Goal: Transaction & Acquisition: Purchase product/service

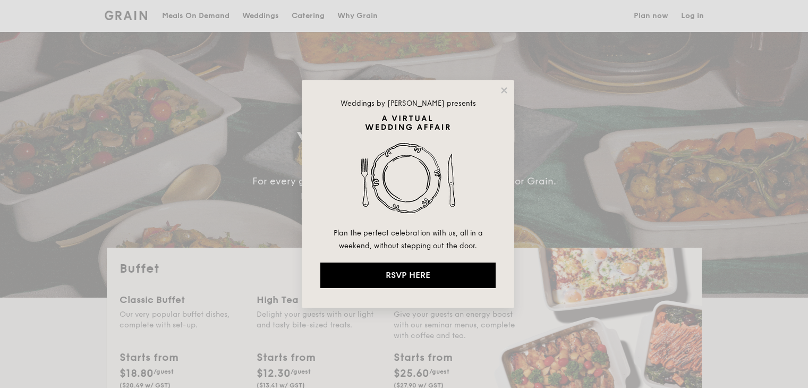
select select
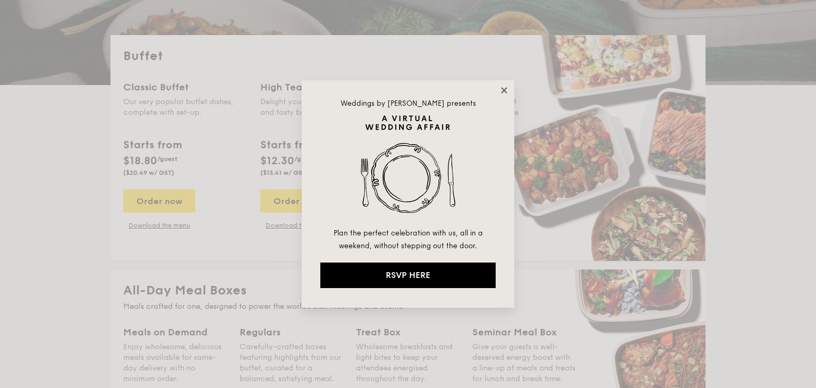
click at [504, 90] on icon at bounding box center [504, 90] width 6 height 6
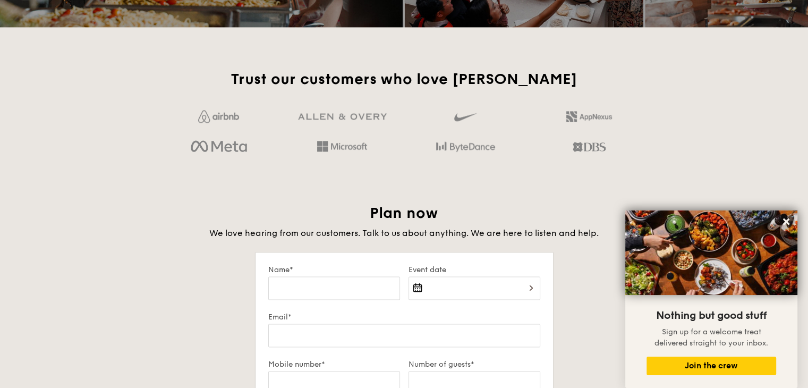
scroll to position [1647, 0]
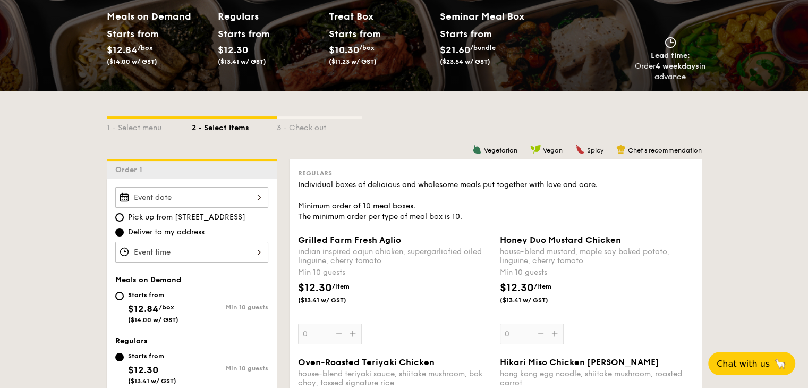
scroll to position [159, 0]
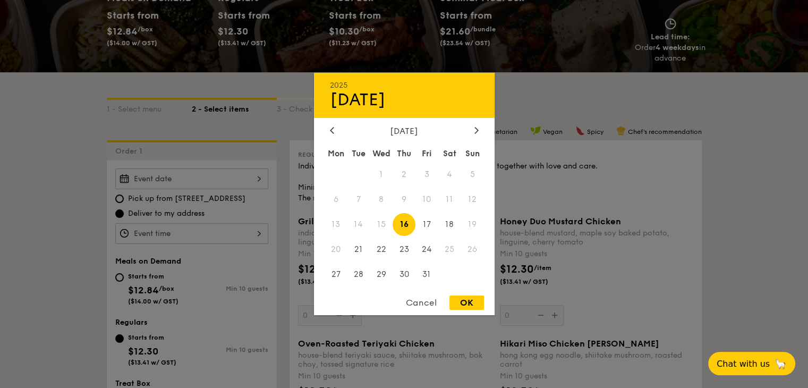
click at [232, 174] on div "2025 Oct 16 October 2025 Mon Tue Wed Thu Fri Sat Sun 1 2 3 4 5 6 7 8 9 10 11 12…" at bounding box center [191, 178] width 153 height 21
drag, startPoint x: 424, startPoint y: 223, endPoint x: 404, endPoint y: 225, distance: 20.8
click at [404, 225] on div "Mon Tue Wed Thu Fri Sat Sun 1 2 3 4 5 6 7 8 9 10 11 12 13 14 15 16 17 18 19 20 …" at bounding box center [404, 215] width 181 height 143
click at [404, 225] on span "16" at bounding box center [404, 224] width 23 height 23
click at [467, 300] on div "OK" at bounding box center [466, 302] width 35 height 14
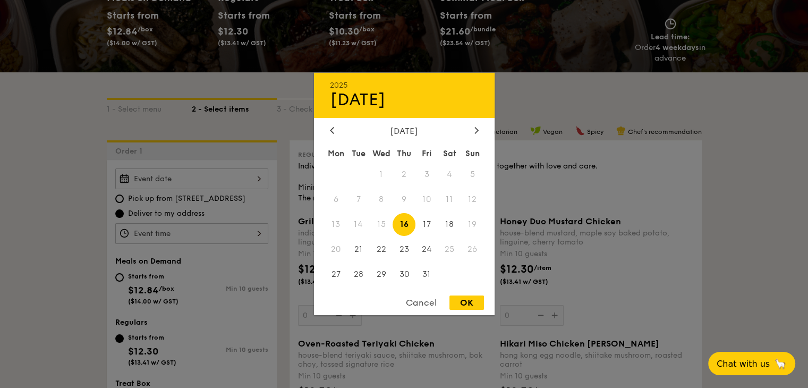
type input "Oct 16, 2025"
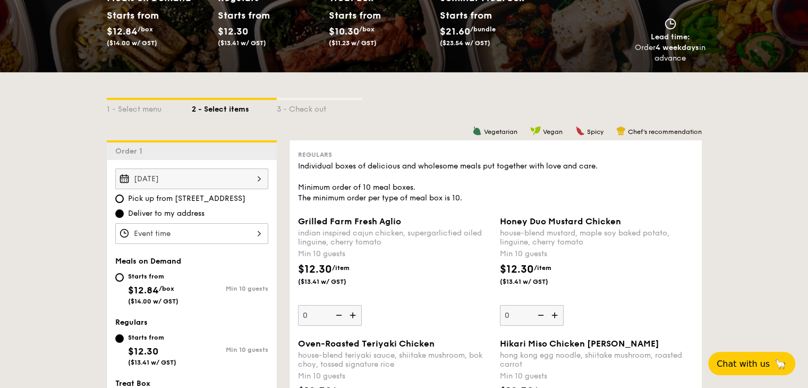
click at [219, 231] on div at bounding box center [191, 233] width 153 height 21
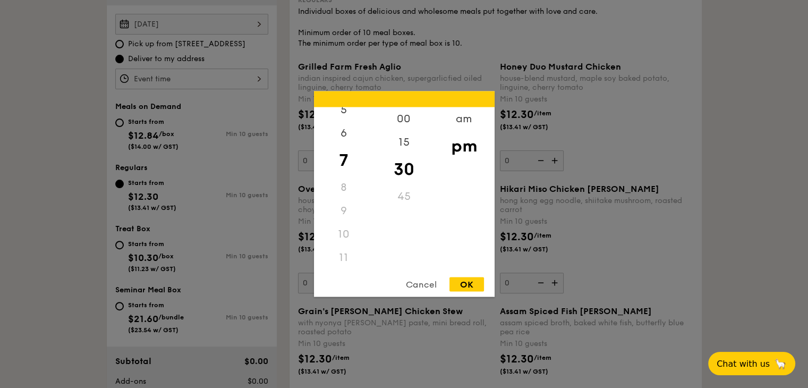
scroll to position [319, 0]
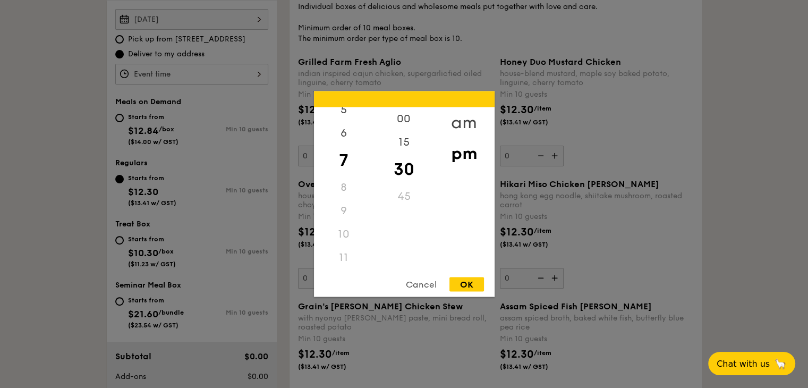
click at [470, 119] on div "am" at bounding box center [464, 122] width 60 height 31
click at [342, 257] on div "11" at bounding box center [344, 254] width 60 height 31
click at [474, 283] on div "OK" at bounding box center [466, 284] width 35 height 14
type input "11:30AM"
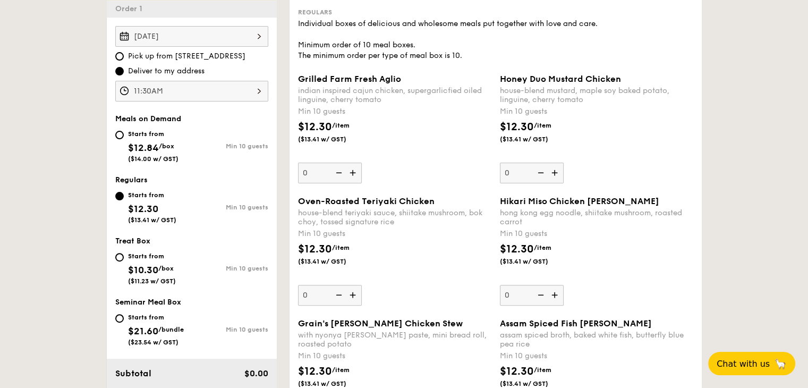
scroll to position [319, 0]
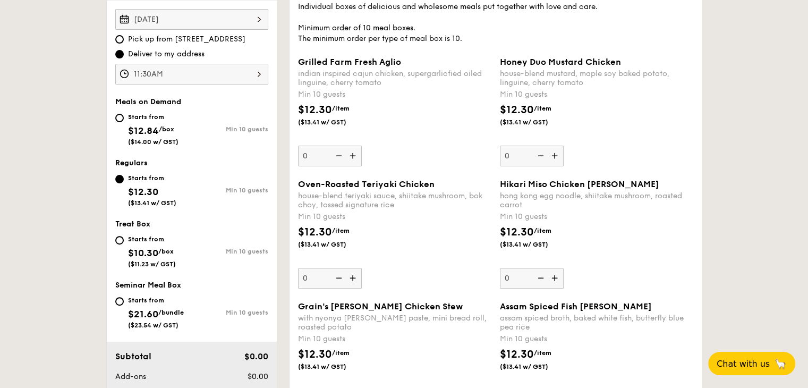
click at [129, 125] on span "$12.84" at bounding box center [143, 131] width 31 height 12
click at [124, 122] on input "Starts from $12.84 /box ($14.00 w/ GST) Min 10 guests" at bounding box center [119, 118] width 8 height 8
radio input "true"
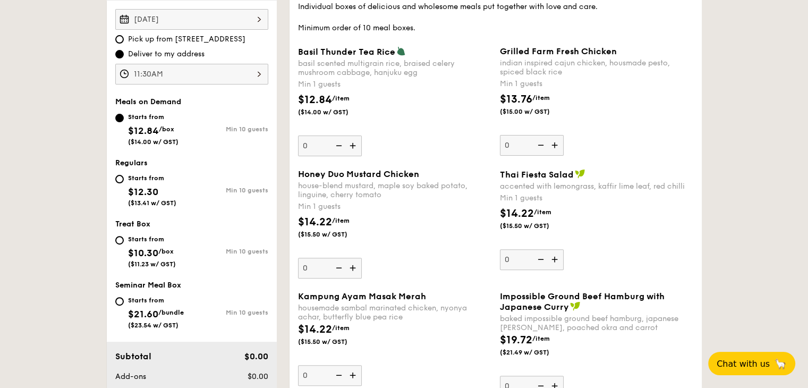
click at [158, 318] on span "$21.60" at bounding box center [143, 314] width 30 height 12
click at [124, 305] on input "Starts from $21.60 /bundle ($23.54 w/ GST) Min 10 guests" at bounding box center [119, 301] width 8 height 8
radio input "true"
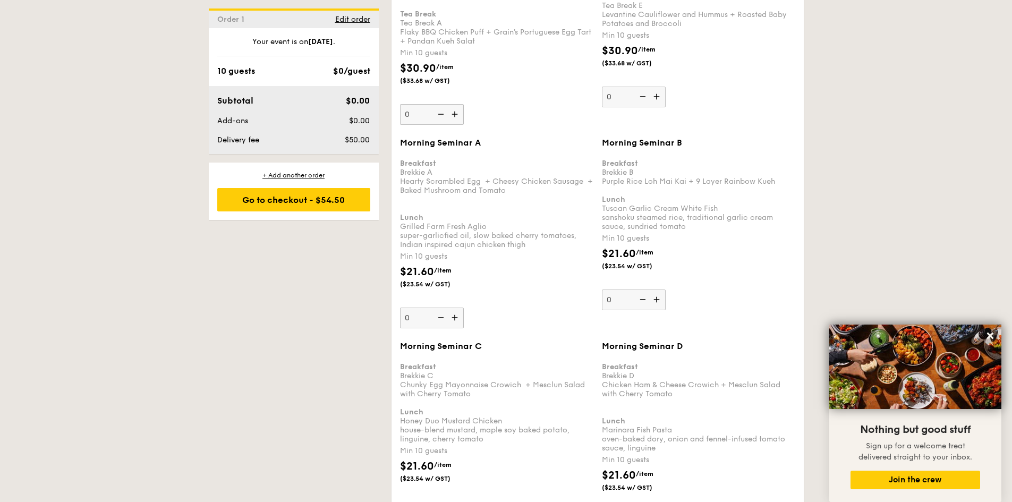
scroll to position [1009, 0]
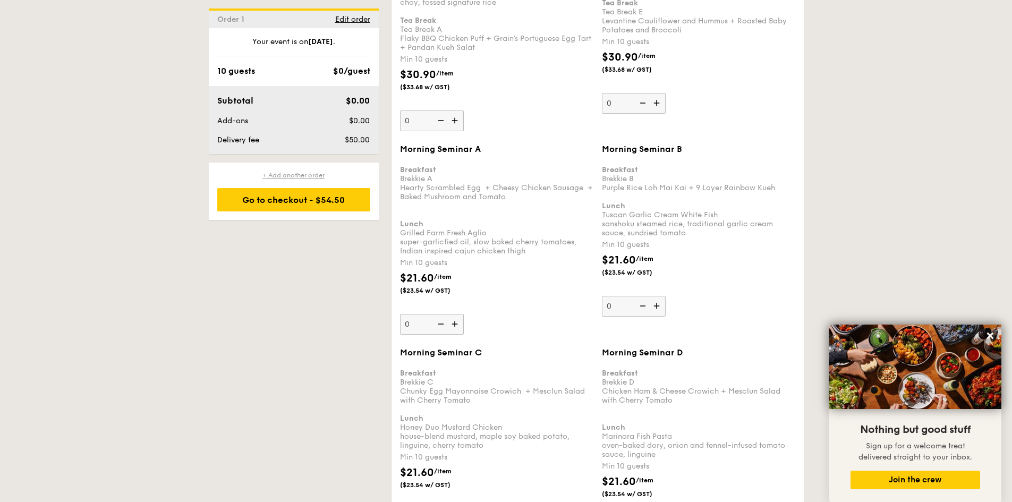
click at [283, 172] on div "+ Add another order" at bounding box center [293, 175] width 153 height 8
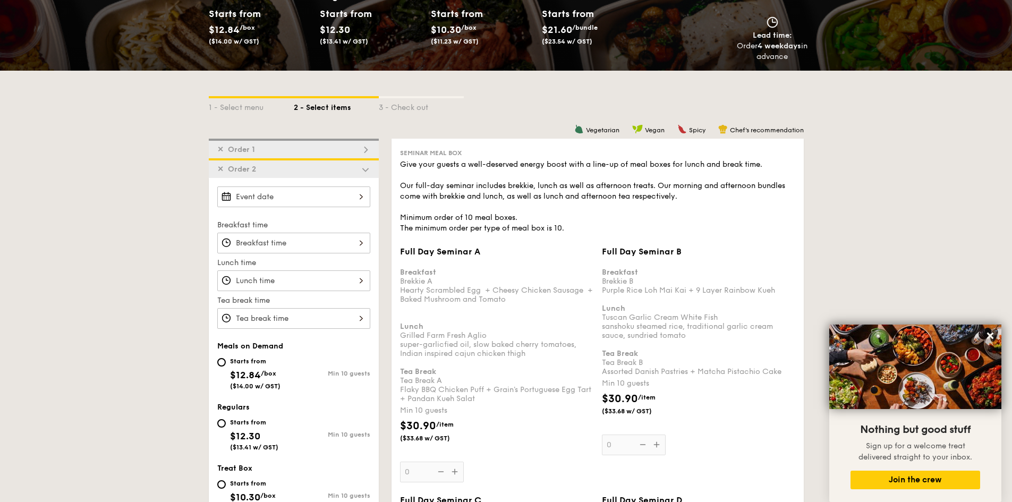
scroll to position [250, 0]
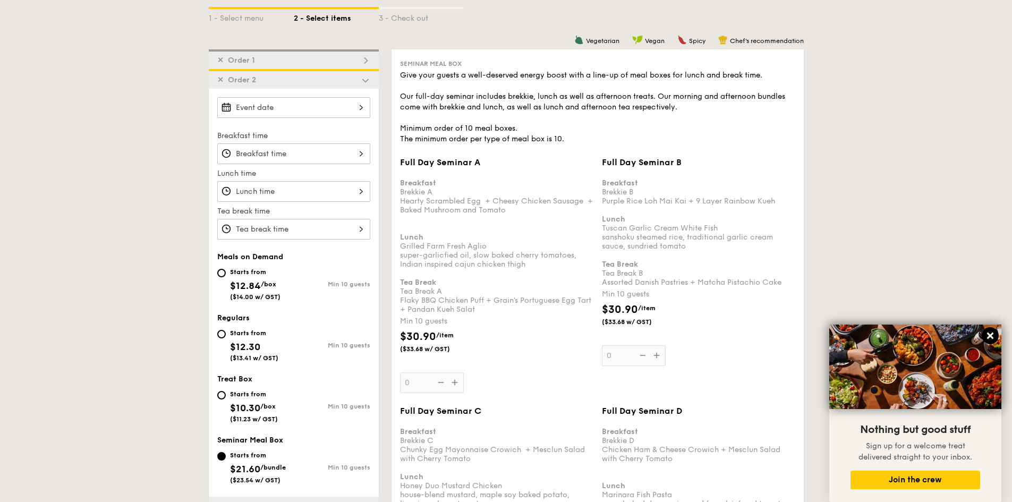
click at [807, 332] on icon at bounding box center [990, 336] width 10 height 10
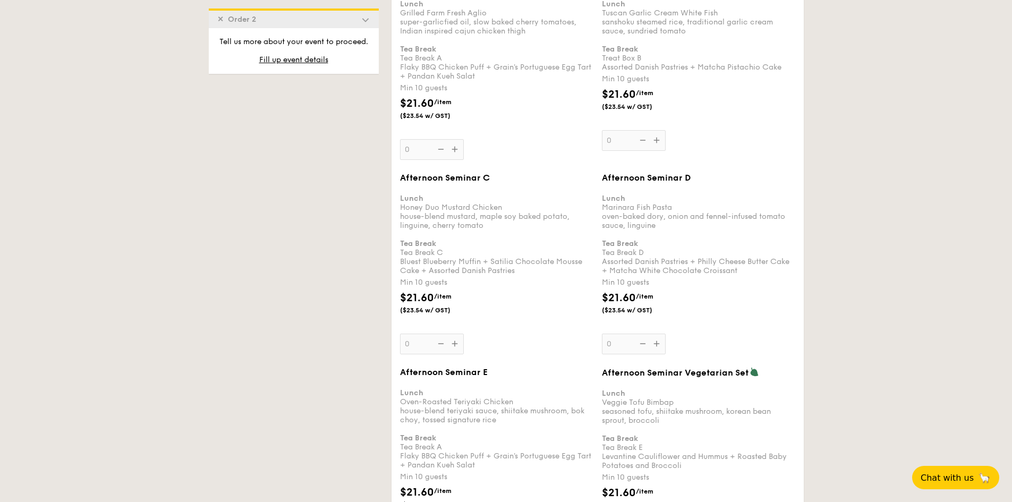
scroll to position [1791, 0]
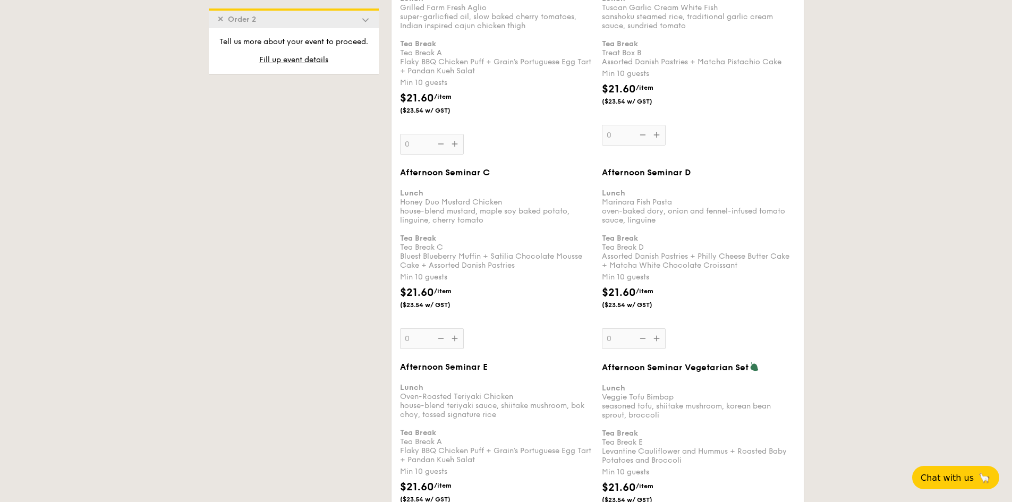
click at [454, 339] on div "Afternoon Seminar C Lunch Honey Duo Mustard Chicken house-blend mustard, maple …" at bounding box center [496, 258] width 193 height 182
click at [454, 339] on input "0" at bounding box center [432, 338] width 64 height 21
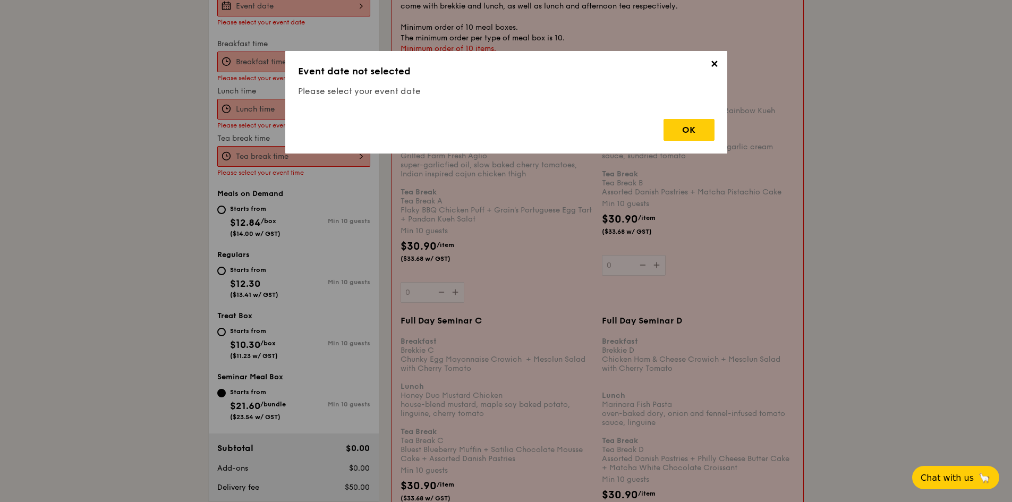
scroll to position [284, 0]
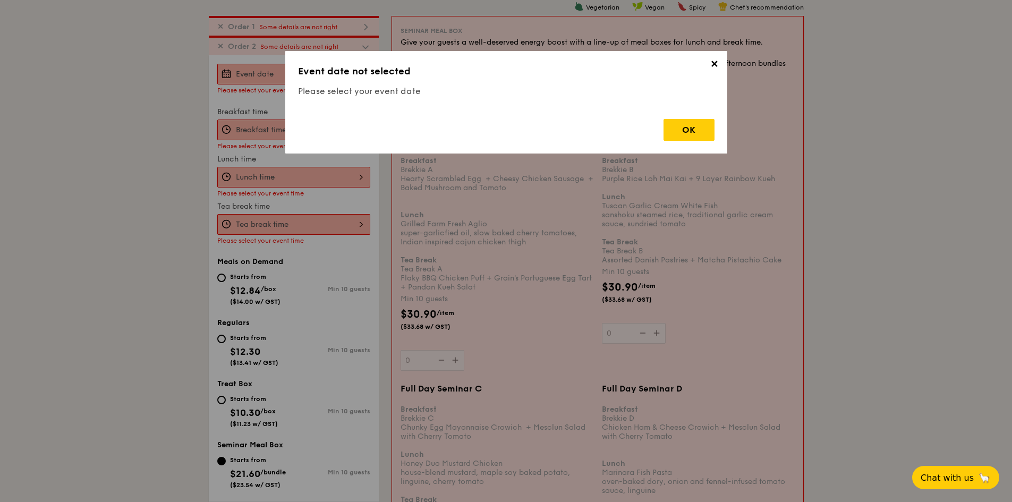
click at [716, 62] on span "✕" at bounding box center [714, 65] width 15 height 15
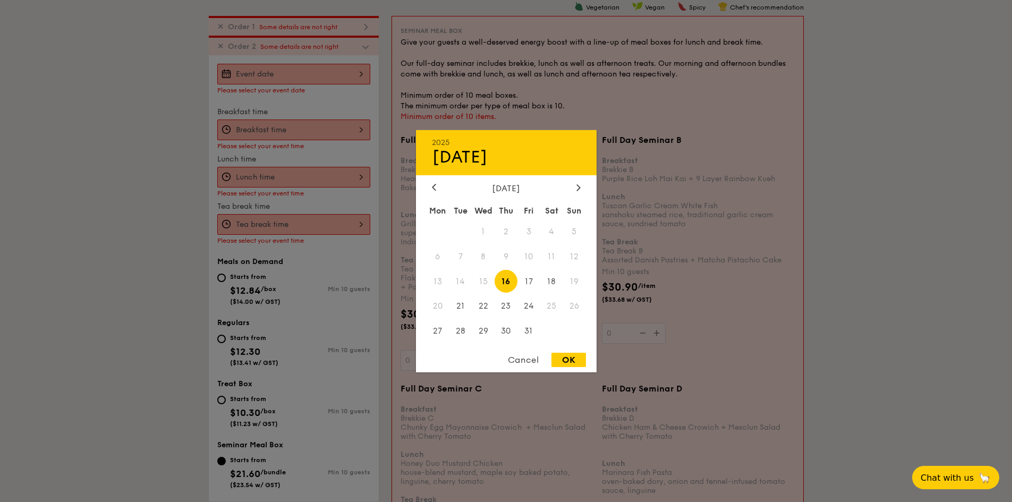
click at [298, 66] on div "2025 Oct 16 October 2025 Mon Tue Wed Thu Fri Sat Sun 1 2 3 4 5 6 7 8 9 10 11 12…" at bounding box center [293, 74] width 153 height 21
click at [506, 284] on span "16" at bounding box center [506, 281] width 23 height 23
click at [575, 358] on div "OK" at bounding box center [568, 360] width 35 height 14
type input "Oct 16, 2025"
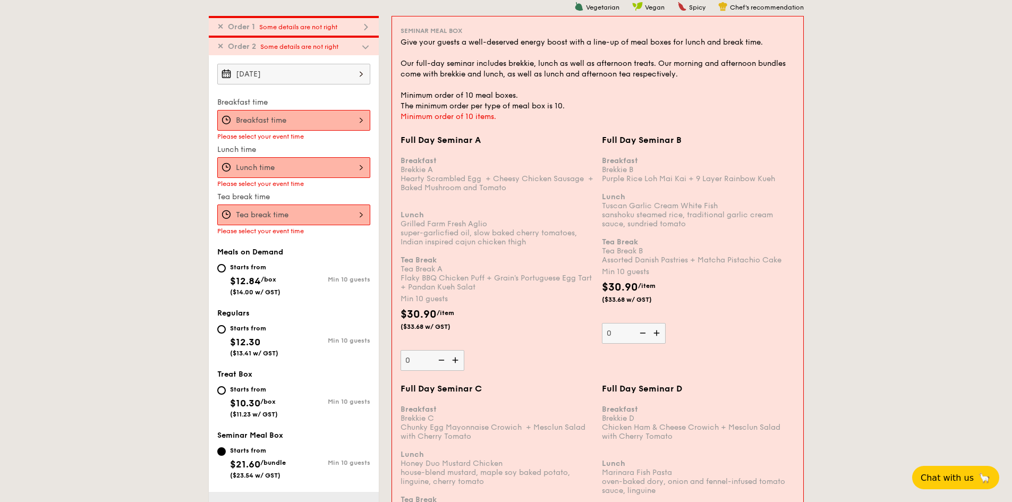
click at [360, 167] on div at bounding box center [293, 167] width 153 height 21
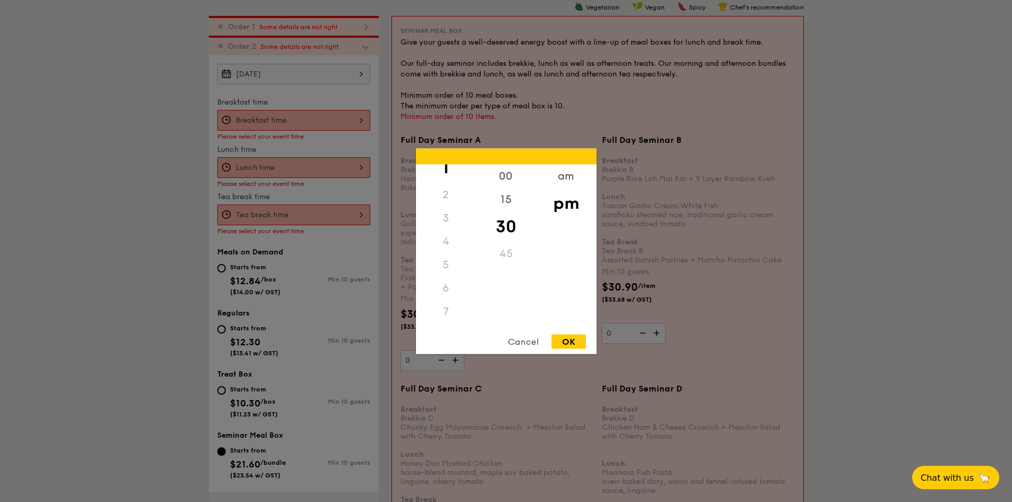
scroll to position [53, 0]
click at [276, 171] on div at bounding box center [506, 251] width 1012 height 502
click at [369, 170] on div "12 1 2 3 4 5 6 7 8 9 10 11 00 15 30 45 am pm Cancel OK" at bounding box center [293, 167] width 153 height 21
click at [578, 178] on div "am" at bounding box center [566, 179] width 60 height 31
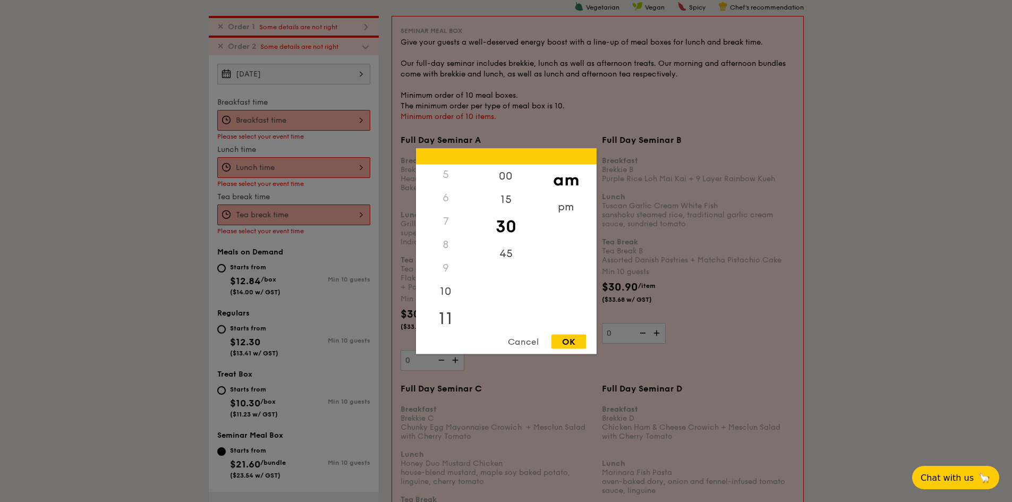
click at [444, 313] on div "11" at bounding box center [446, 318] width 60 height 31
click at [583, 343] on div "OK" at bounding box center [568, 341] width 35 height 14
type input "11:30AM"
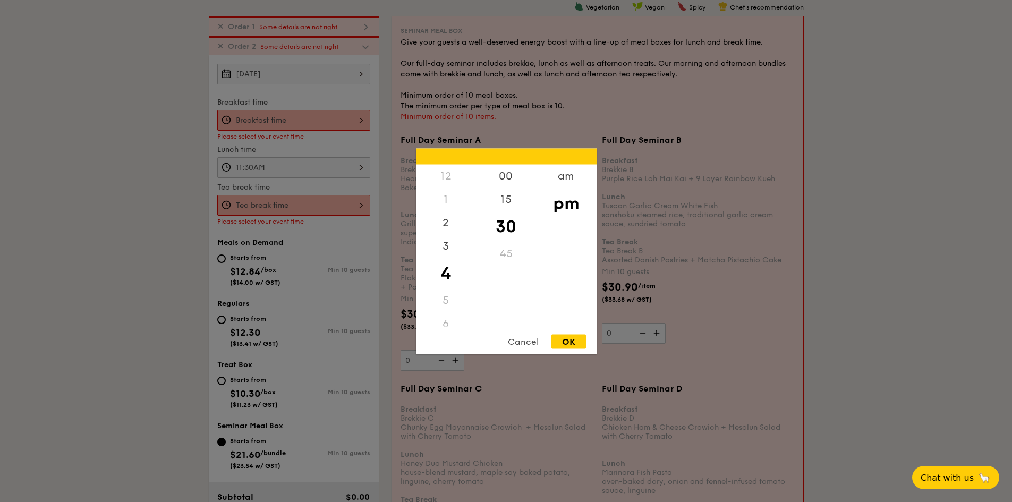
click at [299, 199] on div "12 1 2 3 4 5 6 7 8 9 10 11 00 15 30 45 am pm Cancel OK" at bounding box center [293, 205] width 153 height 21
click at [444, 196] on div "1" at bounding box center [446, 199] width 60 height 23
click at [569, 177] on div "am" at bounding box center [566, 179] width 60 height 31
click at [569, 207] on div "pm" at bounding box center [566, 210] width 60 height 31
click at [443, 220] on div "2" at bounding box center [446, 226] width 60 height 31
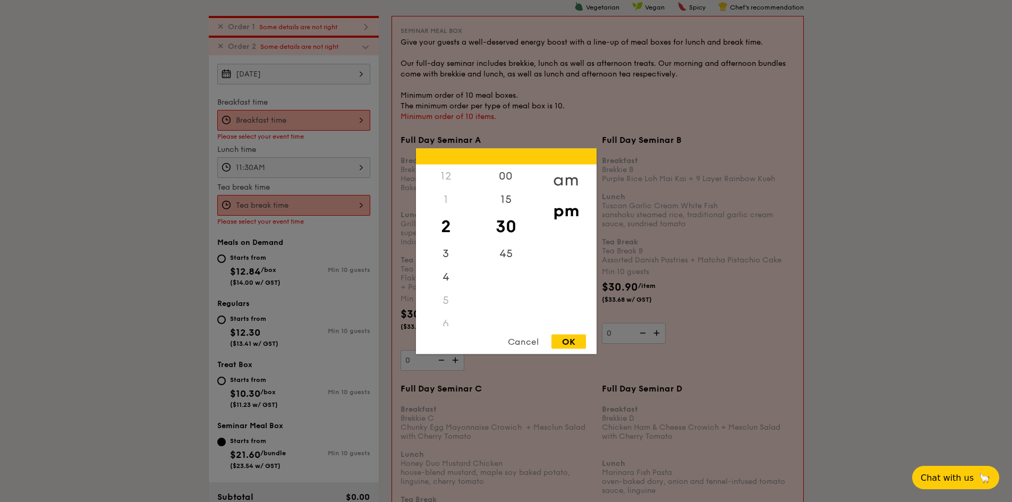
click at [573, 177] on div "am" at bounding box center [566, 179] width 60 height 31
click at [445, 316] on div "11" at bounding box center [446, 314] width 60 height 23
click at [567, 205] on div "pm" at bounding box center [566, 210] width 60 height 31
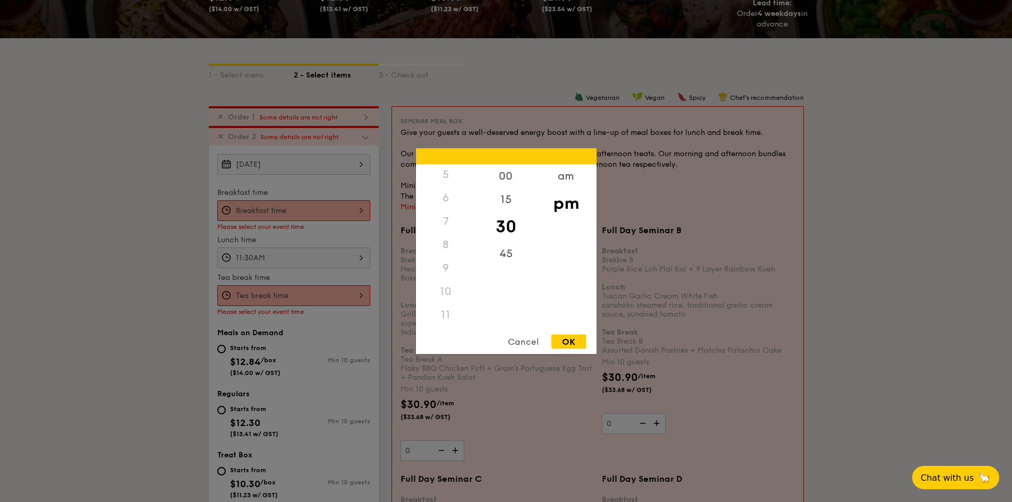
scroll to position [212, 0]
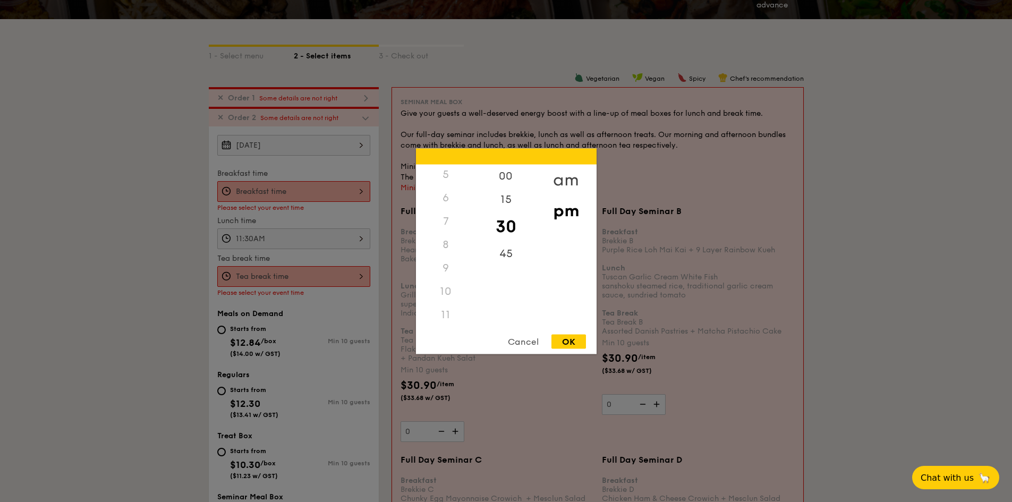
click at [567, 178] on div "am" at bounding box center [566, 179] width 60 height 31
click at [511, 250] on div "45" at bounding box center [506, 257] width 60 height 31
click at [510, 191] on div "15" at bounding box center [506, 203] width 60 height 31
click at [511, 176] on div "00" at bounding box center [506, 179] width 60 height 31
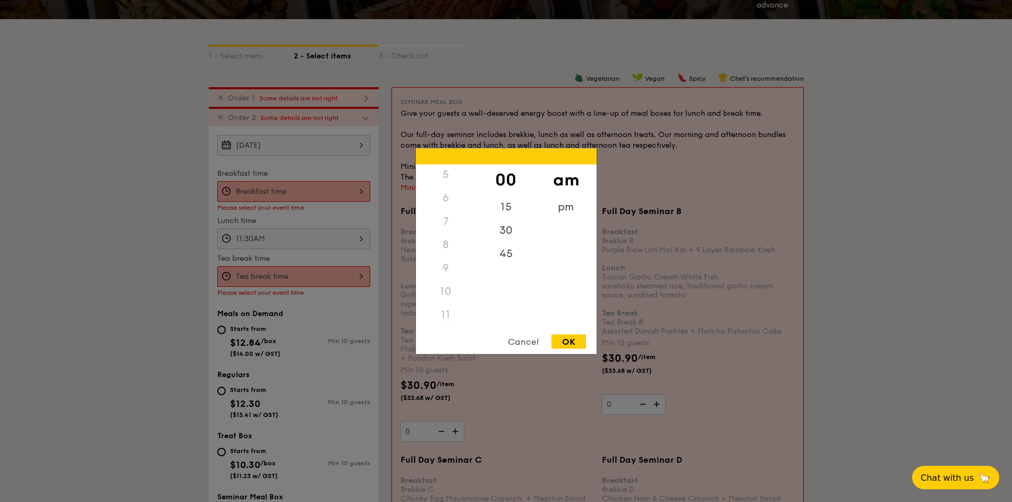
click at [443, 239] on div "8" at bounding box center [446, 244] width 60 height 23
click at [560, 341] on div "OK" at bounding box center [568, 341] width 35 height 14
type input "2:00AM"
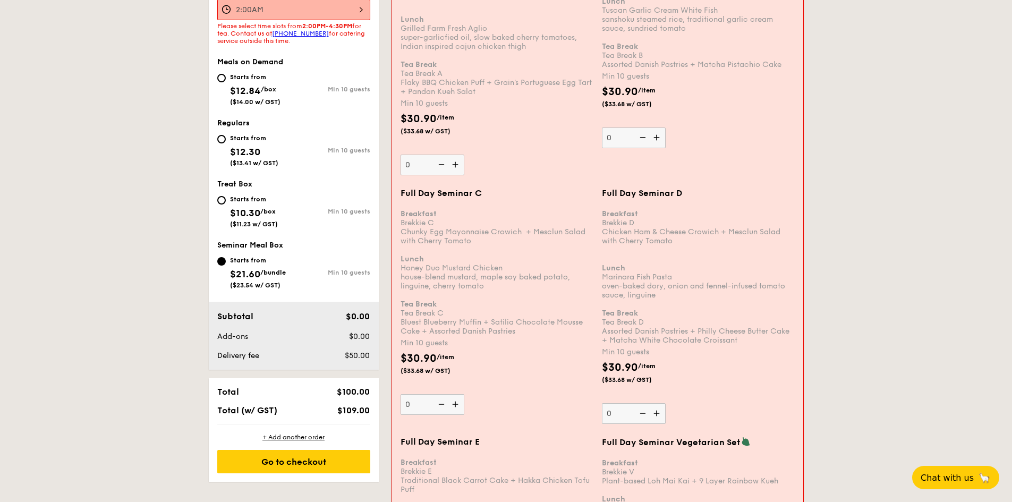
scroll to position [478, 0]
click at [259, 92] on span "$12.84" at bounding box center [245, 92] width 31 height 12
click at [226, 83] on input "Starts from $12.84 /box ($14.00 w/ GST) Min 10 guests" at bounding box center [221, 79] width 8 height 8
radio input "true"
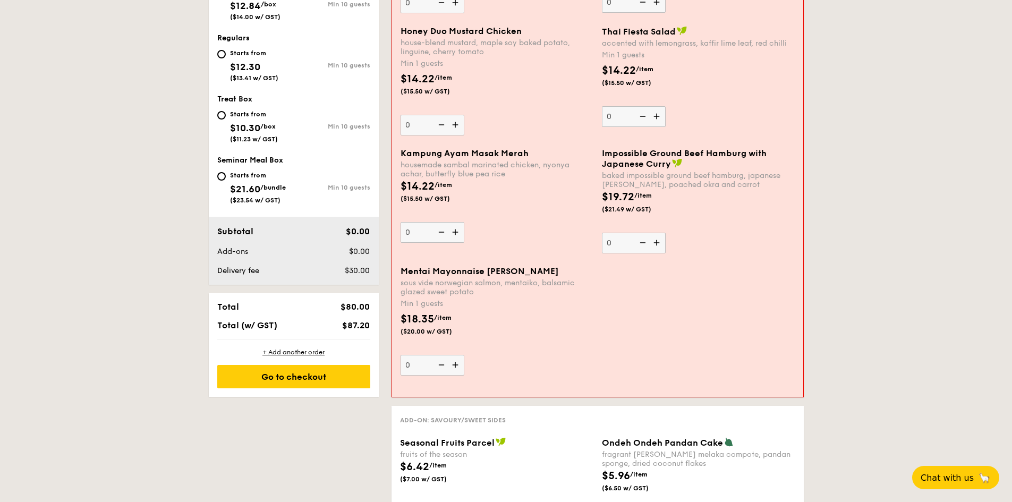
scroll to position [348, 0]
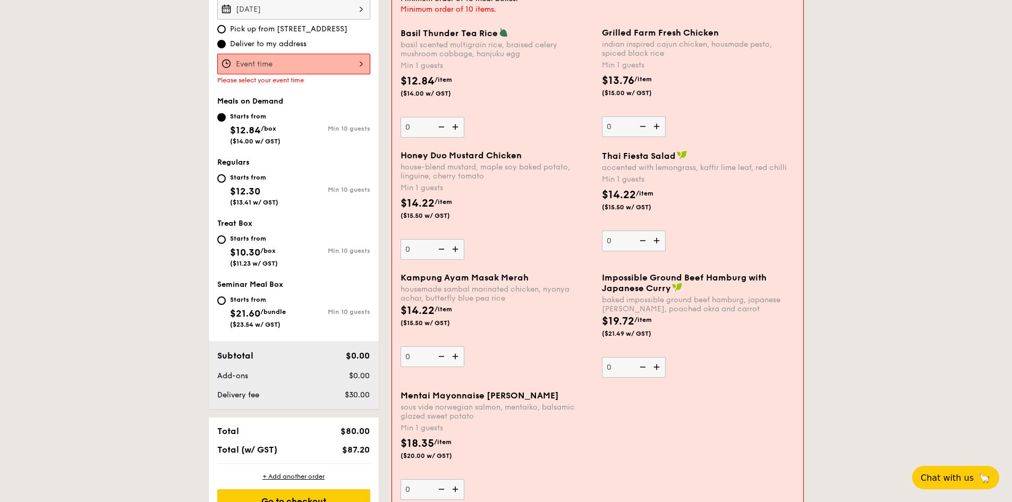
click at [323, 61] on div at bounding box center [293, 64] width 153 height 21
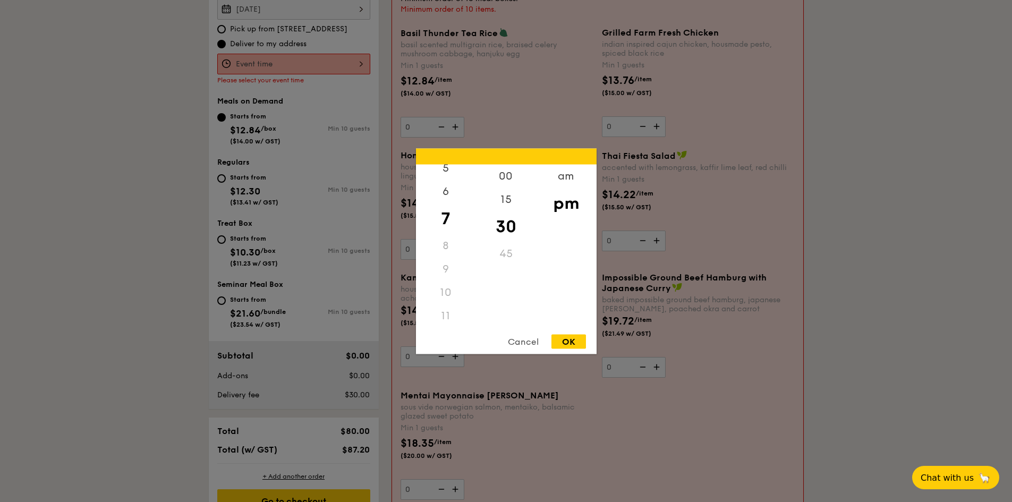
scroll to position [126, 0]
click at [448, 313] on div "11" at bounding box center [446, 314] width 60 height 23
click at [569, 174] on div "am" at bounding box center [566, 179] width 60 height 31
click at [436, 310] on div "11" at bounding box center [446, 310] width 60 height 31
click at [569, 342] on div "OK" at bounding box center [568, 341] width 35 height 14
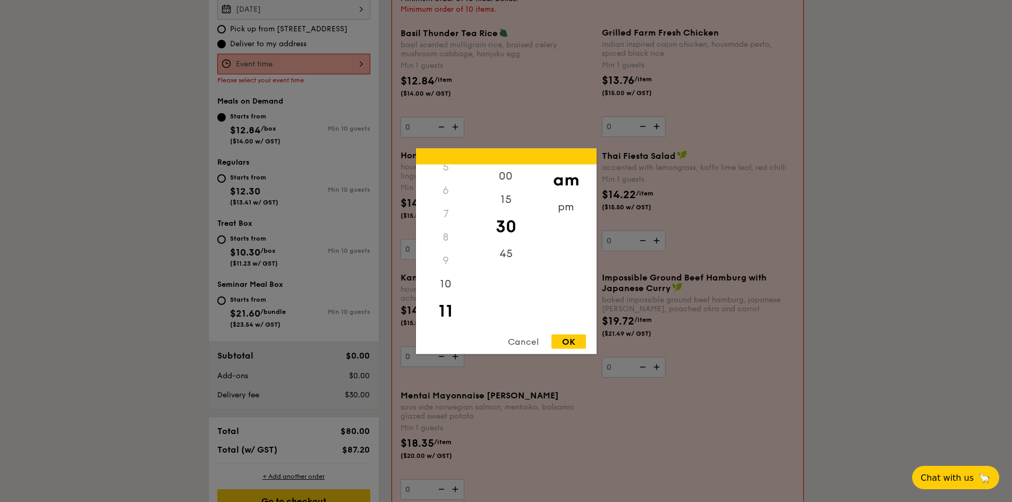
type input "11:30AM"
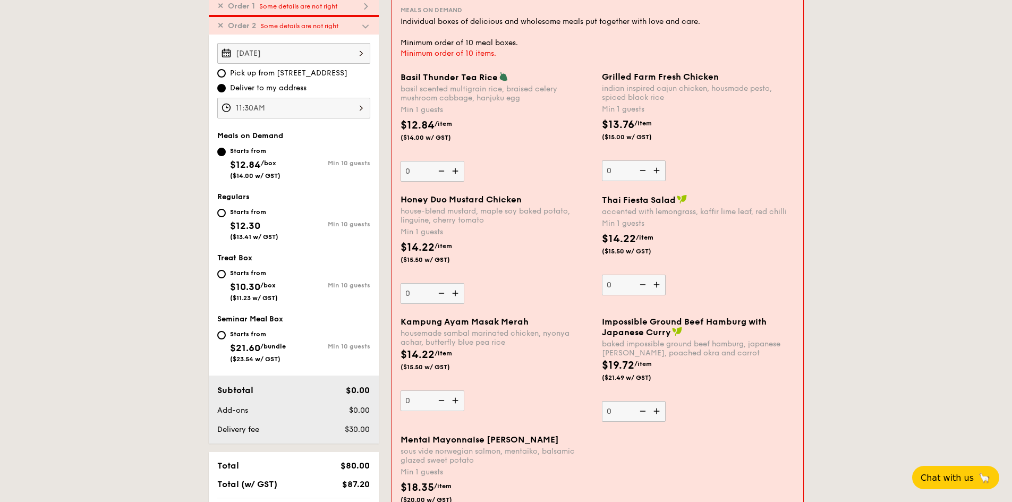
scroll to position [295, 0]
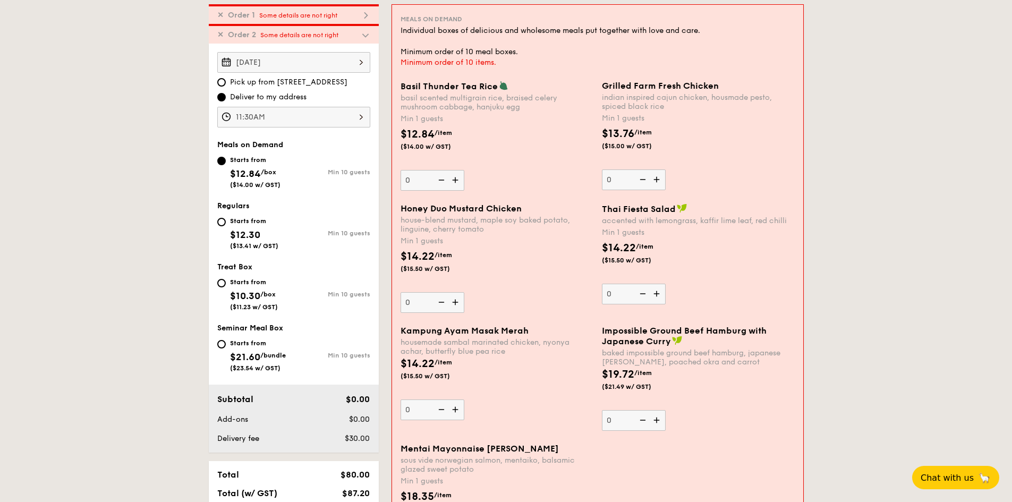
click at [659, 179] on img at bounding box center [658, 179] width 16 height 20
click at [659, 179] on input "0" at bounding box center [634, 179] width 64 height 21
click at [659, 179] on img at bounding box center [658, 179] width 16 height 20
click at [659, 179] on input "1" at bounding box center [634, 179] width 64 height 21
click at [659, 179] on img at bounding box center [658, 179] width 16 height 20
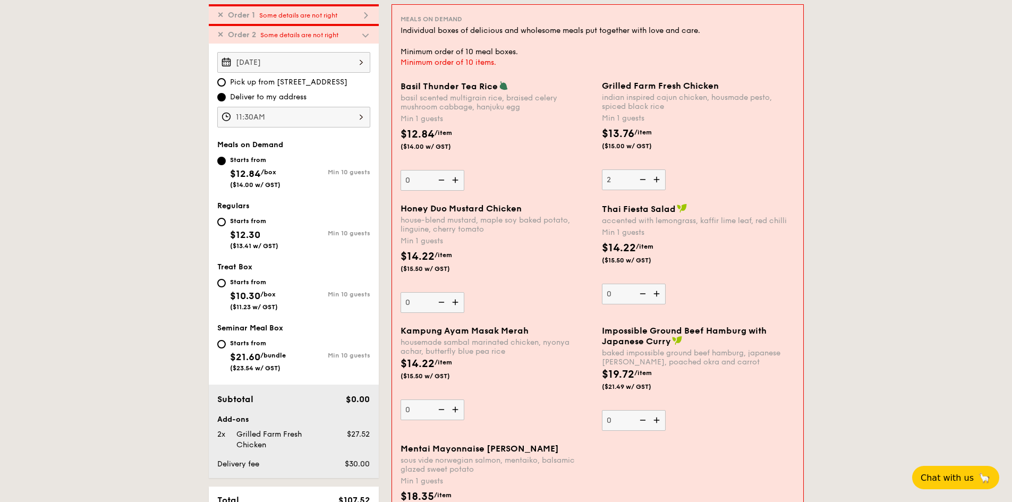
click at [659, 179] on input "2" at bounding box center [634, 179] width 64 height 21
click at [659, 179] on img at bounding box center [658, 179] width 16 height 20
click at [659, 179] on input "3" at bounding box center [634, 179] width 64 height 21
click at [659, 179] on img at bounding box center [658, 179] width 16 height 20
click at [659, 179] on input "4" at bounding box center [634, 179] width 64 height 21
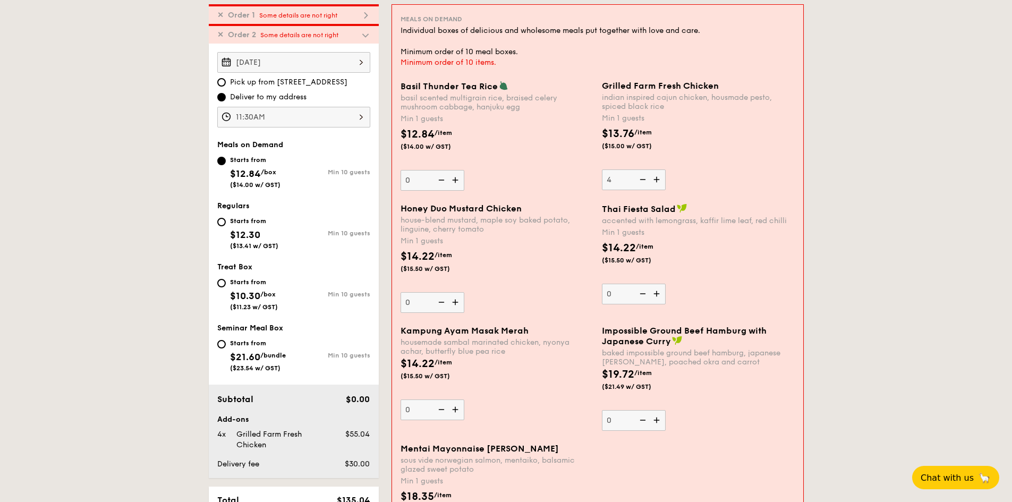
type input "5"
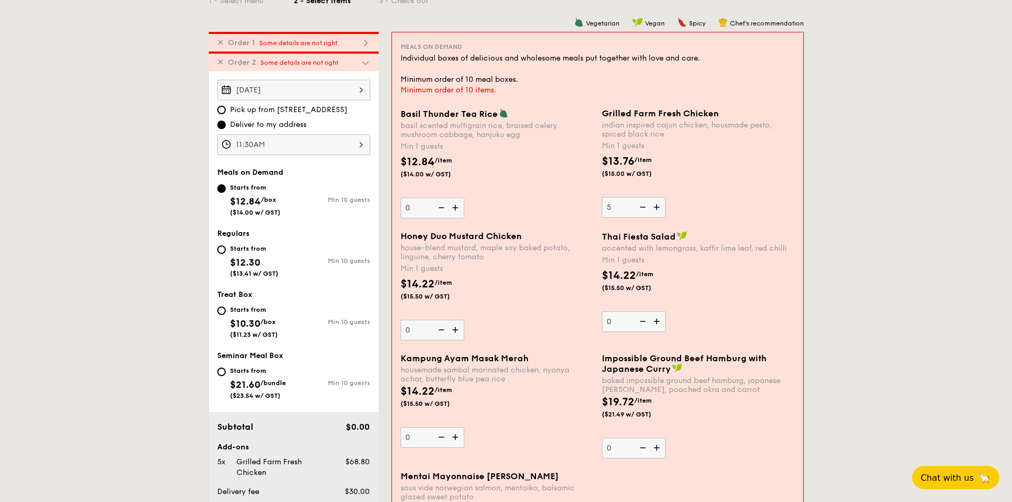
scroll to position [286, 0]
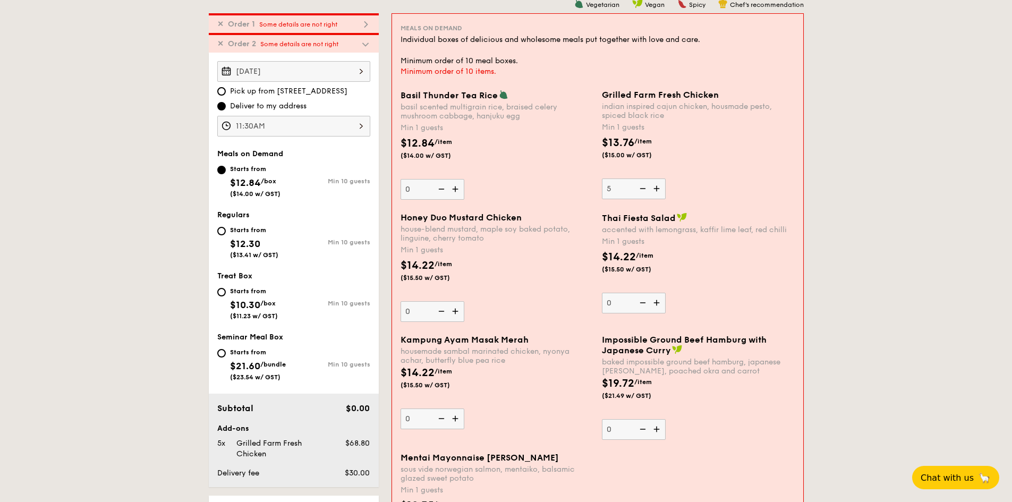
click at [657, 300] on img at bounding box center [658, 303] width 16 height 20
click at [657, 300] on input "0" at bounding box center [634, 303] width 64 height 21
type input "1"
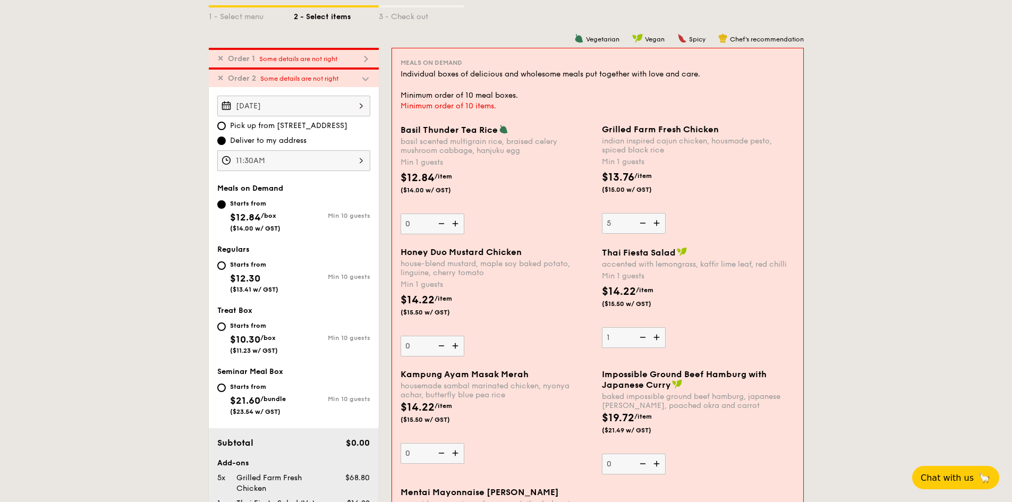
scroll to position [233, 0]
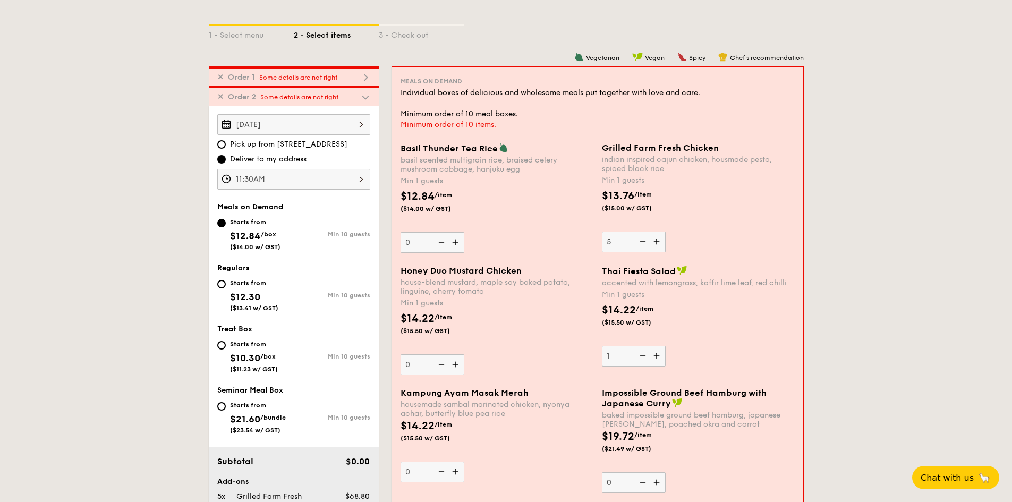
click at [715, 324] on div "$14.22 /item ($15.50 w/ GST)" at bounding box center [698, 320] width 201 height 37
click at [666, 346] on input "1" at bounding box center [634, 356] width 64 height 21
click at [744, 315] on div "$14.22 /item ($15.50 w/ GST)" at bounding box center [698, 320] width 201 height 37
click at [666, 346] on input "1" at bounding box center [634, 356] width 64 height 21
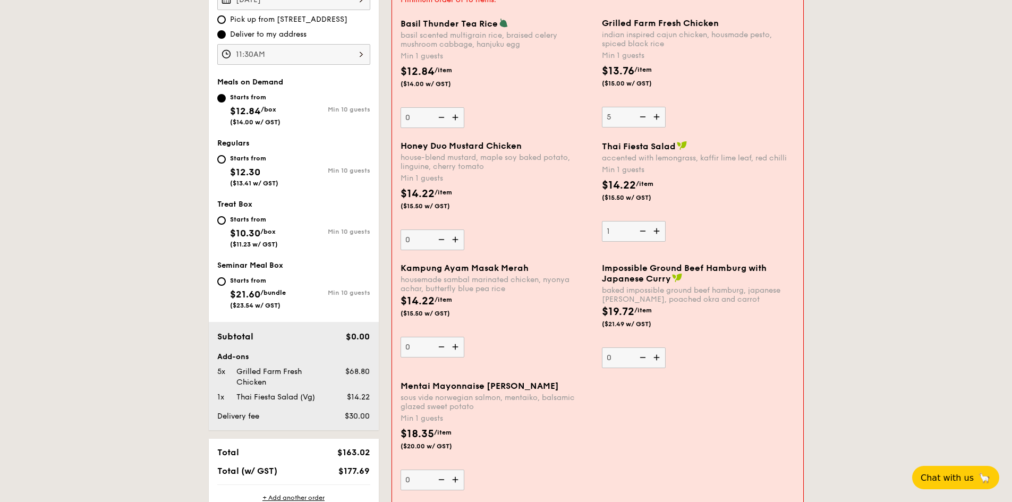
scroll to position [339, 0]
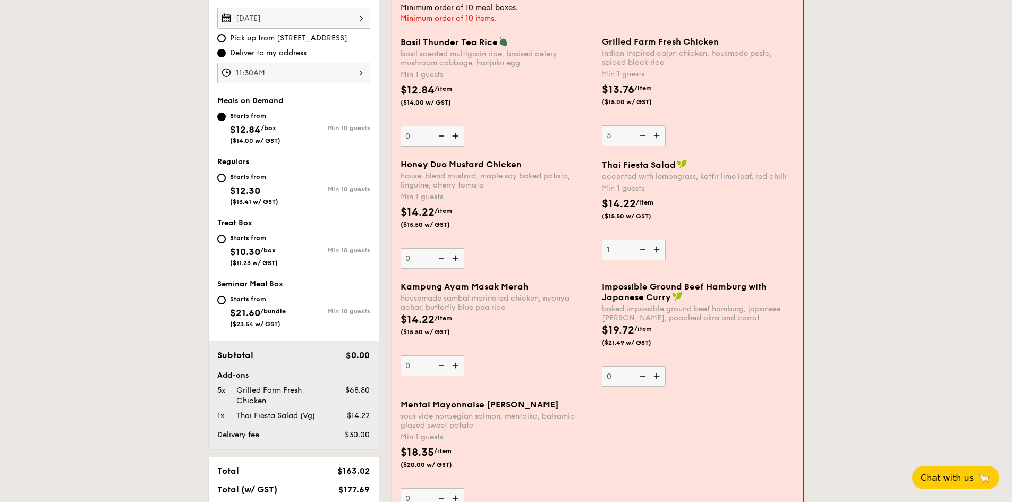
click at [656, 132] on img at bounding box center [658, 135] width 16 height 20
click at [656, 132] on input "5" at bounding box center [634, 135] width 64 height 21
click at [656, 132] on img at bounding box center [658, 135] width 16 height 20
click at [656, 132] on input "6" at bounding box center [634, 135] width 64 height 21
type input "7"
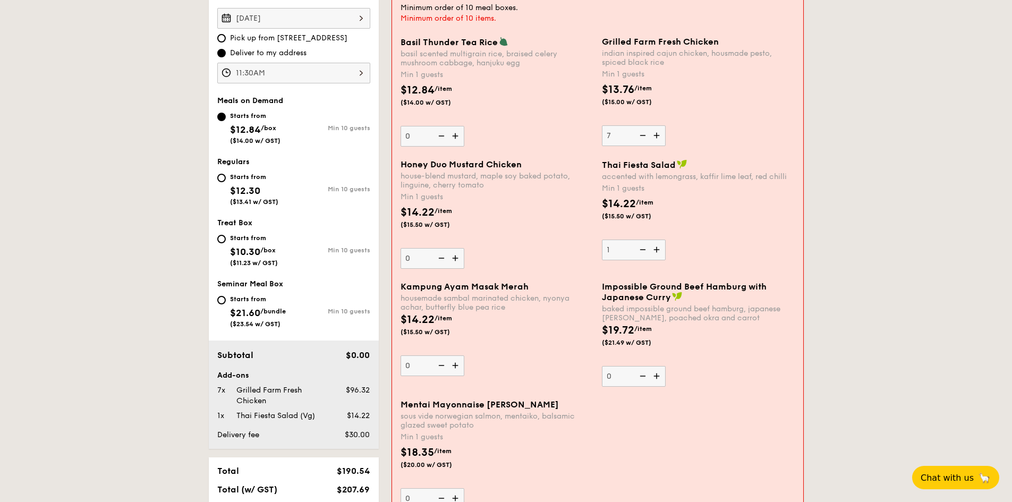
scroll to position [393, 0]
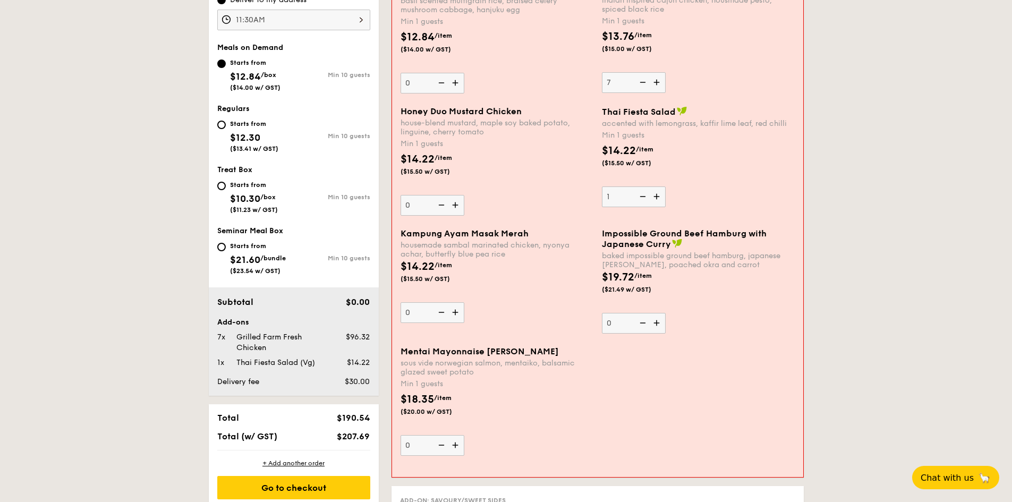
click at [455, 387] on img at bounding box center [456, 445] width 16 height 20
click at [455, 387] on input "0" at bounding box center [433, 445] width 64 height 21
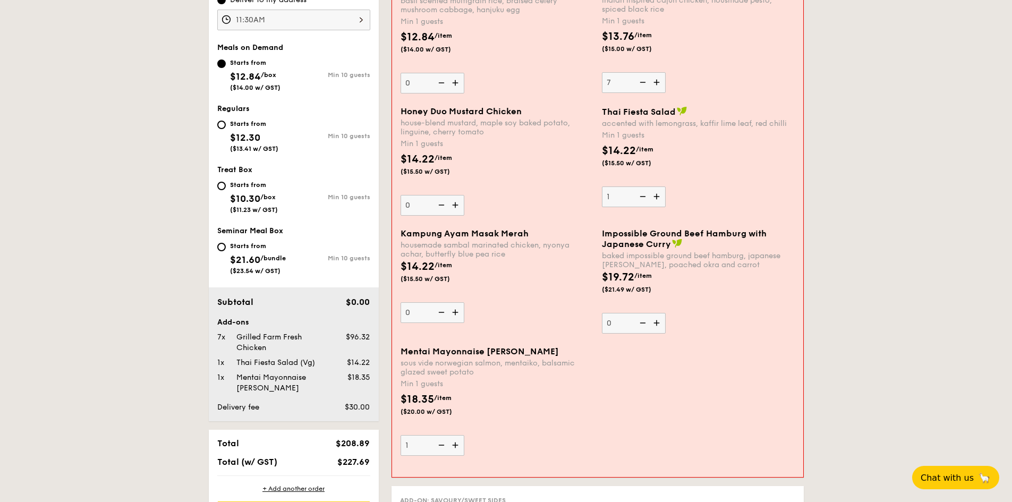
click at [455, 387] on img at bounding box center [456, 445] width 16 height 20
click at [455, 387] on input "1" at bounding box center [433, 445] width 64 height 21
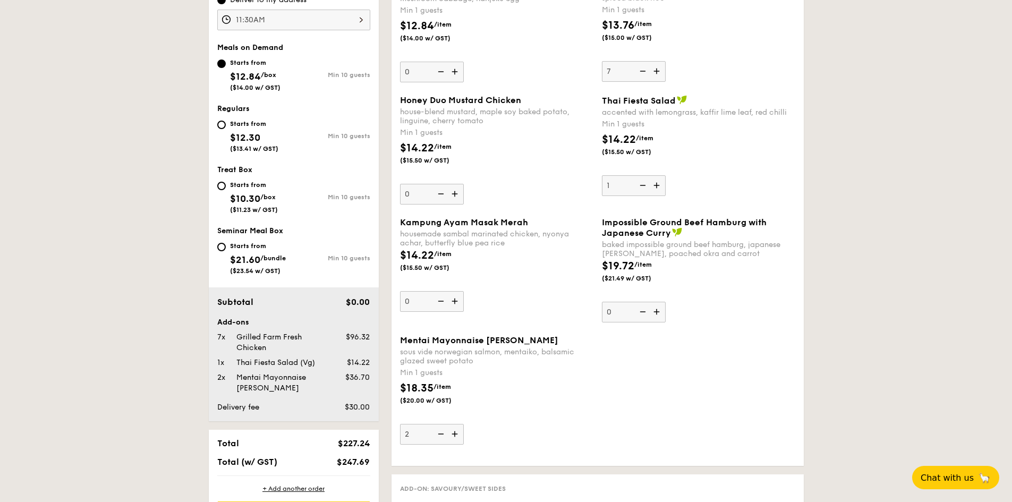
click at [455, 387] on div "Mentai Mayonnaise Aburi Salmon sous vide norwegian salmon, mentaiko, balsamic g…" at bounding box center [598, 396] width 404 height 122
click at [455, 387] on img at bounding box center [456, 434] width 16 height 20
click at [455, 387] on input "2" at bounding box center [432, 434] width 64 height 21
click at [455, 387] on img at bounding box center [456, 434] width 16 height 20
click at [455, 387] on input "3" at bounding box center [432, 434] width 64 height 21
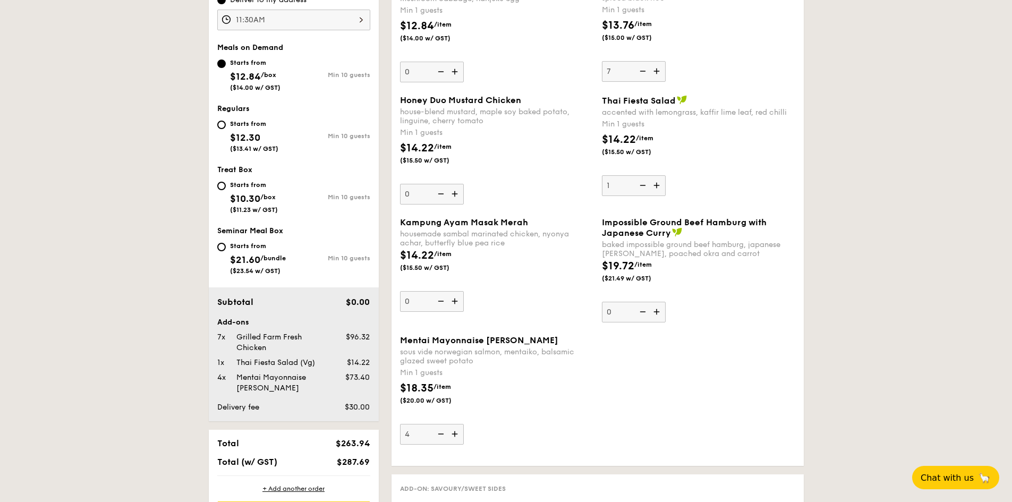
click at [455, 387] on img at bounding box center [456, 434] width 16 height 20
click at [455, 387] on input "4" at bounding box center [432, 434] width 64 height 21
click at [455, 387] on img at bounding box center [456, 434] width 16 height 20
click at [455, 387] on input "5" at bounding box center [432, 434] width 64 height 21
click at [455, 387] on img at bounding box center [456, 434] width 16 height 20
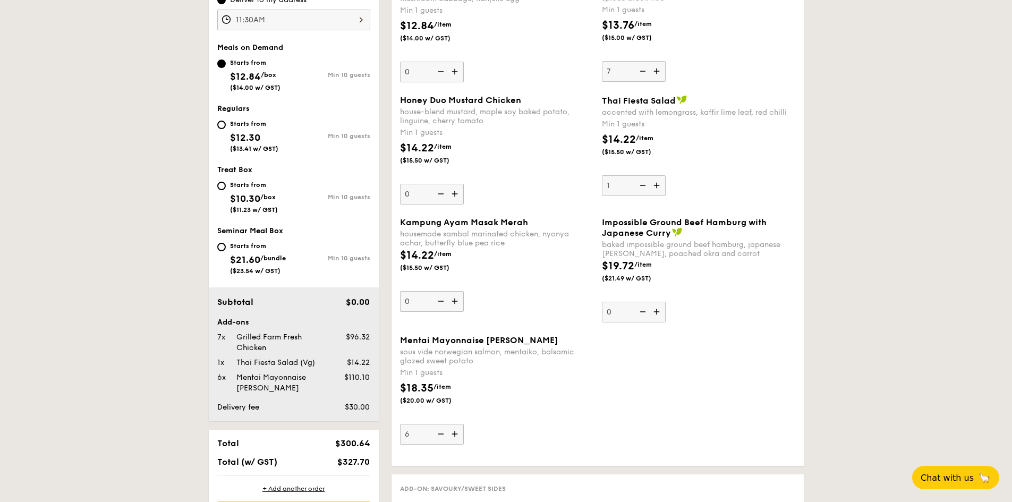
click at [455, 387] on input "6" at bounding box center [432, 434] width 64 height 21
click at [458, 387] on img at bounding box center [456, 434] width 16 height 20
click at [458, 387] on input "7" at bounding box center [432, 434] width 64 height 21
type input "8"
click at [657, 70] on img at bounding box center [658, 71] width 16 height 20
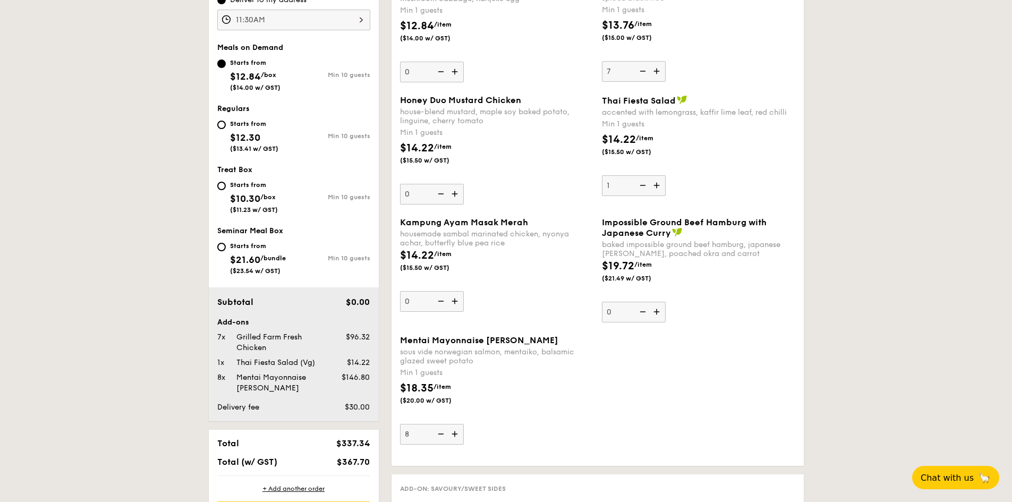
click at [657, 70] on input "7" at bounding box center [634, 71] width 64 height 21
type input "8"
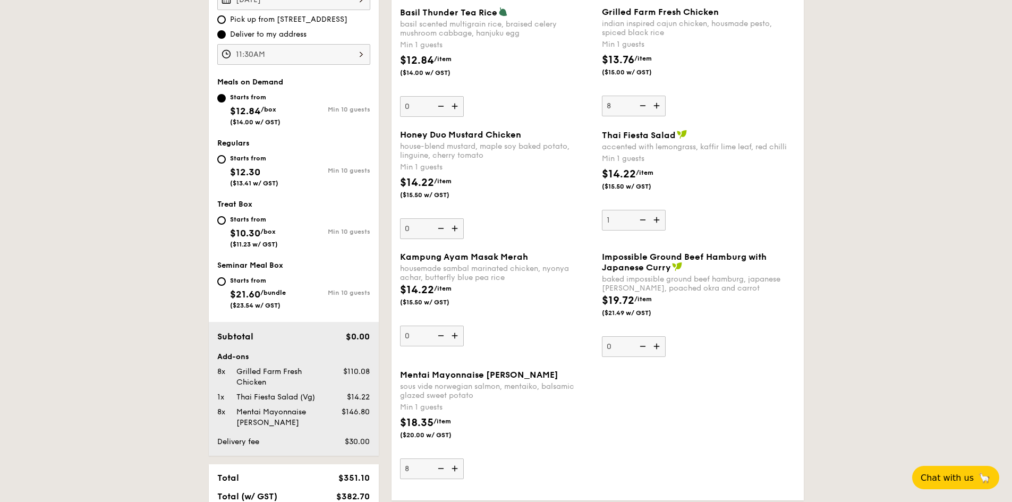
scroll to position [339, 0]
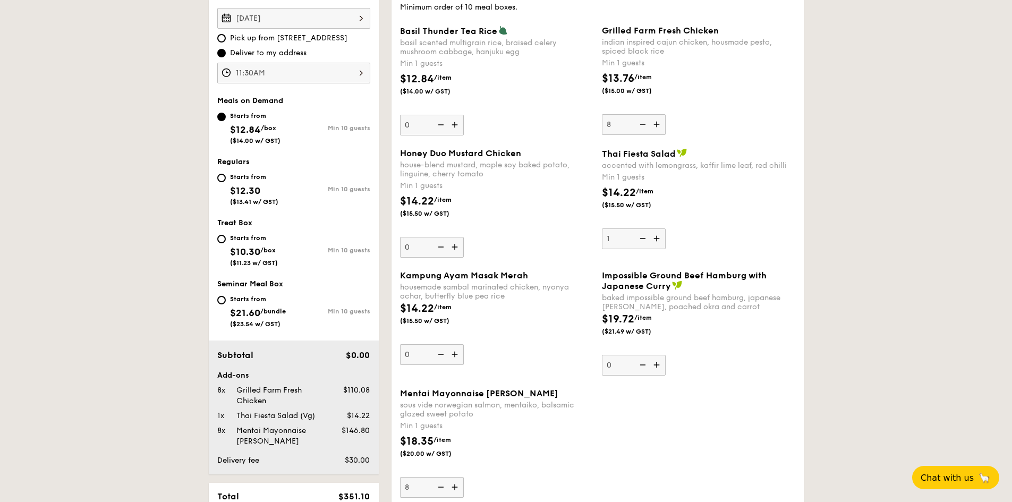
click at [750, 88] on div "$13.76 /item ($15.00 w/ GST)" at bounding box center [699, 89] width 202 height 37
click at [666, 114] on input "8" at bounding box center [634, 124] width 64 height 21
click at [761, 97] on div "$13.76 /item ($15.00 w/ GST)" at bounding box center [699, 89] width 202 height 37
click at [666, 114] on input "8" at bounding box center [634, 124] width 64 height 21
click at [657, 235] on img at bounding box center [658, 238] width 16 height 20
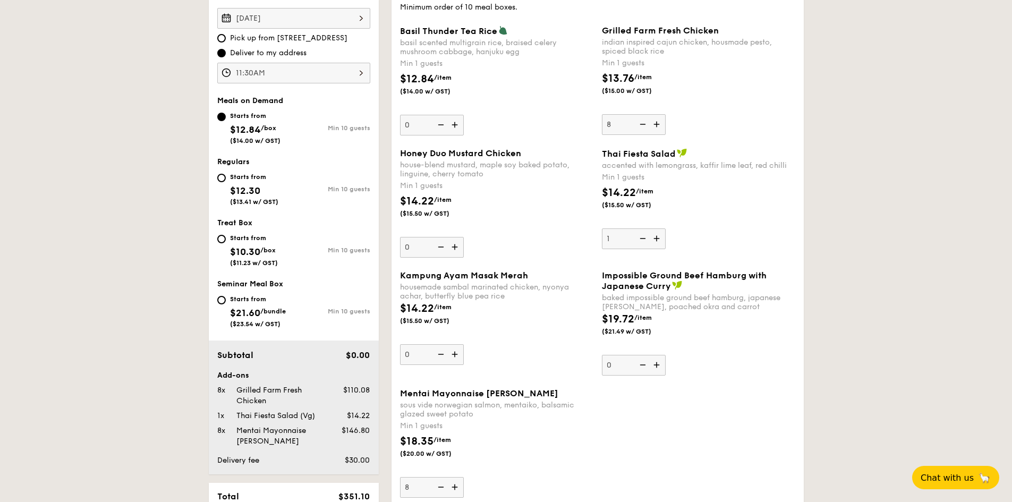
click at [657, 235] on input "1" at bounding box center [634, 238] width 64 height 21
click at [657, 235] on img at bounding box center [658, 238] width 16 height 20
click at [657, 235] on input "2" at bounding box center [634, 238] width 64 height 21
type input "3"
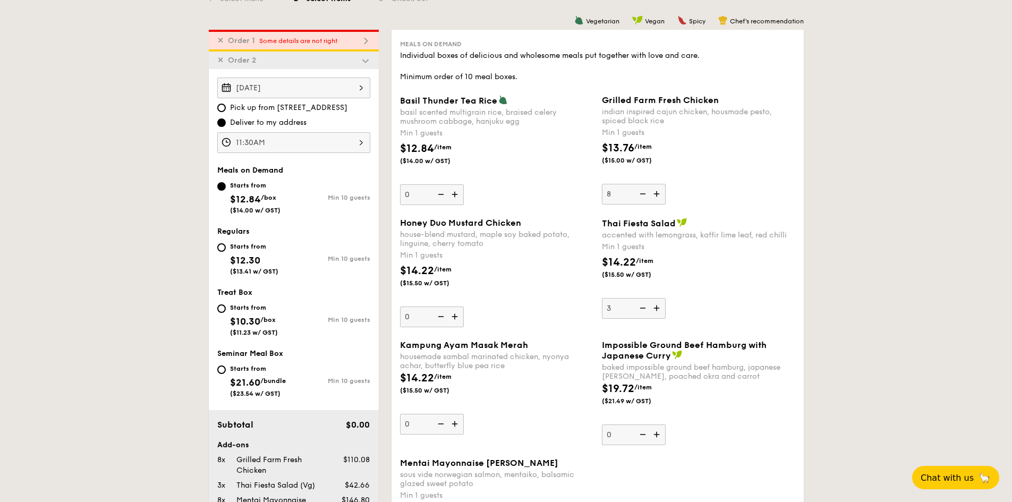
scroll to position [286, 0]
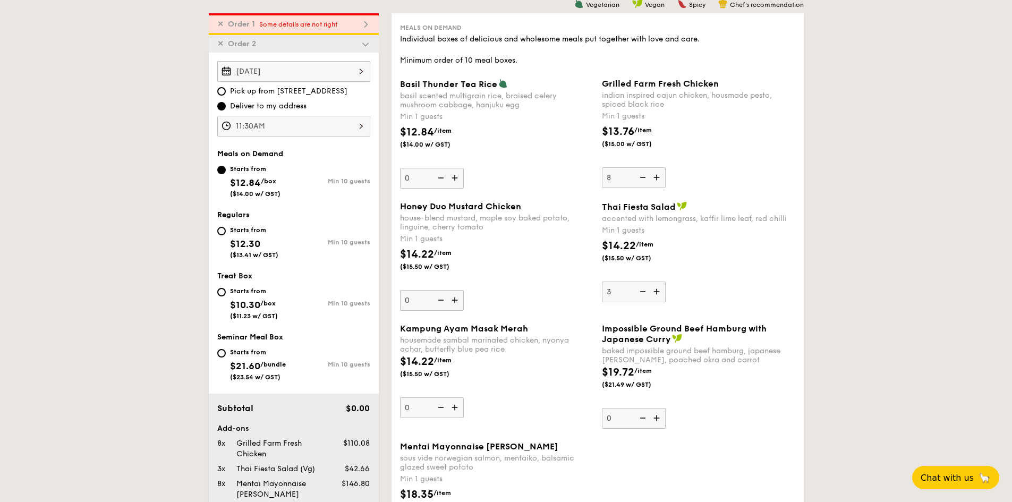
click at [459, 181] on img at bounding box center [456, 178] width 16 height 20
click at [459, 181] on input "0" at bounding box center [432, 178] width 64 height 21
click at [458, 181] on img at bounding box center [456, 178] width 16 height 20
click at [458, 181] on input "1" at bounding box center [432, 178] width 64 height 21
type input "2"
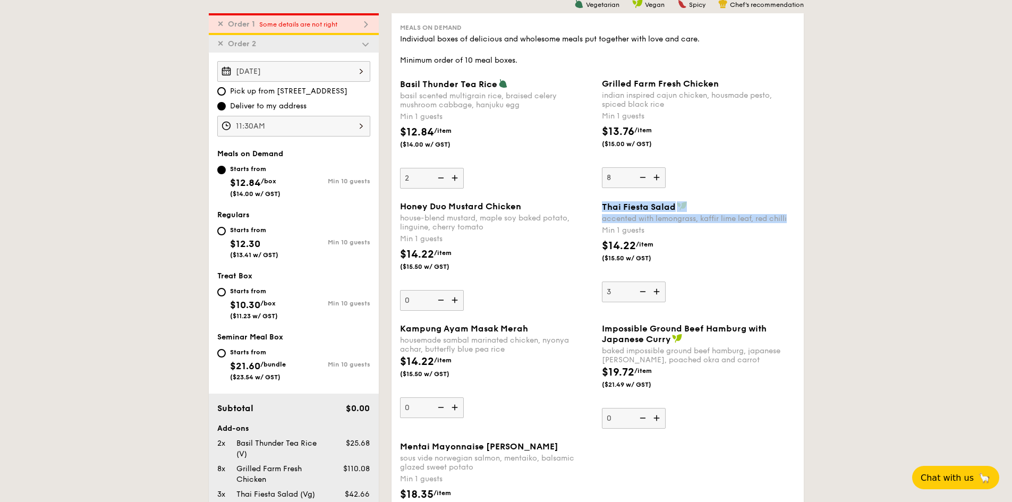
drag, startPoint x: 600, startPoint y: 205, endPoint x: 791, endPoint y: 217, distance: 191.6
click at [791, 217] on div "Thai Fiesta Salad accented with lemongrass, kaffir lime leaf, red chilli Min 1 …" at bounding box center [699, 251] width 202 height 101
copy div "Thai Fiesta Salad accented with lemongrass, kaffir lime leaf, red chilli"
click at [655, 4] on span "Vegan" at bounding box center [655, 4] width 20 height 7
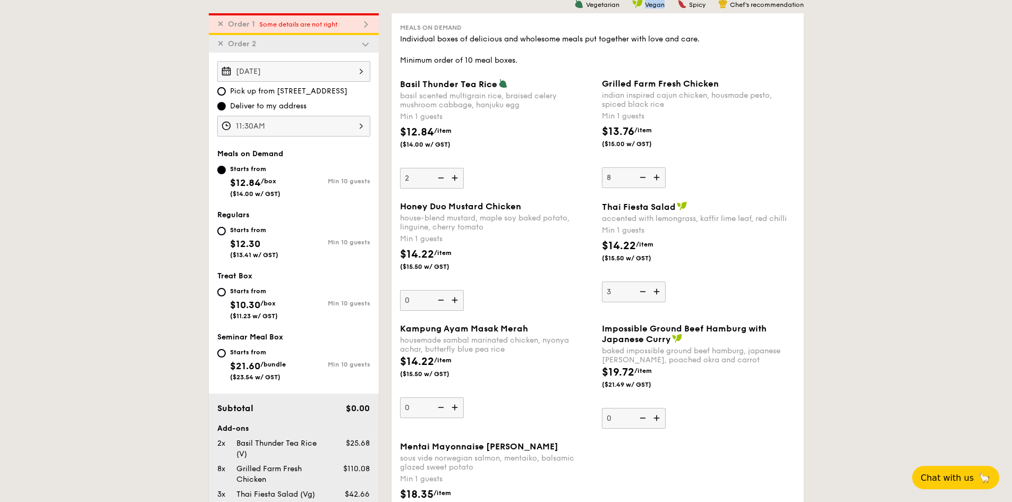
copy span "Vegan"
drag, startPoint x: 399, startPoint y: 84, endPoint x: 531, endPoint y: 105, distance: 133.4
click at [531, 105] on div "Basil Thunder Tea Rice basil scented multigrain rice, braised celery mushroom c…" at bounding box center [497, 134] width 202 height 110
copy div "Basil Thunder Tea Rice basil scented multigrain rice, braised celery mushroom c…"
click at [591, 5] on span "Vegetarian" at bounding box center [602, 4] width 33 height 7
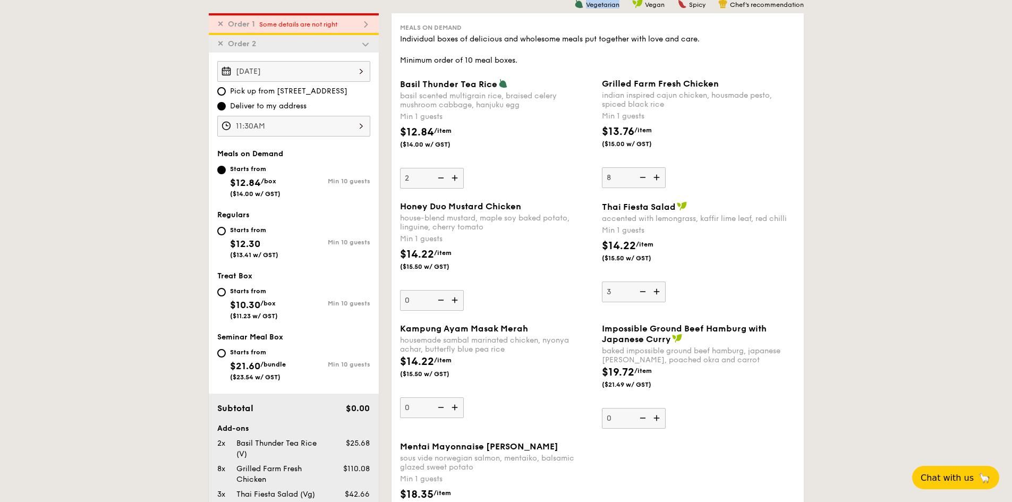
click at [591, 5] on span "Vegetarian" at bounding box center [602, 4] width 33 height 7
copy span "Vegetarian"
click at [656, 177] on img at bounding box center [658, 177] width 16 height 20
click at [656, 177] on input "8" at bounding box center [634, 177] width 64 height 21
click at [656, 177] on img at bounding box center [658, 177] width 16 height 20
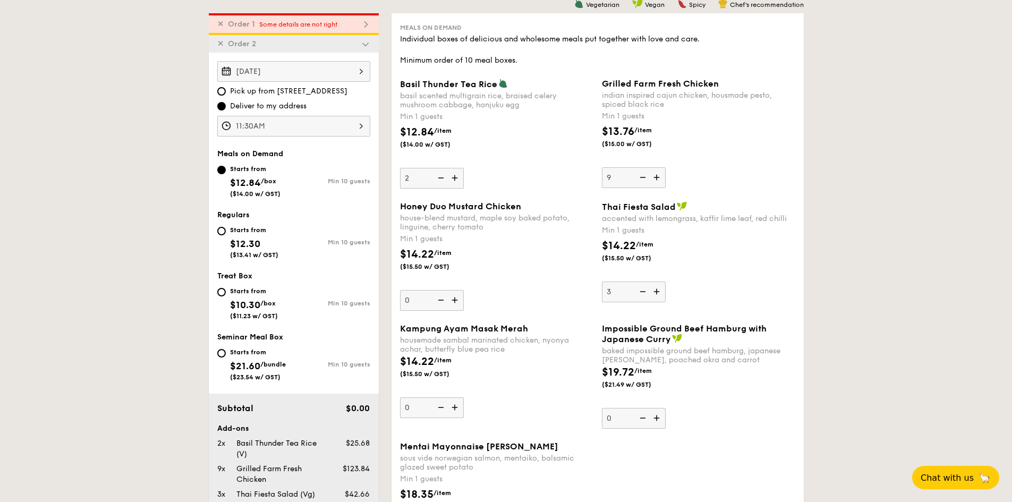
click at [656, 177] on input "9" at bounding box center [634, 177] width 64 height 21
click at [656, 177] on img at bounding box center [658, 177] width 16 height 20
click at [656, 177] on input "10" at bounding box center [634, 177] width 64 height 21
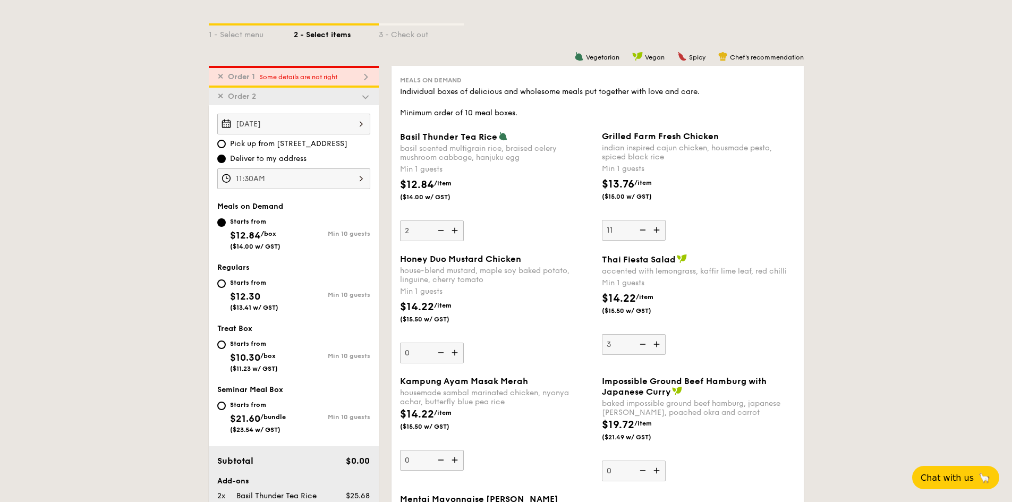
scroll to position [233, 0]
click at [658, 229] on img at bounding box center [658, 230] width 16 height 20
click at [658, 229] on input "11" at bounding box center [634, 230] width 64 height 21
type input "12"
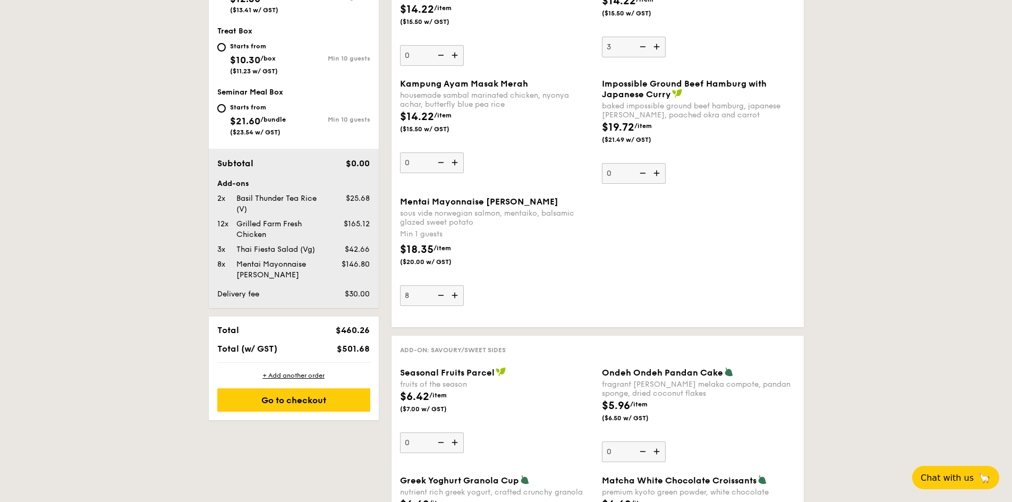
scroll to position [532, 0]
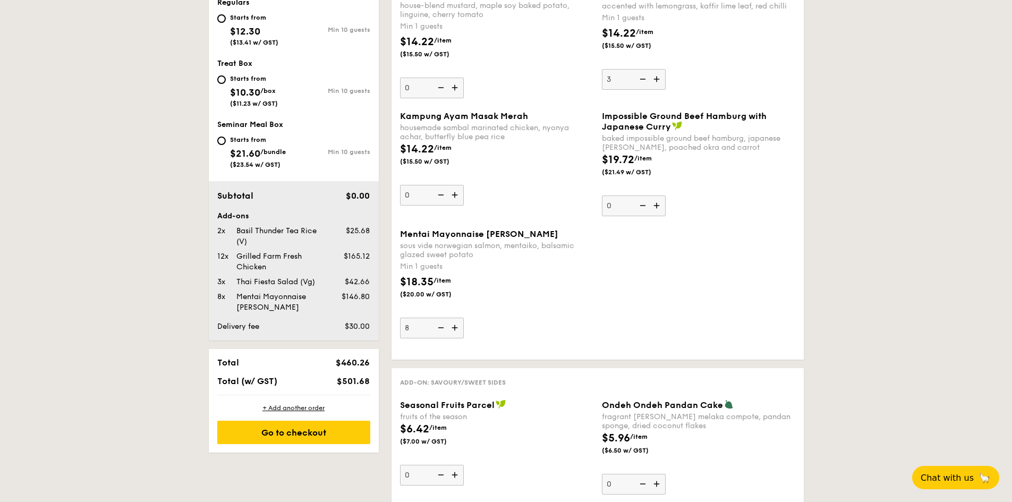
scroll to position [478, 0]
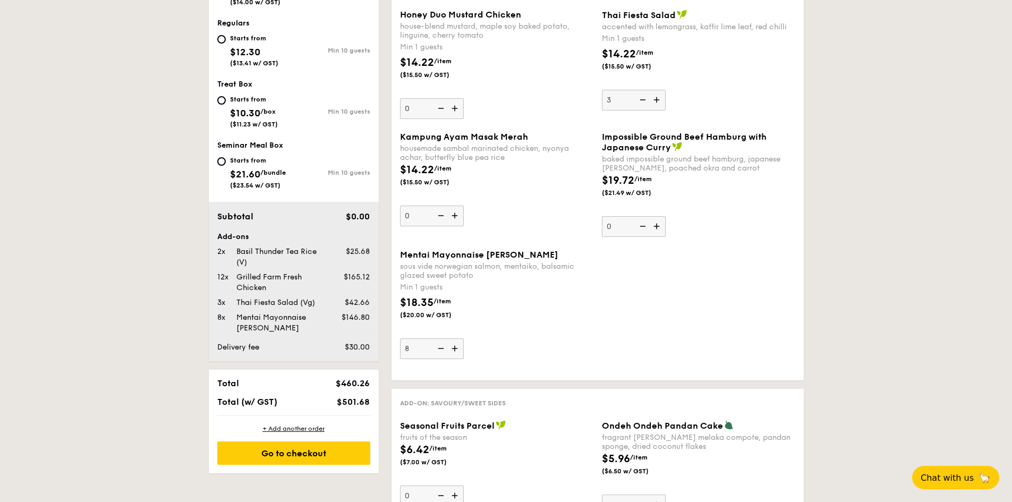
click at [583, 267] on div "sous vide norwegian salmon, mentaiko, balsamic glazed sweet potato" at bounding box center [496, 271] width 193 height 18
click at [464, 338] on input "8" at bounding box center [432, 348] width 64 height 21
drag, startPoint x: 478, startPoint y: 278, endPoint x: 399, endPoint y: 256, distance: 81.7
click at [399, 256] on div "Mentai Mayonnaise Aburi Salmon sous vide norwegian salmon, mentaiko, balsamic g…" at bounding box center [497, 304] width 202 height 109
copy div "Mentai Mayonnaise Aburi Salmon sous vide norwegian salmon, mentaiko, balsamic g…"
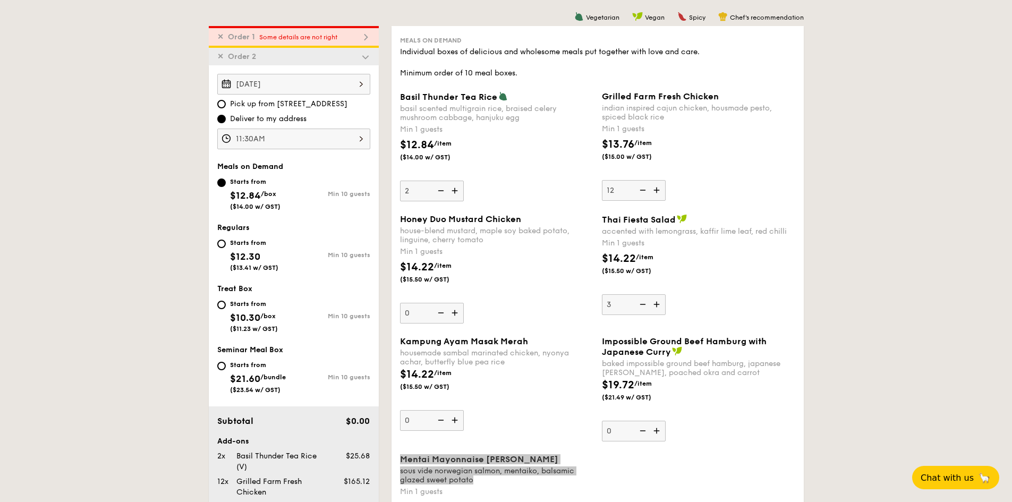
scroll to position [266, 0]
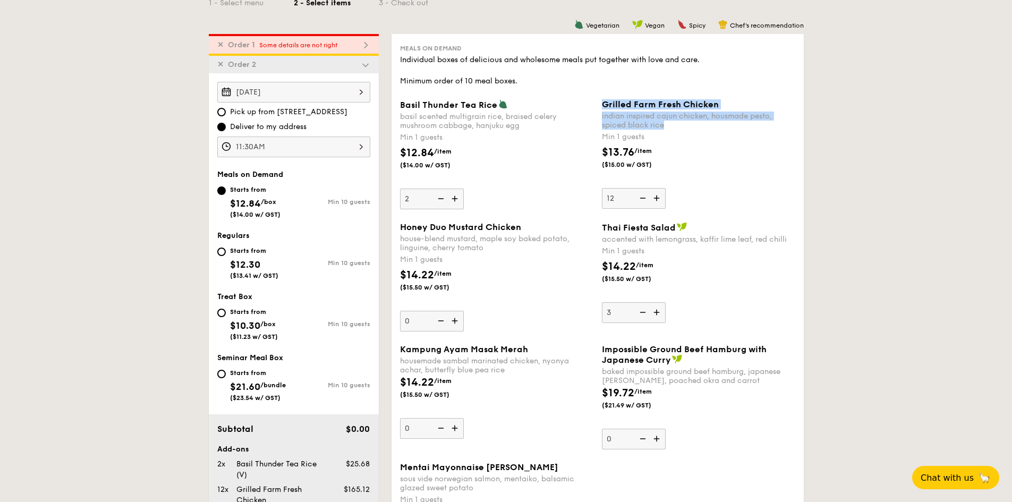
drag, startPoint x: 675, startPoint y: 126, endPoint x: 602, endPoint y: 107, distance: 75.3
click at [602, 107] on div "Grilled Farm Fresh Chicken indian inspired cajun chicken, housmade pesto, spice…" at bounding box center [698, 114] width 193 height 30
copy div "Grilled Farm Fresh Chicken indian inspired cajun chicken, housmade pesto, spice…"
click at [454, 319] on img at bounding box center [456, 321] width 16 height 20
click at [454, 319] on input "0" at bounding box center [432, 321] width 64 height 21
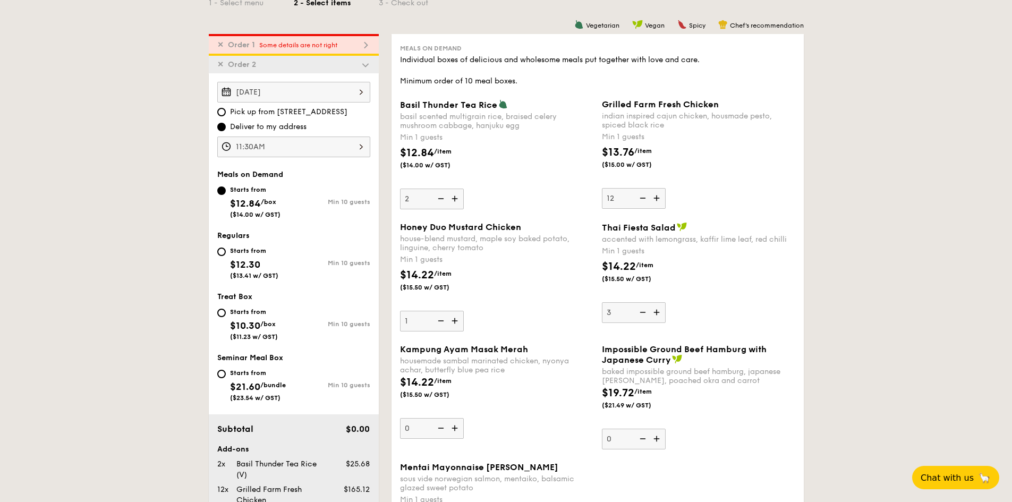
click at [454, 319] on img at bounding box center [456, 321] width 16 height 20
click at [454, 319] on input "1" at bounding box center [432, 321] width 64 height 21
click at [454, 319] on img at bounding box center [456, 321] width 16 height 20
click at [454, 319] on input "2" at bounding box center [432, 321] width 64 height 21
click at [454, 319] on img at bounding box center [456, 321] width 16 height 20
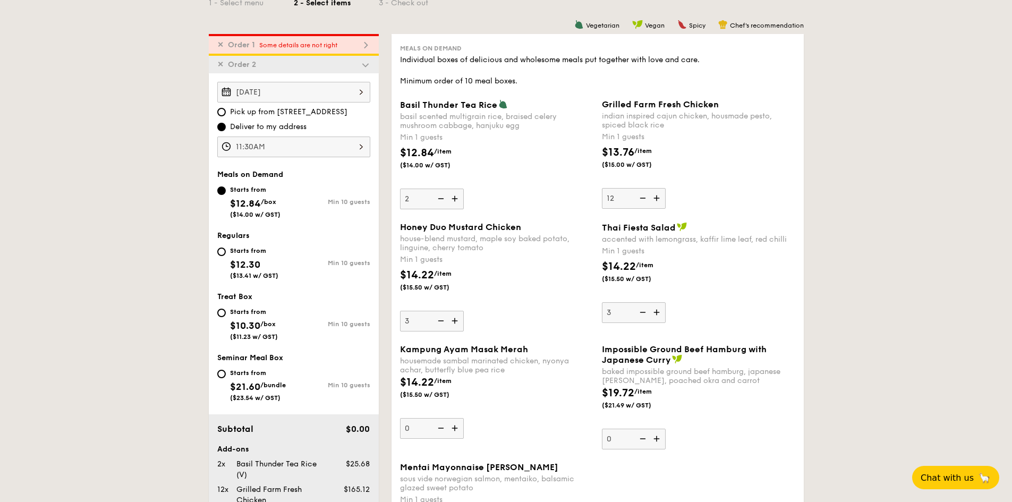
click at [454, 319] on input "3" at bounding box center [432, 321] width 64 height 21
type input "4"
click at [640, 195] on img at bounding box center [642, 198] width 16 height 20
click at [640, 195] on input "12" at bounding box center [634, 198] width 64 height 21
click at [640, 195] on img at bounding box center [642, 198] width 16 height 20
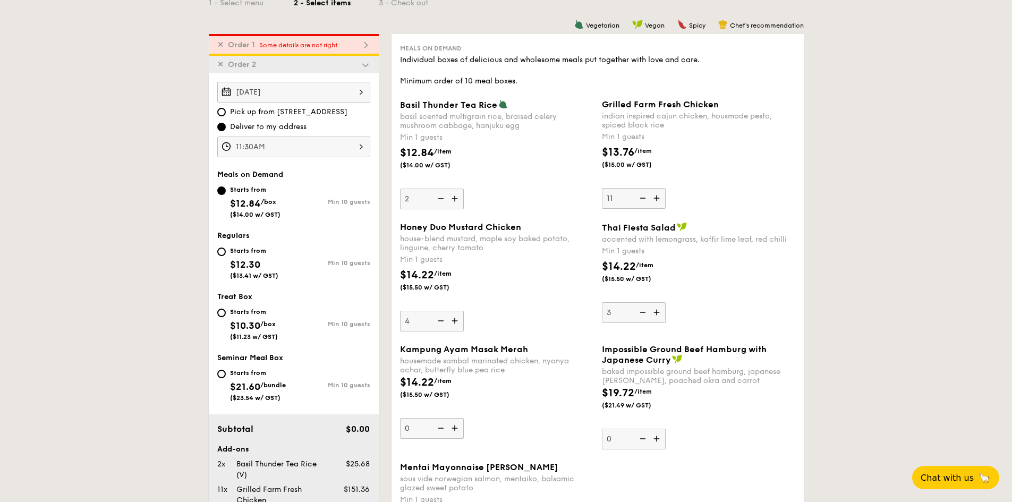
click at [640, 195] on input "11" at bounding box center [634, 198] width 64 height 21
click at [640, 195] on img at bounding box center [642, 198] width 16 height 20
click at [640, 195] on input "10" at bounding box center [634, 198] width 64 height 21
click at [640, 195] on img at bounding box center [642, 198] width 16 height 20
click at [640, 195] on input "9" at bounding box center [634, 198] width 64 height 21
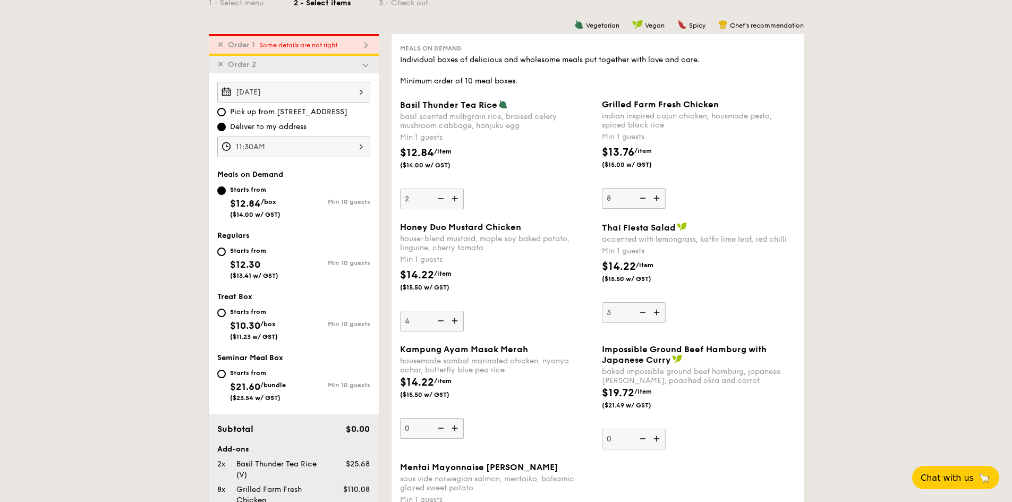
click at [640, 195] on img at bounding box center [642, 198] width 16 height 20
click at [640, 195] on input "8" at bounding box center [634, 198] width 64 height 21
click at [640, 195] on img at bounding box center [642, 198] width 16 height 20
click at [640, 195] on input "7" at bounding box center [634, 198] width 64 height 21
click at [640, 195] on img at bounding box center [642, 198] width 16 height 20
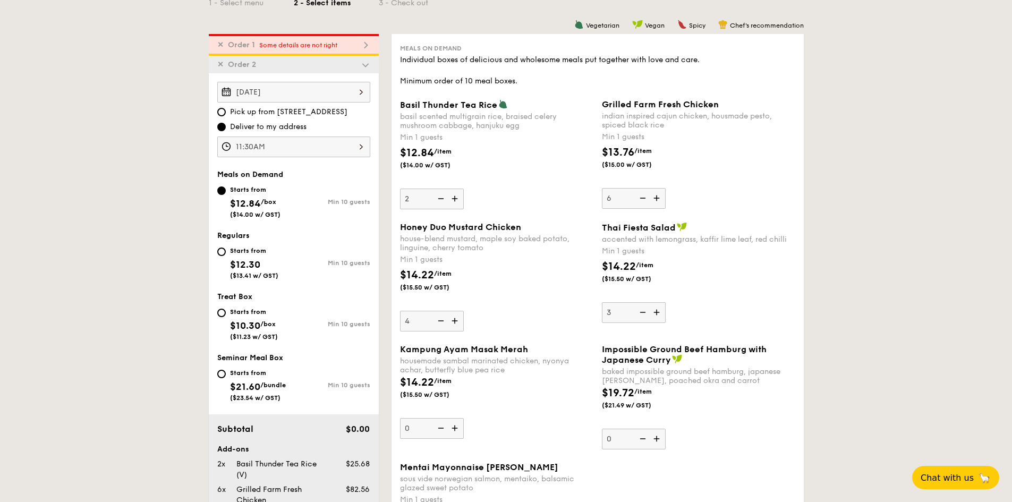
click at [640, 195] on input "6" at bounding box center [634, 198] width 64 height 21
click at [639, 197] on img at bounding box center [642, 198] width 16 height 20
click at [639, 197] on input "5" at bounding box center [634, 198] width 64 height 21
type input "4"
click at [437, 387] on img at bounding box center [440, 428] width 16 height 20
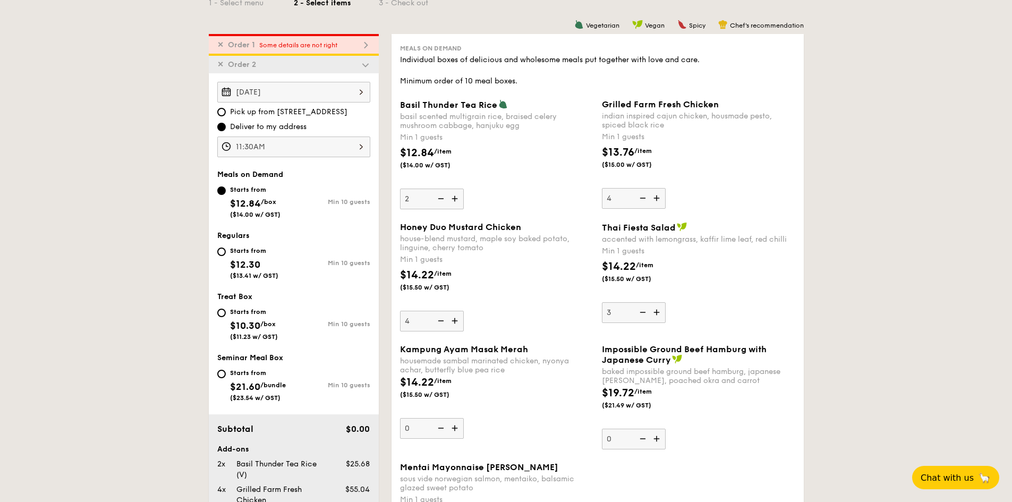
click at [437, 387] on input "0" at bounding box center [432, 428] width 64 height 21
click at [437, 387] on img at bounding box center [440, 428] width 16 height 20
click at [437, 387] on input "0" at bounding box center [432, 428] width 64 height 21
click at [452, 387] on img at bounding box center [456, 428] width 16 height 20
click at [452, 387] on input "0" at bounding box center [432, 428] width 64 height 21
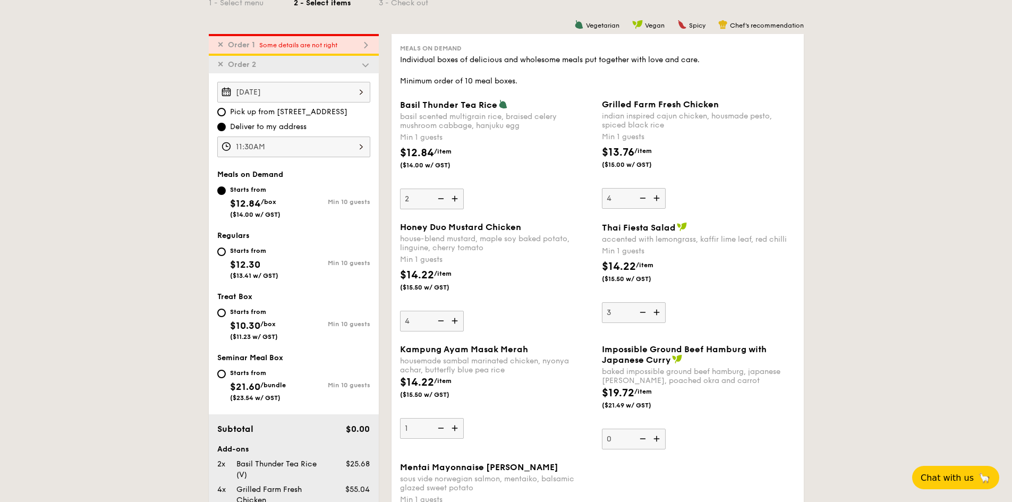
click at [452, 387] on img at bounding box center [456, 428] width 16 height 20
click at [452, 387] on input "1" at bounding box center [432, 428] width 64 height 21
click at [452, 387] on img at bounding box center [456, 428] width 16 height 20
click at [452, 387] on input "2" at bounding box center [432, 428] width 64 height 21
click at [452, 387] on img at bounding box center [456, 428] width 16 height 20
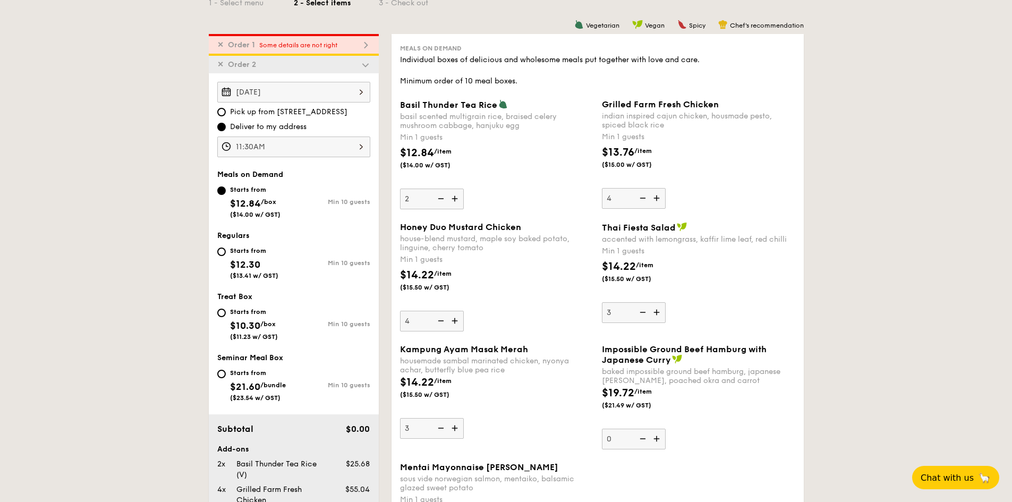
click at [452, 387] on input "3" at bounding box center [432, 428] width 64 height 21
click at [452, 387] on img at bounding box center [456, 428] width 16 height 20
click at [452, 387] on input "4" at bounding box center [432, 428] width 64 height 21
click at [441, 387] on img at bounding box center [440, 428] width 16 height 20
click at [441, 387] on input "5" at bounding box center [432, 428] width 64 height 21
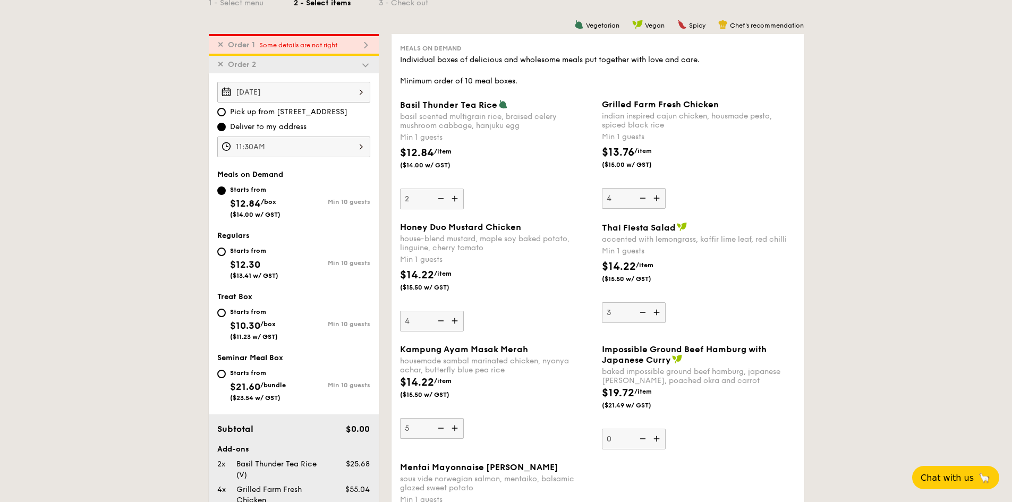
type input "4"
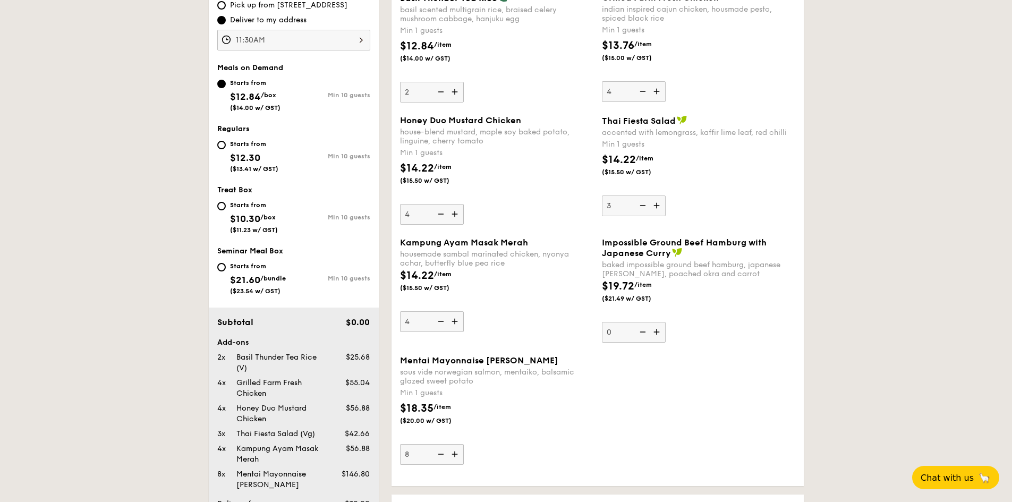
scroll to position [372, 0]
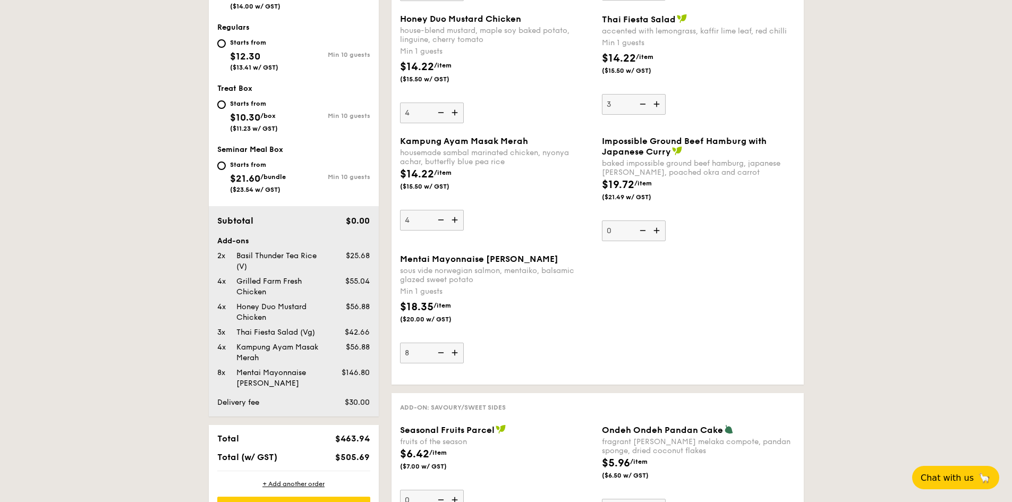
scroll to position [478, 0]
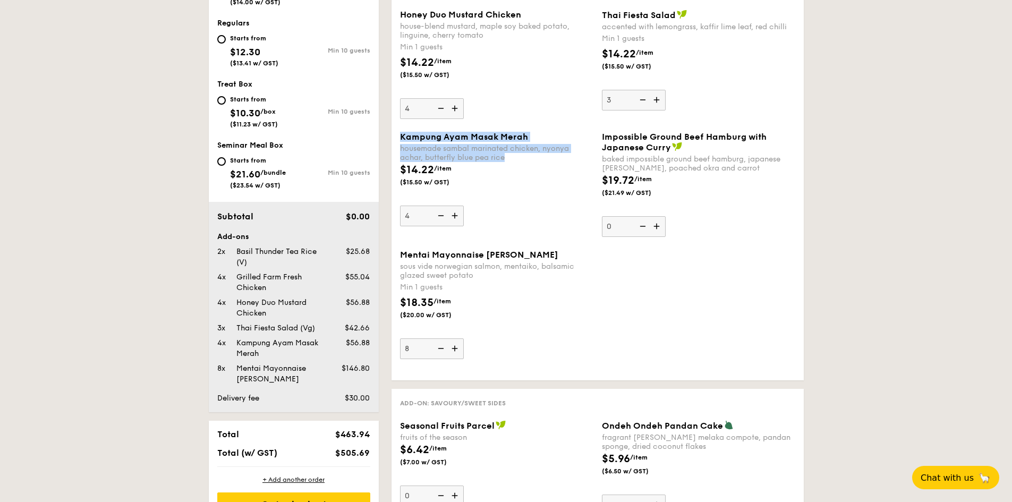
drag, startPoint x: 520, startPoint y: 157, endPoint x: 399, endPoint y: 139, distance: 122.0
click at [399, 139] on div "Kampung Ayam Masak Merah housemade sambal marinated chicken, nyonya achar, butt…" at bounding box center [497, 179] width 202 height 95
copy div "Kampung Ayam Masak Merah housemade sambal marinated chicken, nyonya achar, butt…"
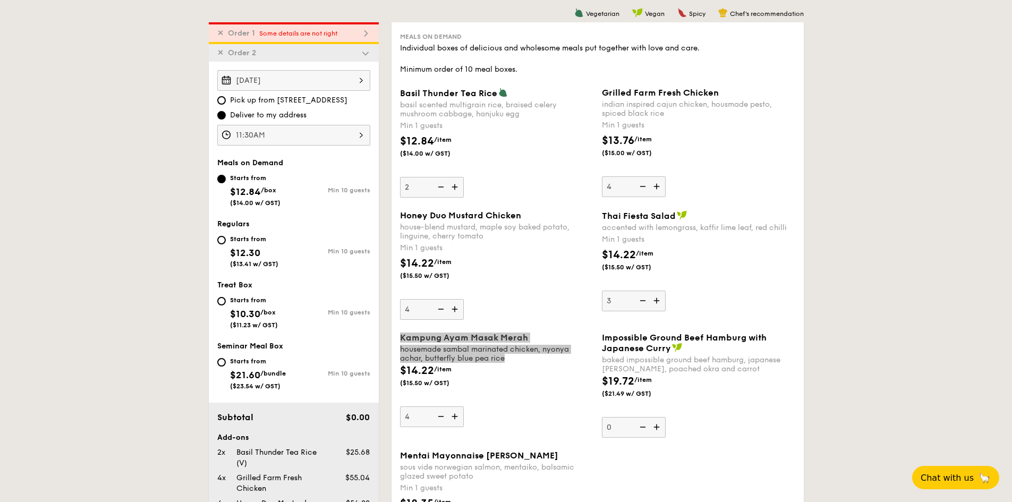
scroll to position [266, 0]
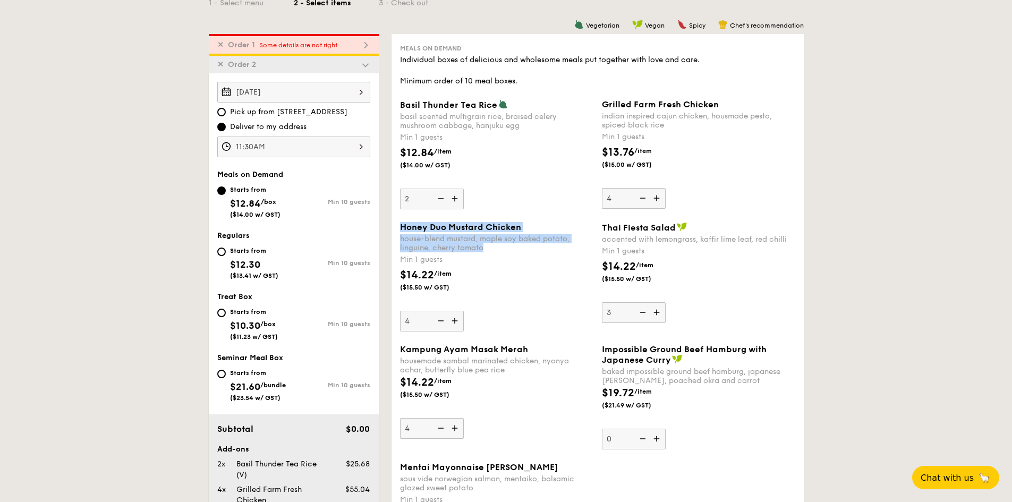
drag, startPoint x: 494, startPoint y: 250, endPoint x: 398, endPoint y: 230, distance: 98.3
click at [398, 230] on div "Honey Duo Mustard Chicken house-blend mustard, maple soy baked potato, linguine…" at bounding box center [497, 276] width 202 height 109
copy div "Honey Duo Mustard Chicken house-blend mustard, maple soy baked potato, linguine…"
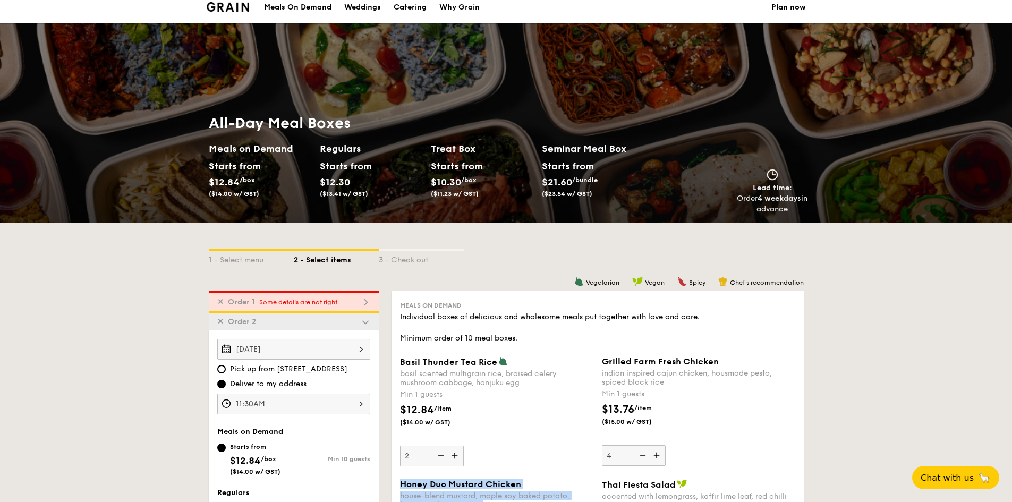
scroll to position [0, 0]
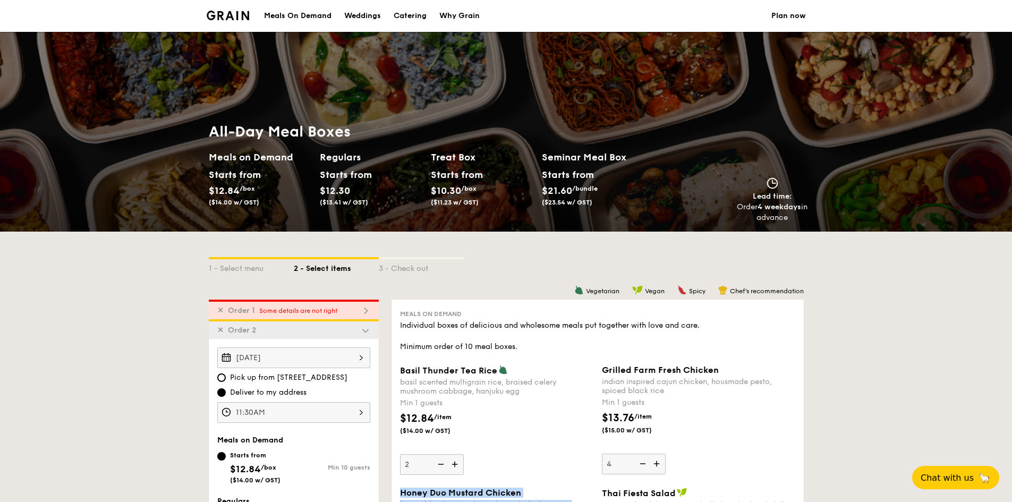
click at [233, 17] on img at bounding box center [228, 16] width 43 height 10
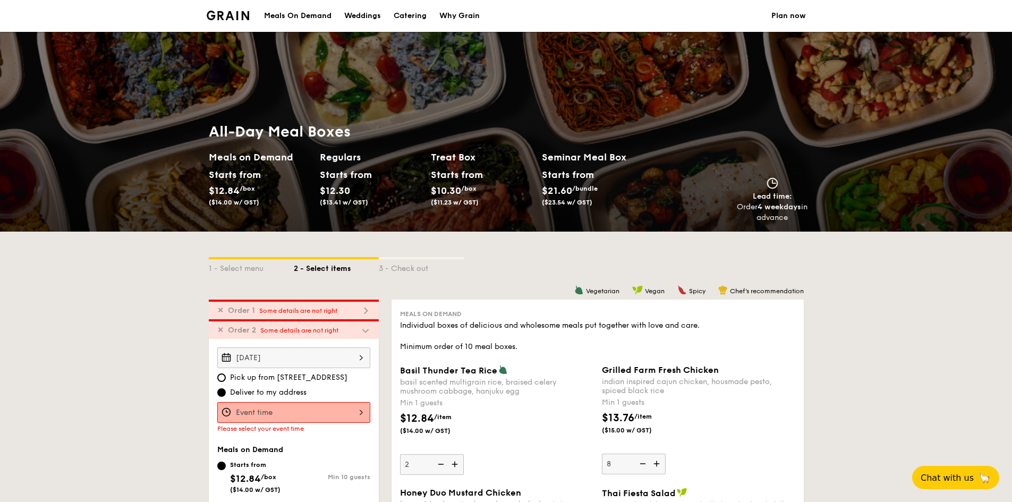
click at [463, 14] on div "Why Grain" at bounding box center [459, 16] width 40 height 32
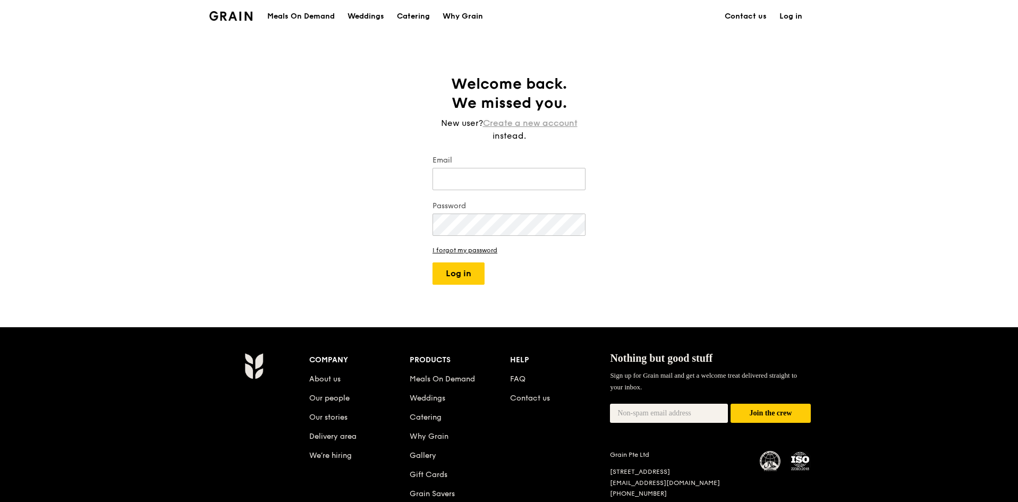
click at [513, 122] on link "Create a new account" at bounding box center [530, 123] width 95 height 13
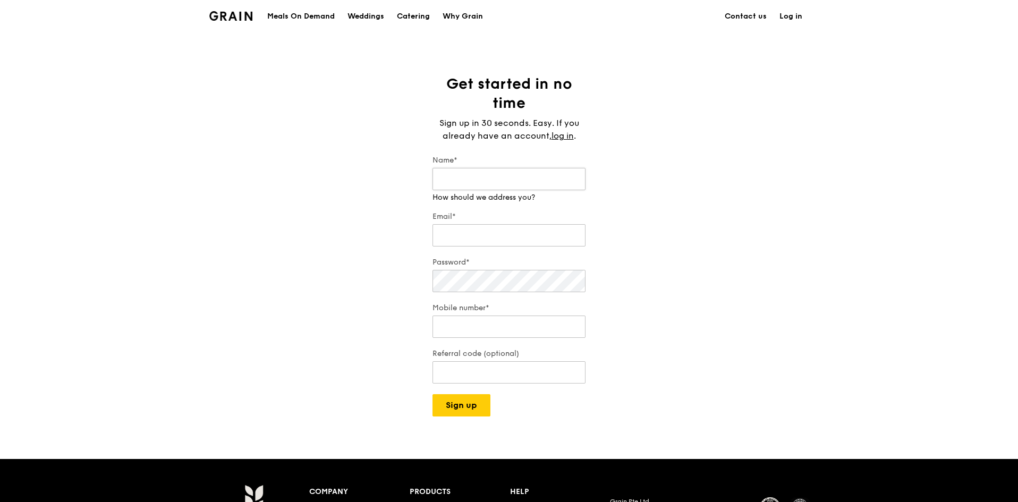
click at [501, 172] on input "Name*" at bounding box center [508, 179] width 153 height 22
type input "Me Me"
type input "m"
type input "me.me.hlaing@msd.com"
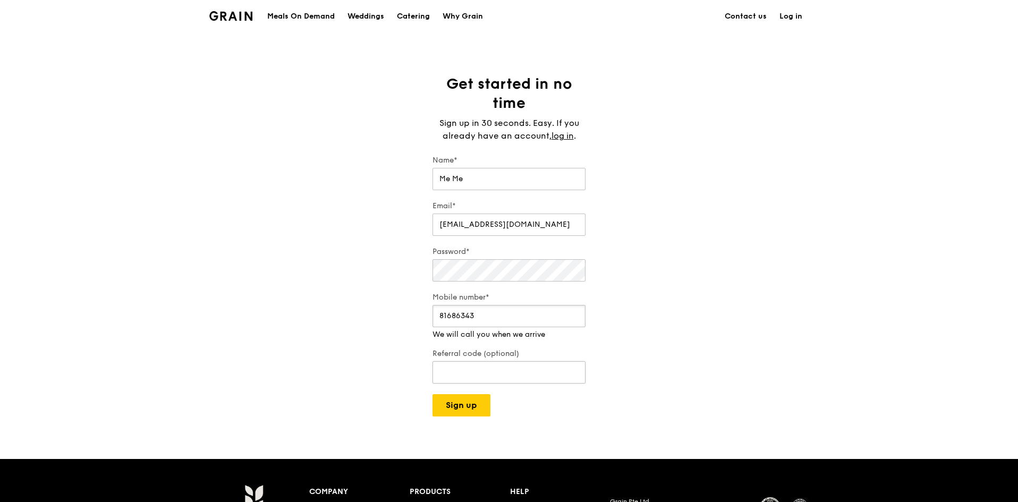
type input "81686343"
click at [548, 371] on input "Referral code (optional)" at bounding box center [508, 362] width 153 height 22
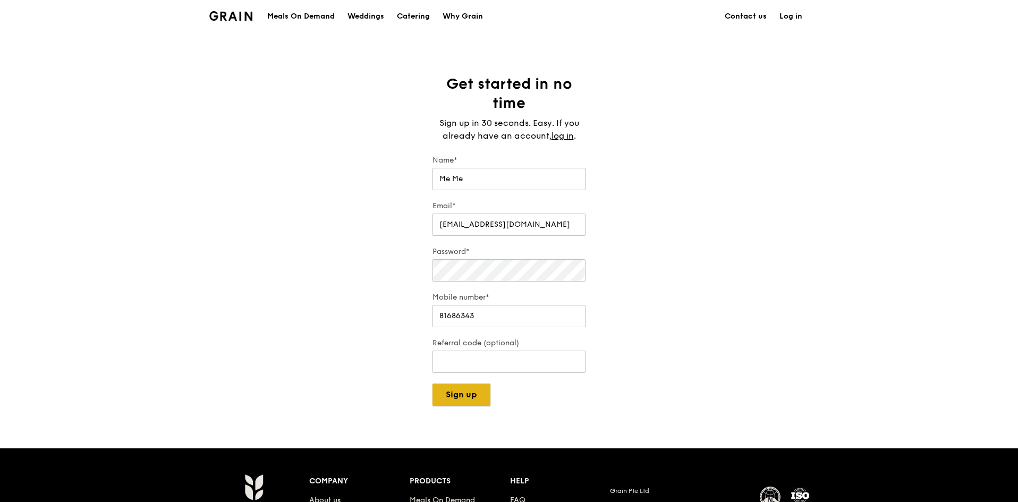
click at [469, 406] on div "Grain logo Meals On Demand Weddings Catering Why Grain Contact us Log in Get st…" at bounding box center [509, 343] width 1018 height 687
click at [479, 386] on button "Sign up" at bounding box center [461, 395] width 58 height 22
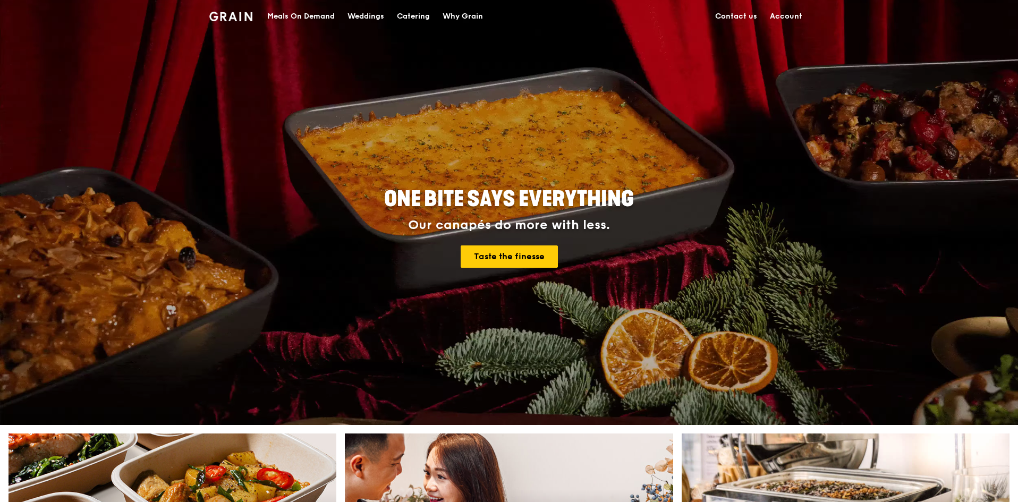
click at [787, 11] on link "Account" at bounding box center [785, 17] width 45 height 32
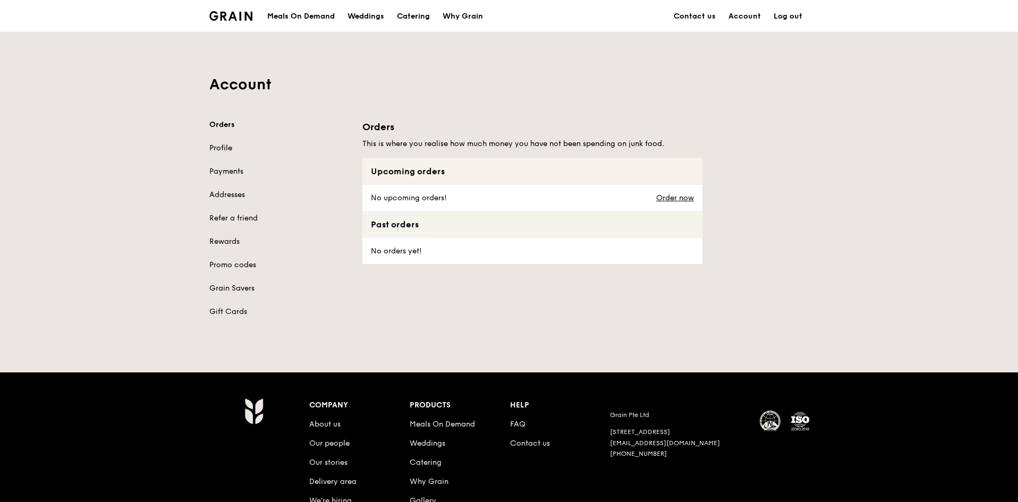
click at [213, 143] on link "Profile" at bounding box center [279, 148] width 140 height 11
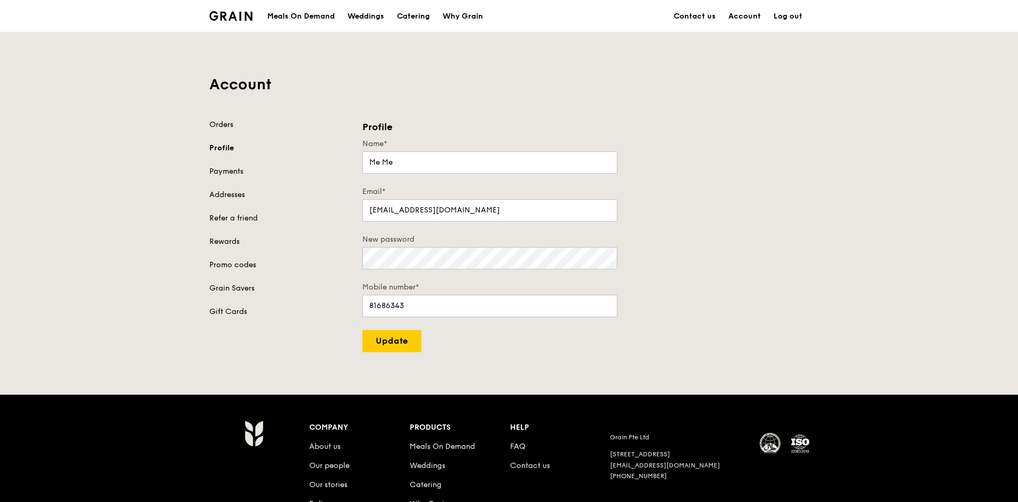
click at [220, 122] on link "Orders" at bounding box center [279, 125] width 140 height 11
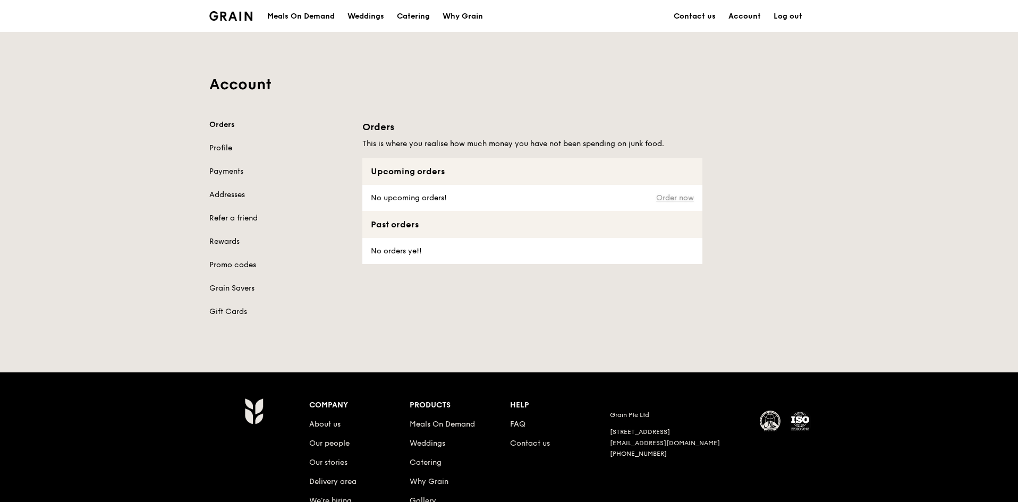
click at [674, 197] on link "Order now" at bounding box center [675, 198] width 38 height 8
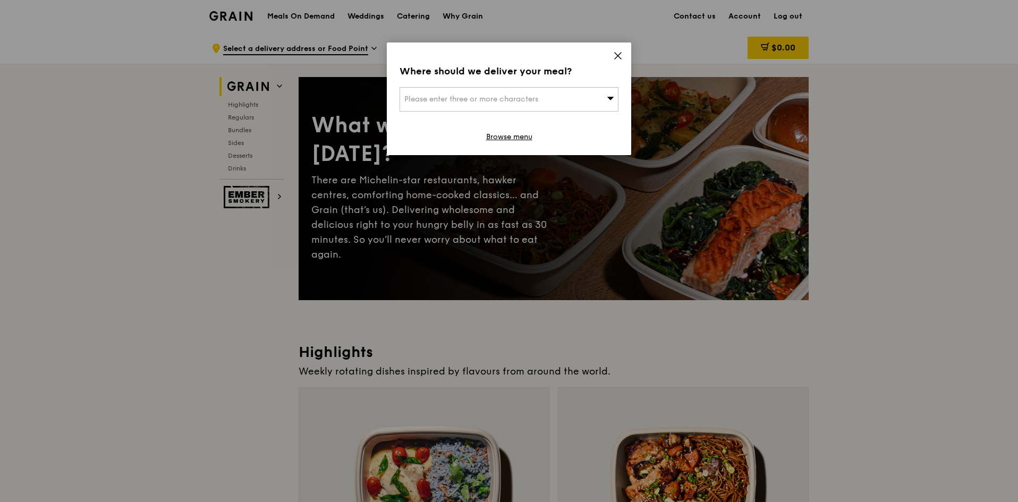
click at [596, 95] on div "Please enter three or more characters" at bounding box center [508, 99] width 219 height 24
click at [619, 55] on icon at bounding box center [618, 56] width 10 height 10
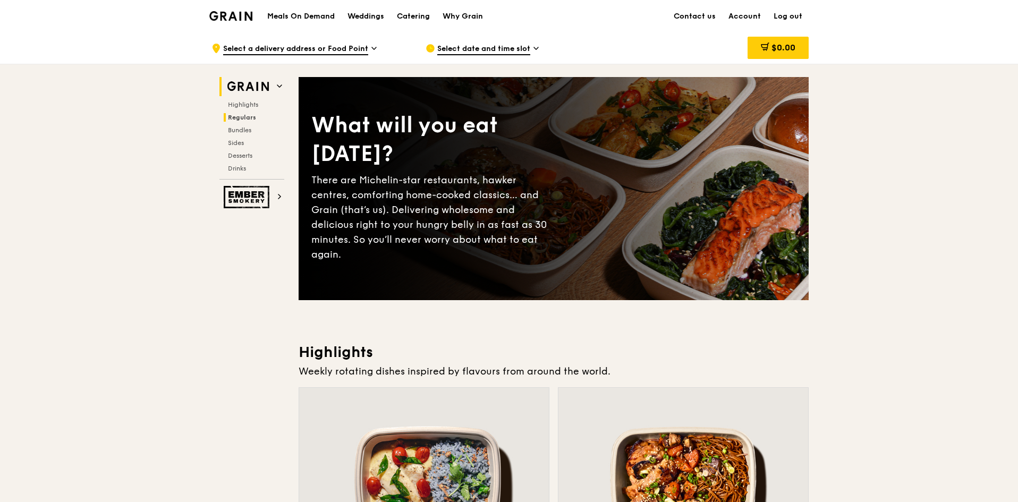
click at [242, 115] on span "Regulars" at bounding box center [242, 117] width 28 height 7
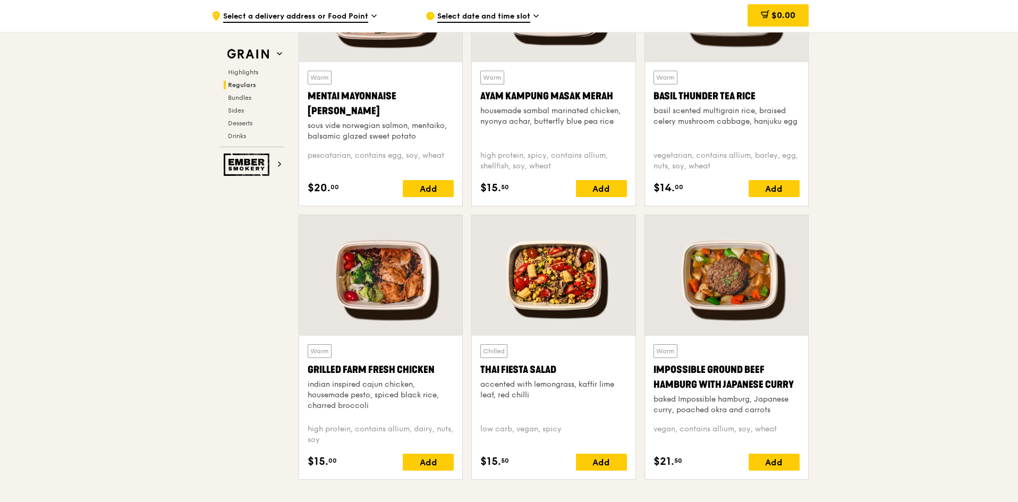
scroll to position [1007, 0]
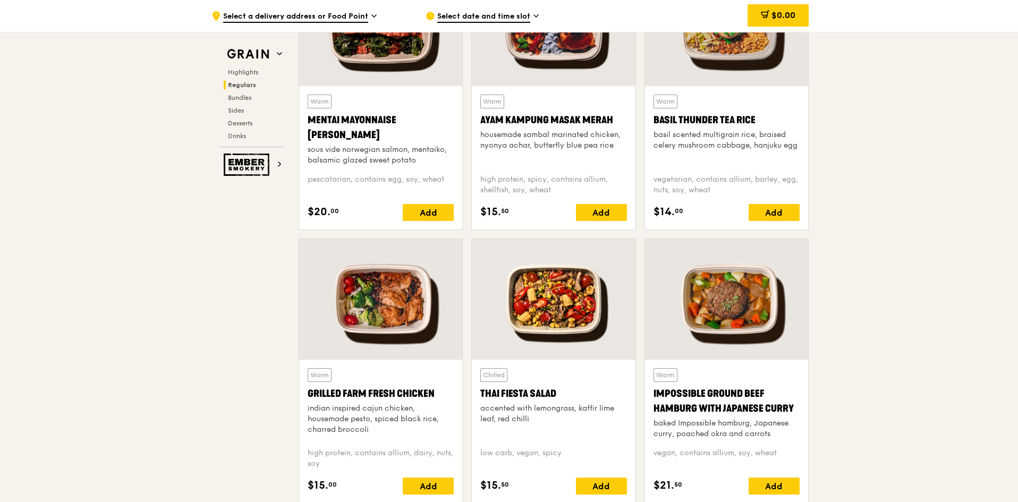
click at [559, 308] on div at bounding box center [553, 299] width 163 height 121
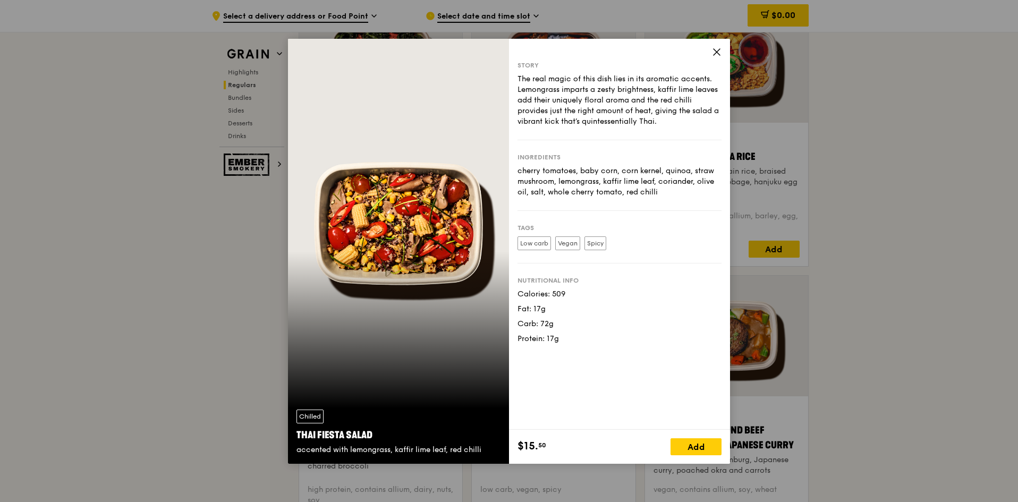
scroll to position [954, 0]
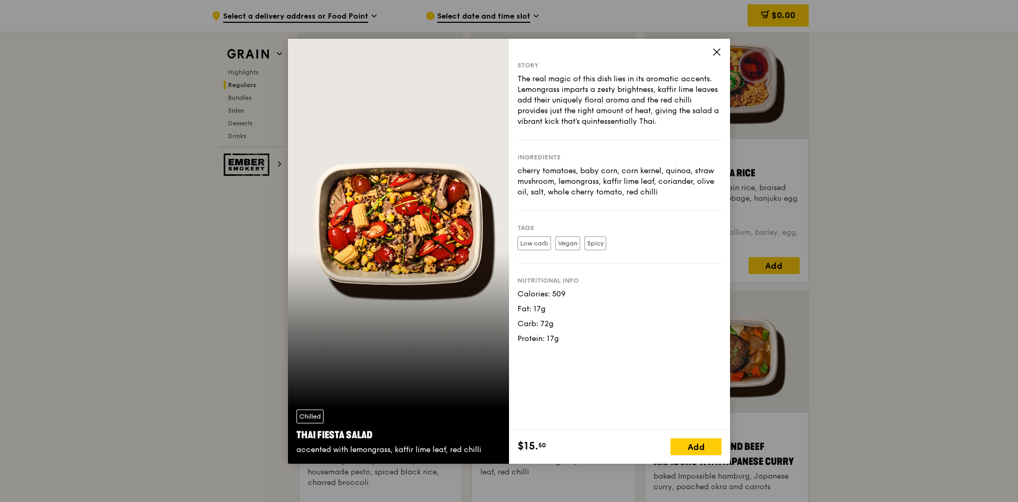
click at [715, 49] on icon at bounding box center [717, 52] width 10 height 10
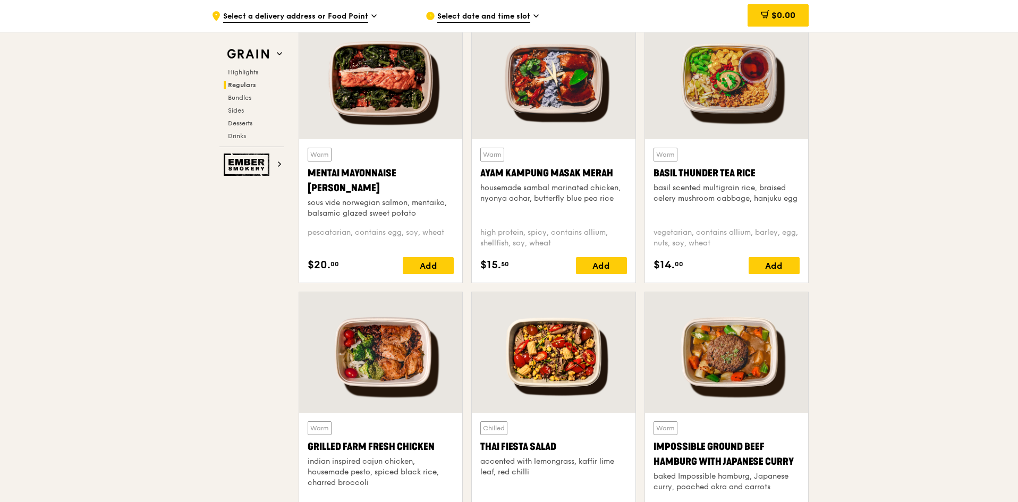
click at [551, 338] on div at bounding box center [553, 352] width 163 height 121
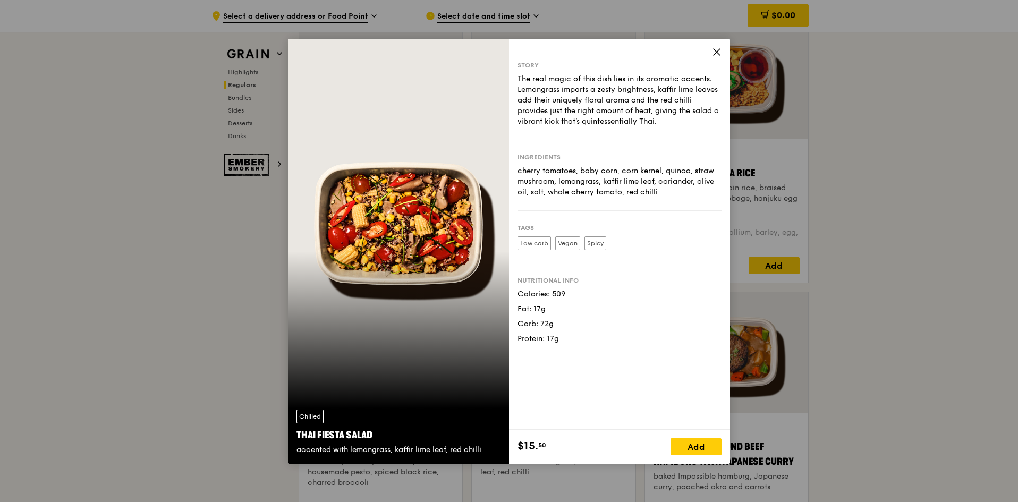
click at [717, 48] on icon at bounding box center [717, 52] width 10 height 10
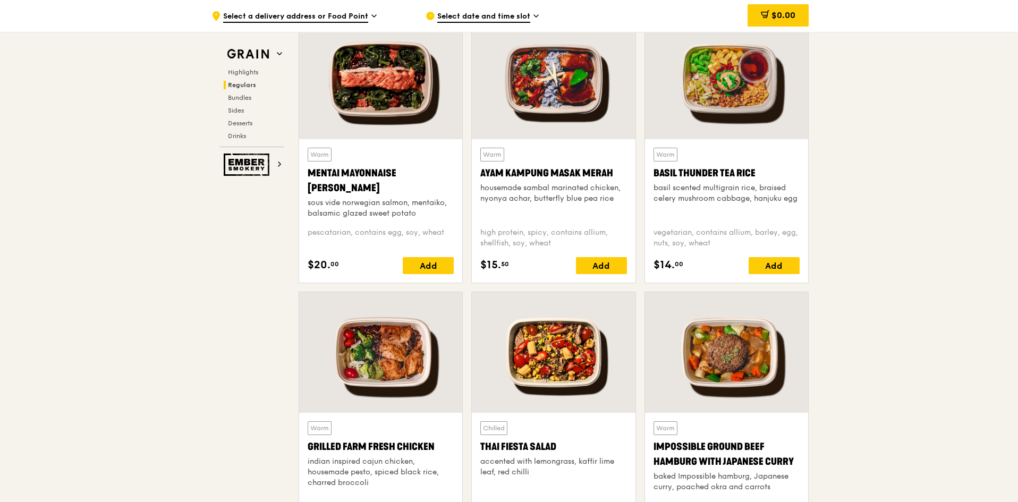
click at [750, 88] on div at bounding box center [726, 79] width 163 height 121
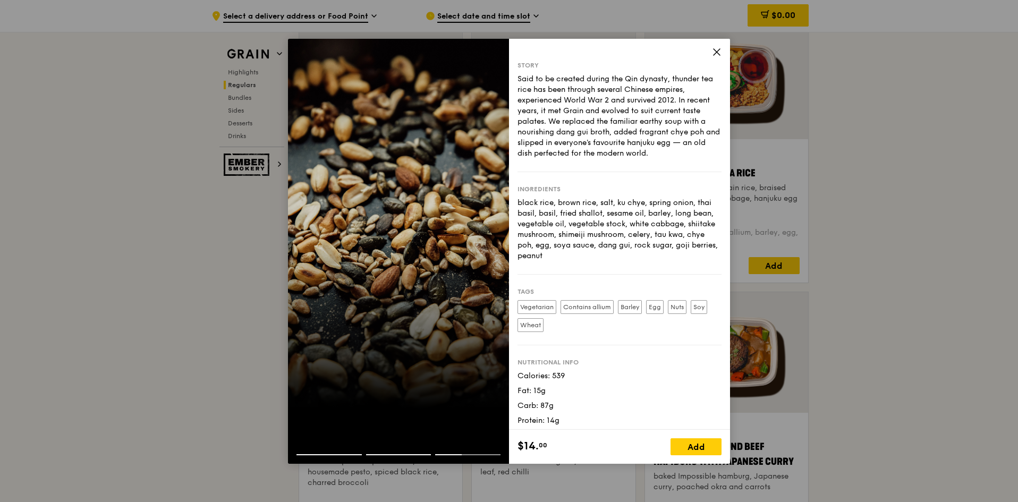
click at [716, 49] on icon at bounding box center [717, 52] width 10 height 10
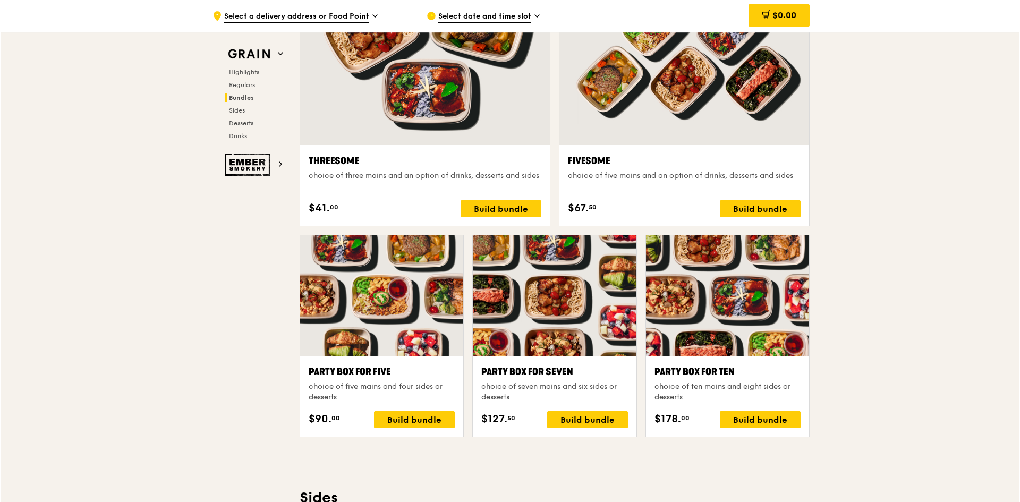
scroll to position [2070, 0]
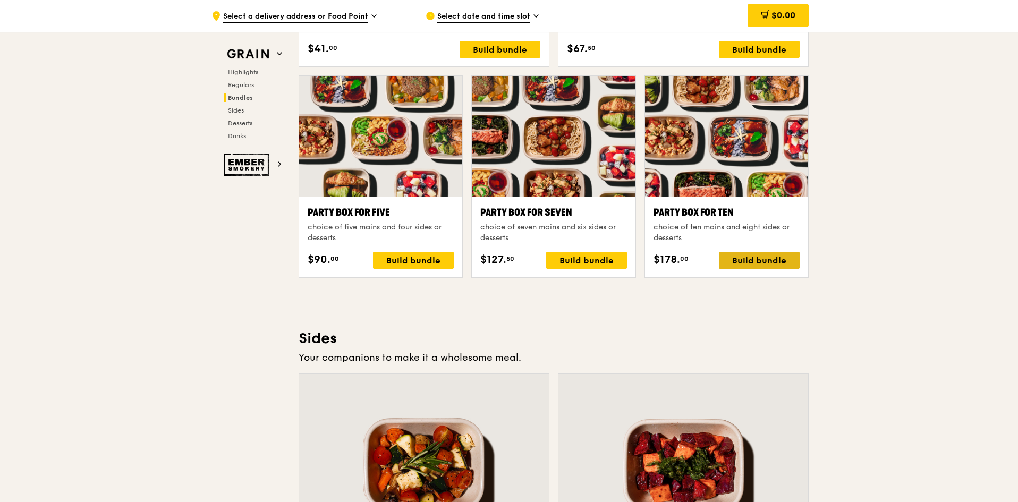
click at [746, 255] on div "Build bundle" at bounding box center [759, 260] width 81 height 17
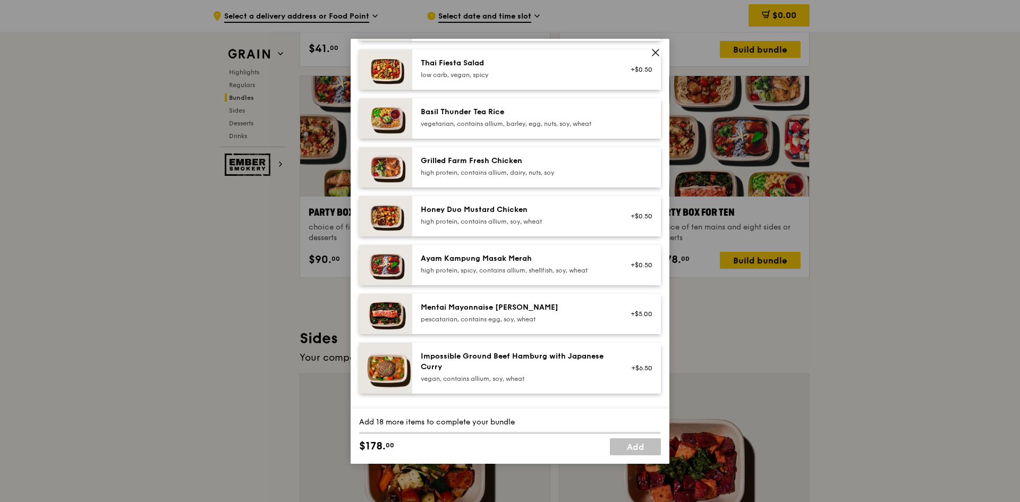
scroll to position [0, 0]
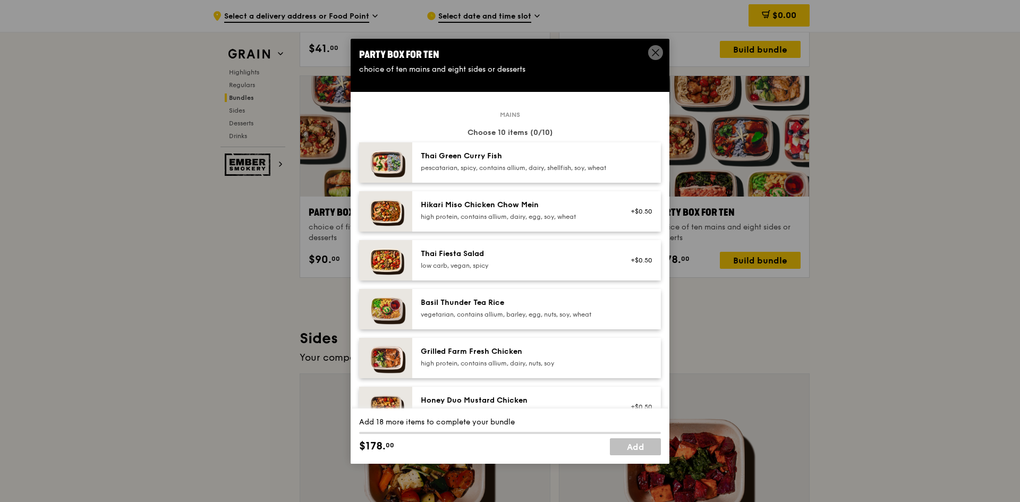
click at [622, 168] on div at bounding box center [638, 162] width 41 height 23
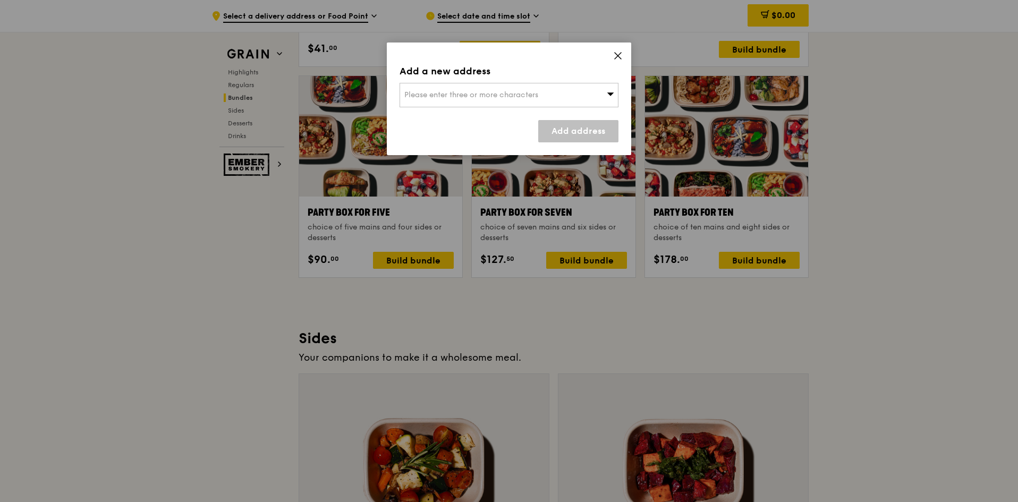
click at [615, 92] on div "Please enter three or more characters" at bounding box center [508, 95] width 219 height 24
click at [615, 92] on input "search" at bounding box center [509, 94] width 218 height 23
click at [618, 54] on icon at bounding box center [618, 56] width 10 height 10
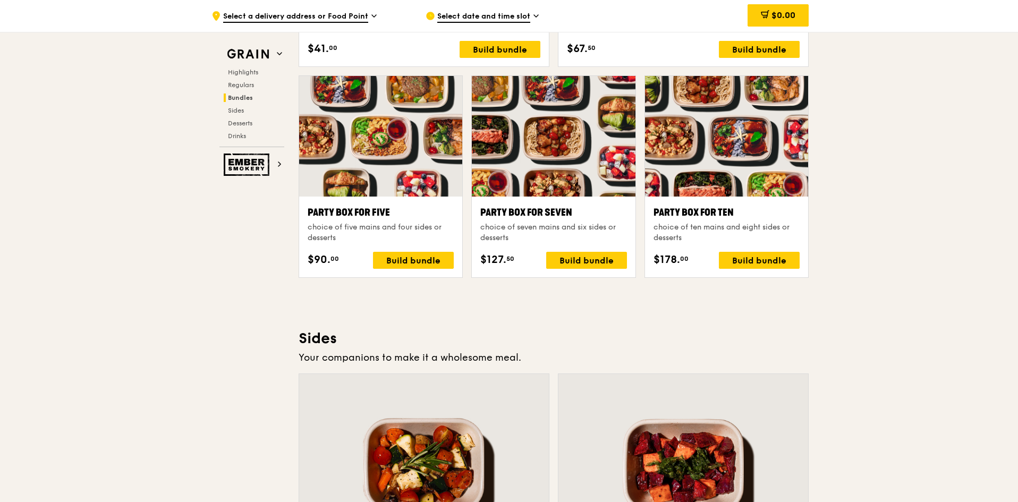
click at [759, 134] on div at bounding box center [726, 136] width 163 height 121
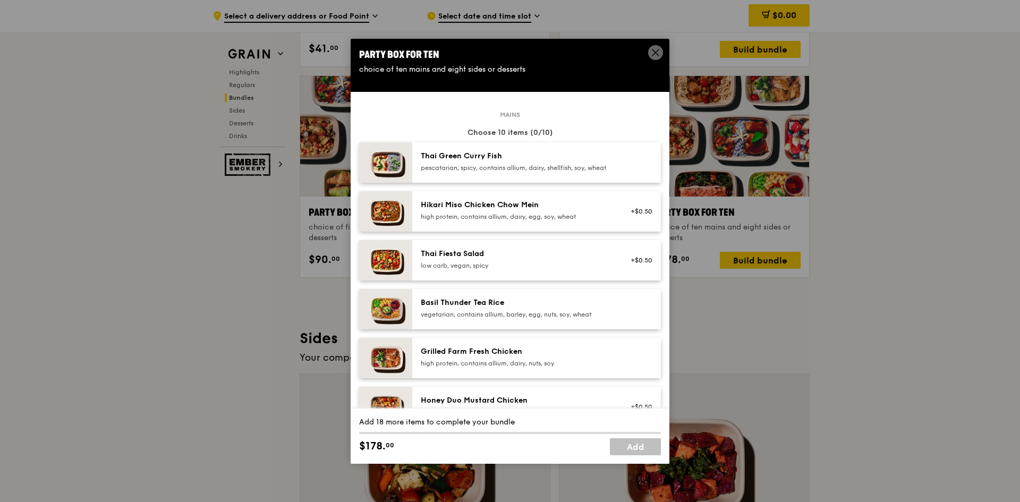
click at [539, 159] on div "Thai Green Curry Fish" at bounding box center [516, 156] width 191 height 11
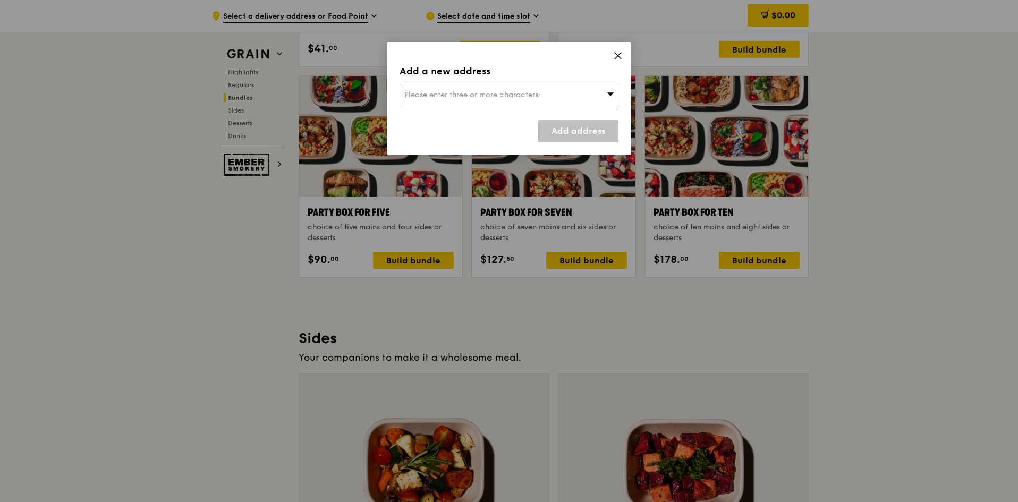
click at [544, 93] on div "Please enter three or more characters" at bounding box center [508, 95] width 219 height 24
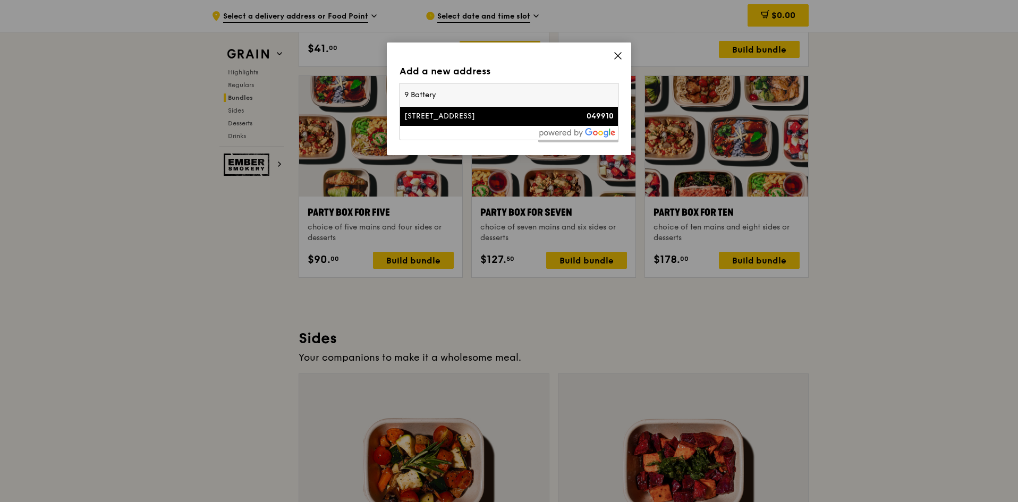
type input "9 Battery"
click at [464, 116] on div "[STREET_ADDRESS]" at bounding box center [482, 116] width 157 height 11
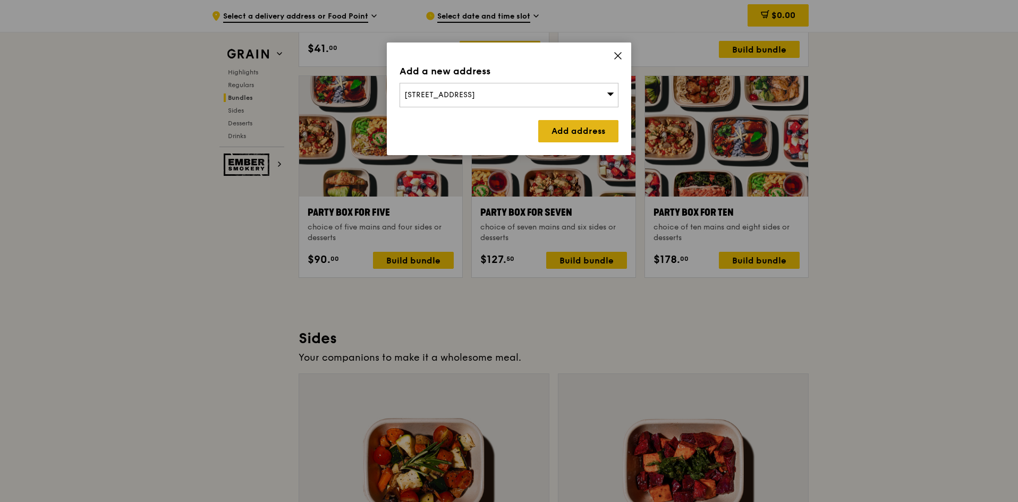
click at [569, 127] on link "Add address" at bounding box center [578, 131] width 80 height 22
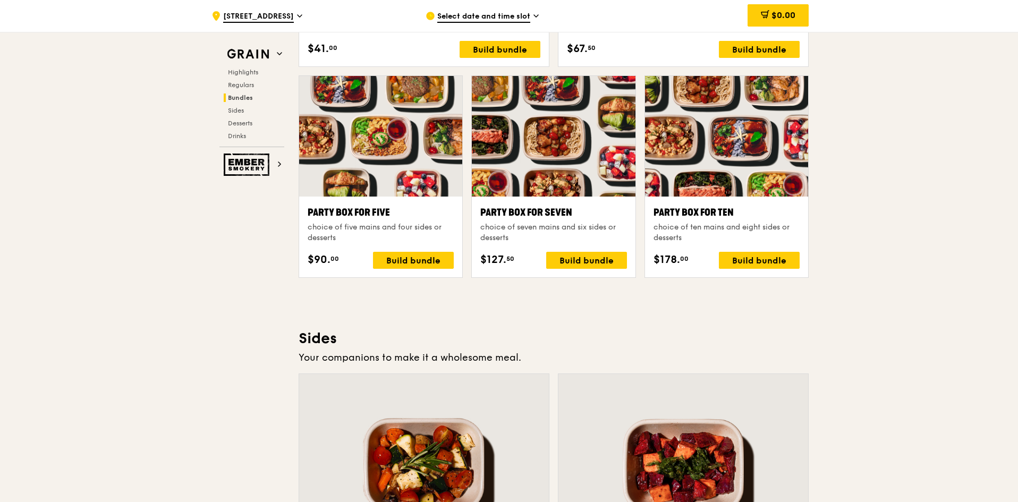
click at [277, 15] on span "[STREET_ADDRESS]" at bounding box center [258, 17] width 71 height 12
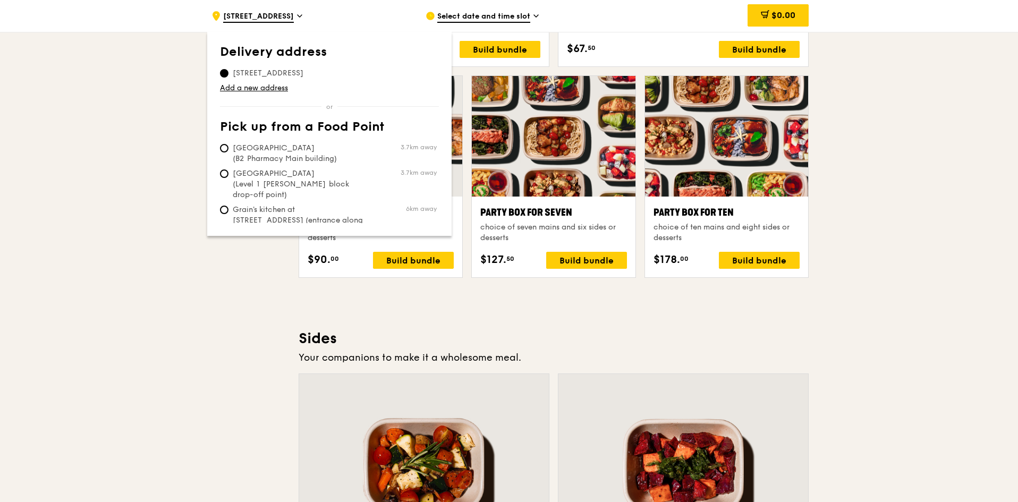
click at [915, 172] on div ".cls-1 { fill: none; stroke: #fff; stroke-linecap: round; stroke-linejoin: roun…" at bounding box center [509, 199] width 1018 height 4475
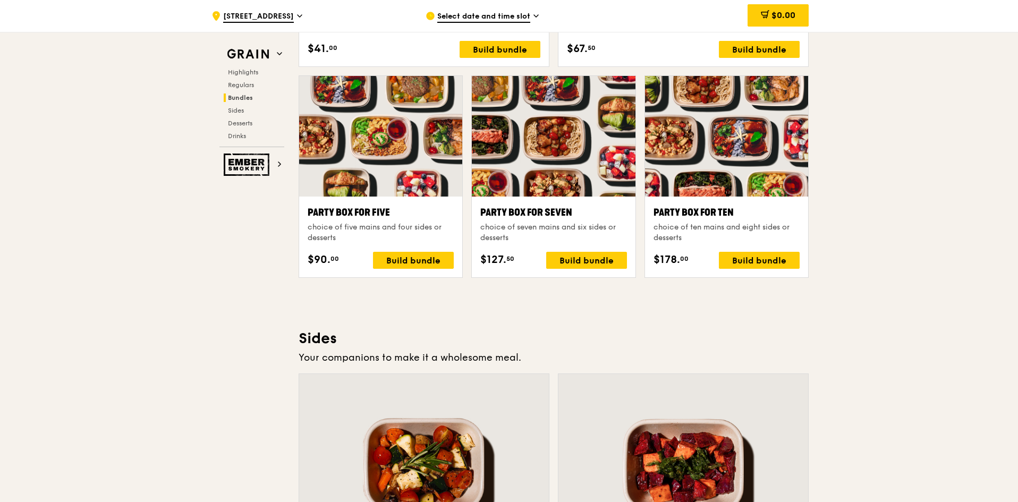
click at [718, 157] on div at bounding box center [726, 136] width 163 height 121
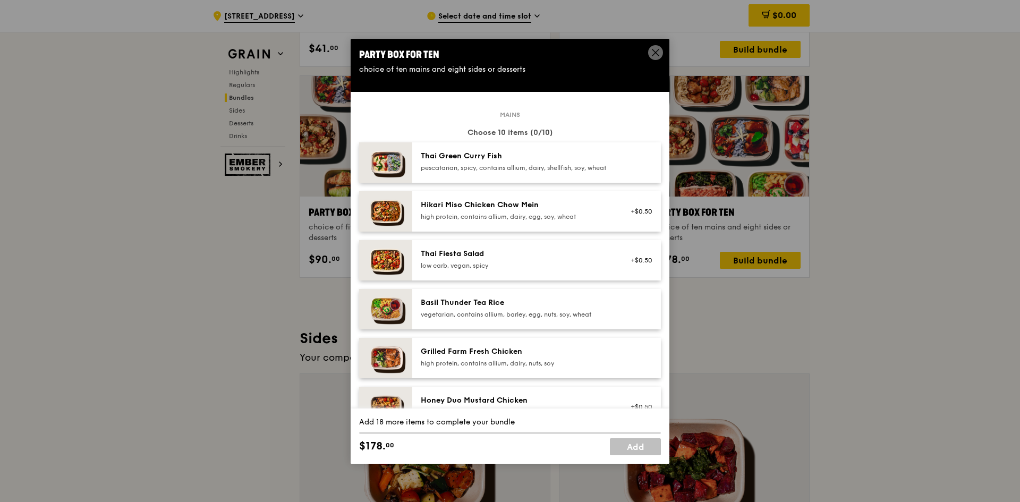
click at [565, 157] on div "Thai Green Curry Fish" at bounding box center [516, 156] width 191 height 11
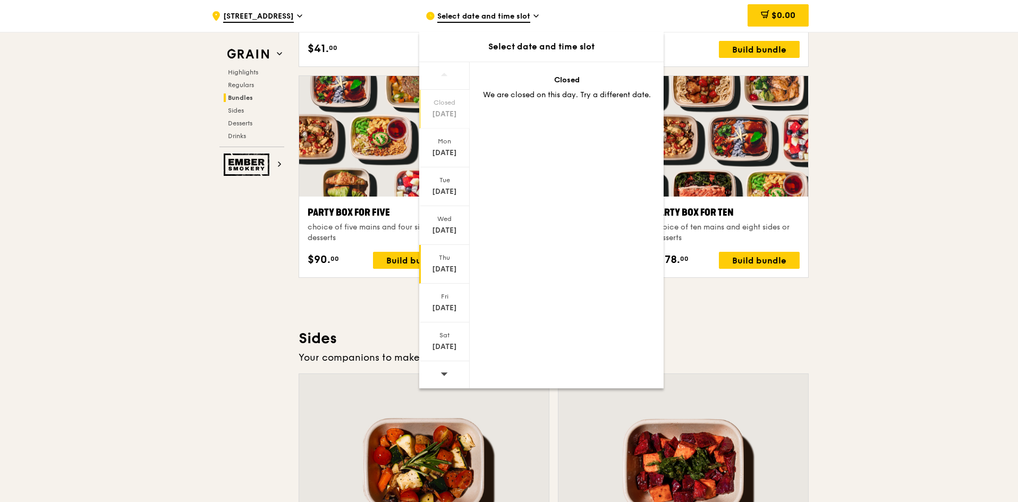
click at [443, 267] on div "Oct 16" at bounding box center [444, 269] width 47 height 11
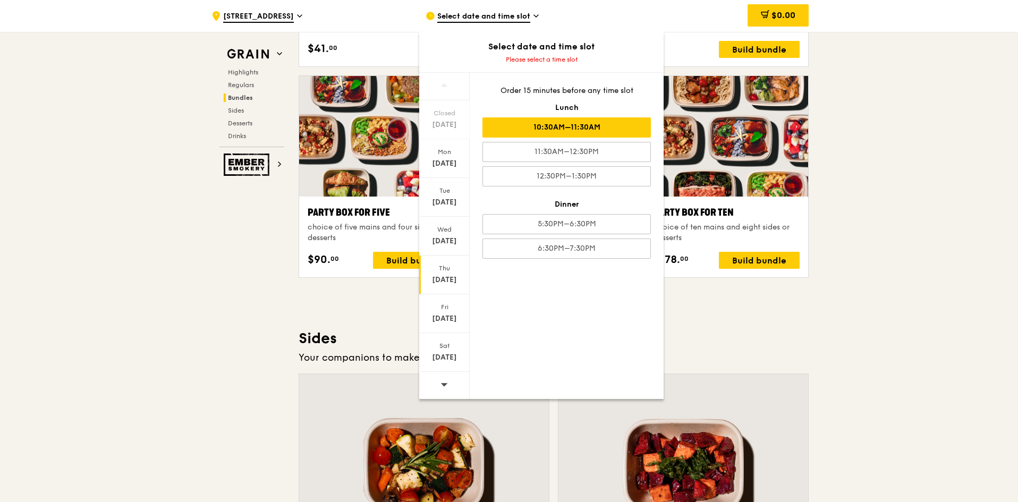
click at [602, 123] on div "10:30AM–11:30AM" at bounding box center [566, 127] width 168 height 20
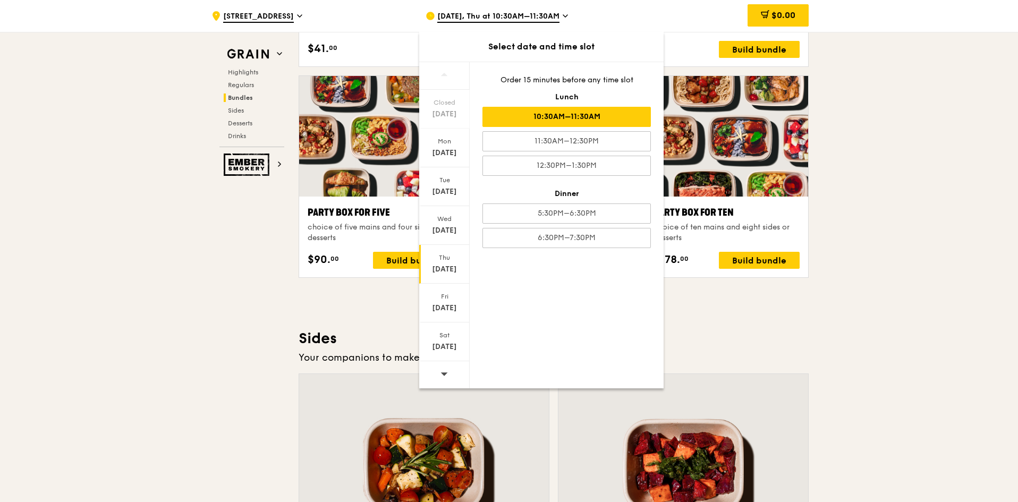
click at [927, 55] on div ".cls-1 { fill: none; stroke: #fff; stroke-linecap: round; stroke-linejoin: roun…" at bounding box center [509, 199] width 1018 height 4475
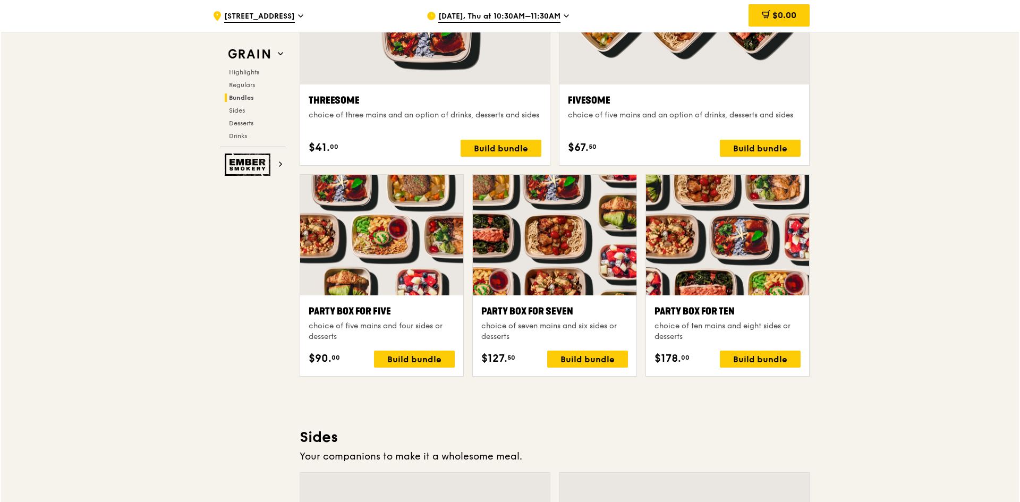
scroll to position [1963, 0]
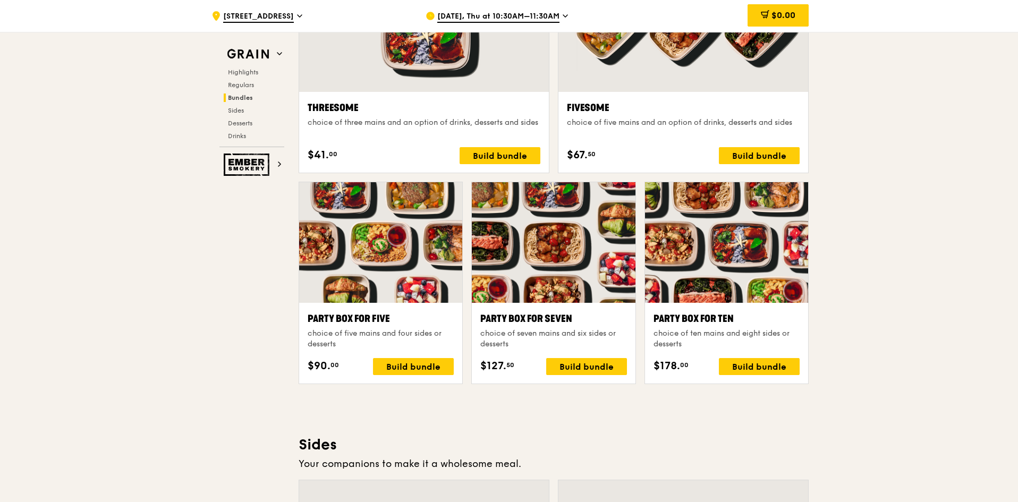
click at [728, 234] on div at bounding box center [726, 242] width 163 height 121
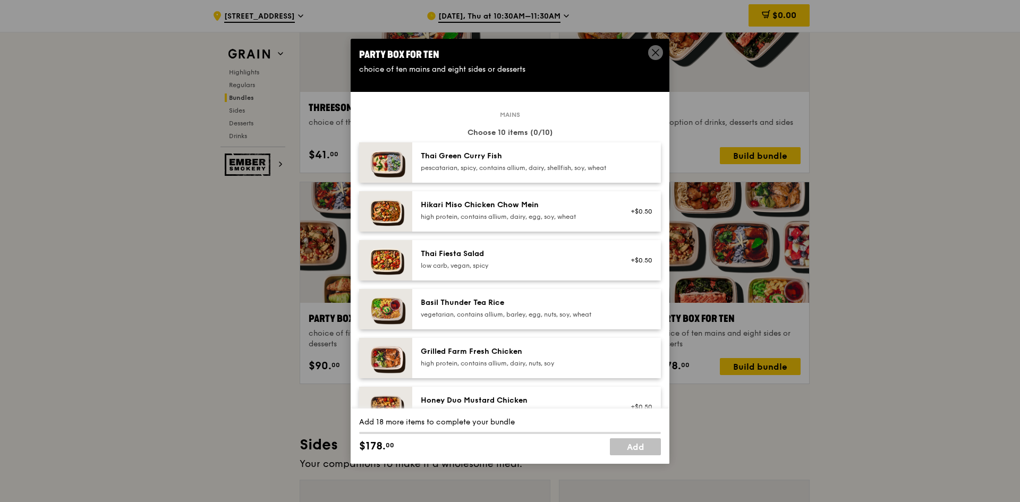
click at [539, 168] on div "pescatarian, spicy, contains allium, dairy, shellfish, soy, wheat" at bounding box center [516, 168] width 191 height 8
click at [539, 167] on div "pescatarian, spicy, contains allium, dairy, shellfish, soy, wheat" at bounding box center [516, 168] width 191 height 8
click at [529, 141] on div "Mains Choose 10 items (3/10) 3x Thai Green Curry Fish pescatarian, spicy, conta…" at bounding box center [510, 359] width 302 height 491
click at [522, 167] on div "pescatarian, spicy, contains allium, dairy, shellfish, soy, wheat" at bounding box center [516, 168] width 191 height 8
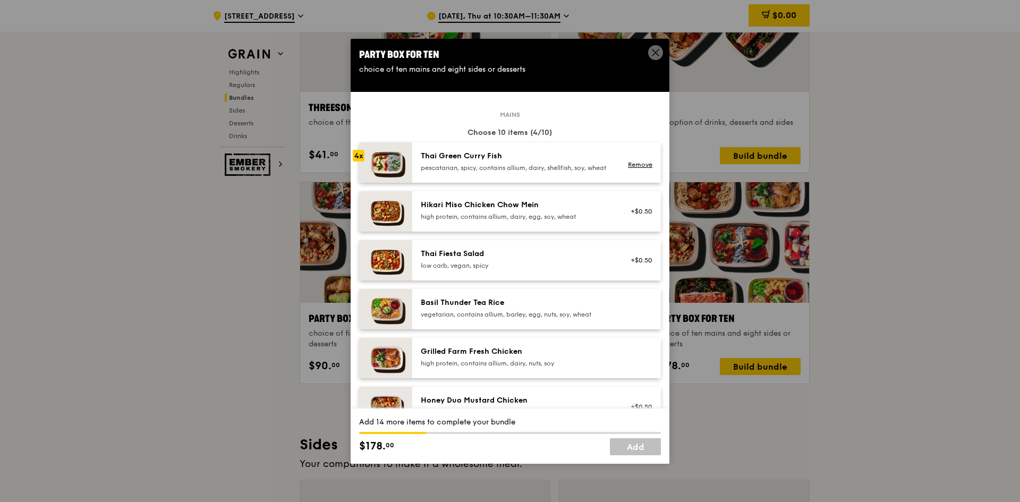
click at [545, 210] on div "Hikari Miso Chicken Chow Mein" at bounding box center [516, 205] width 191 height 11
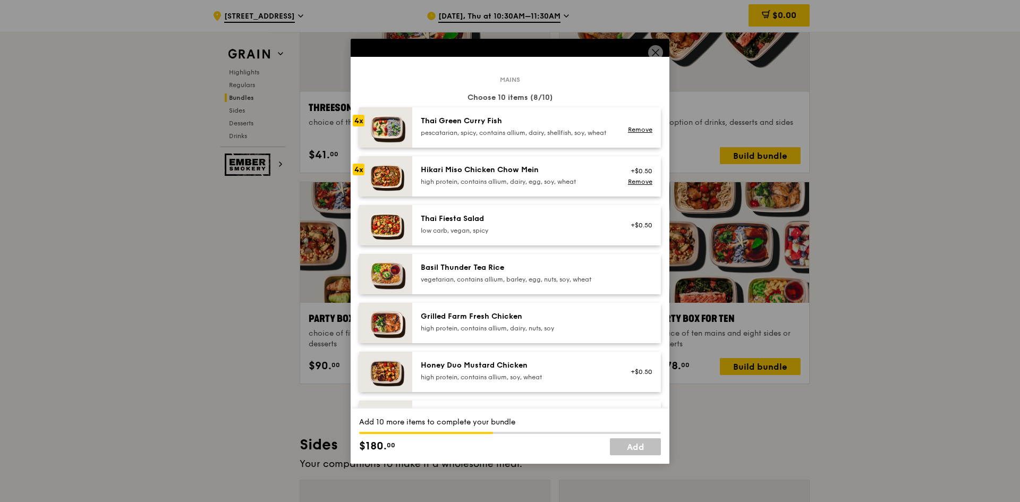
scroll to position [53, 0]
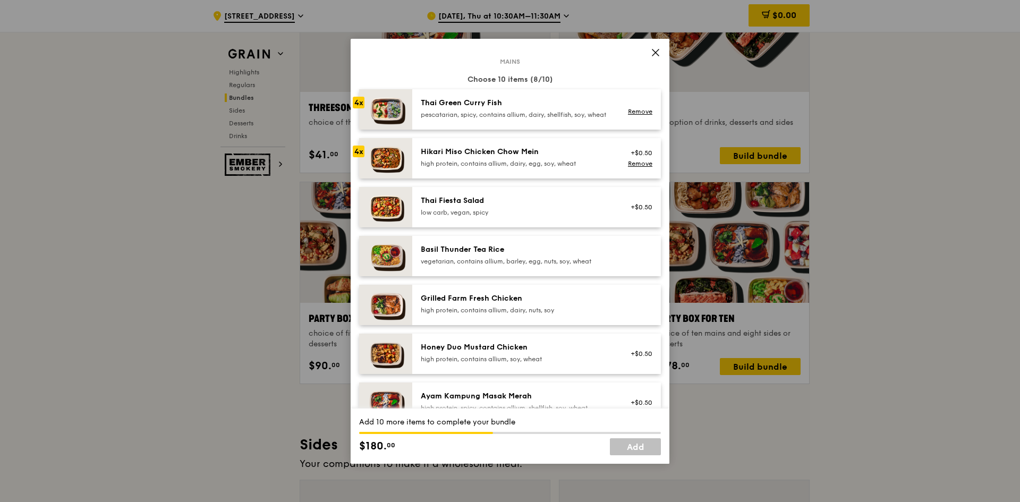
click at [380, 265] on img at bounding box center [385, 256] width 53 height 40
click at [574, 255] on div "Basil Thunder Tea Rice" at bounding box center [516, 249] width 191 height 11
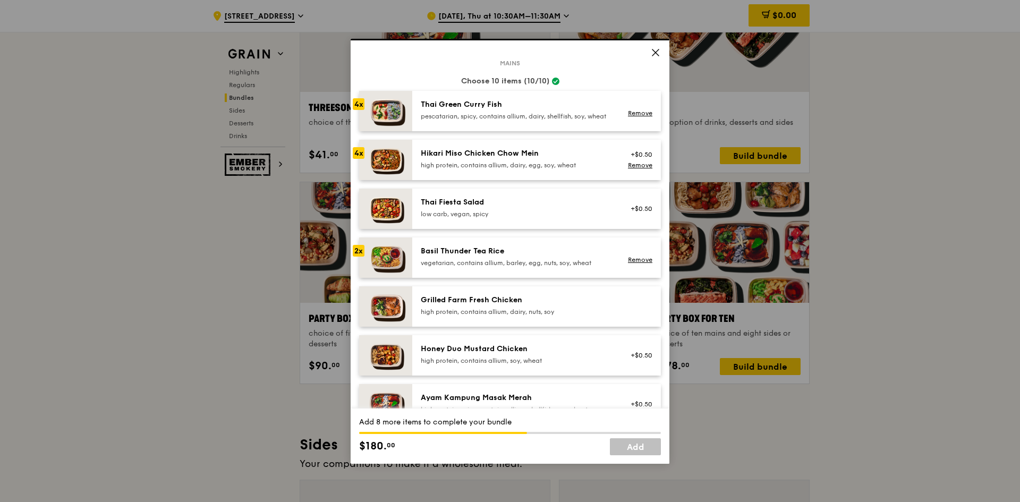
scroll to position [0, 0]
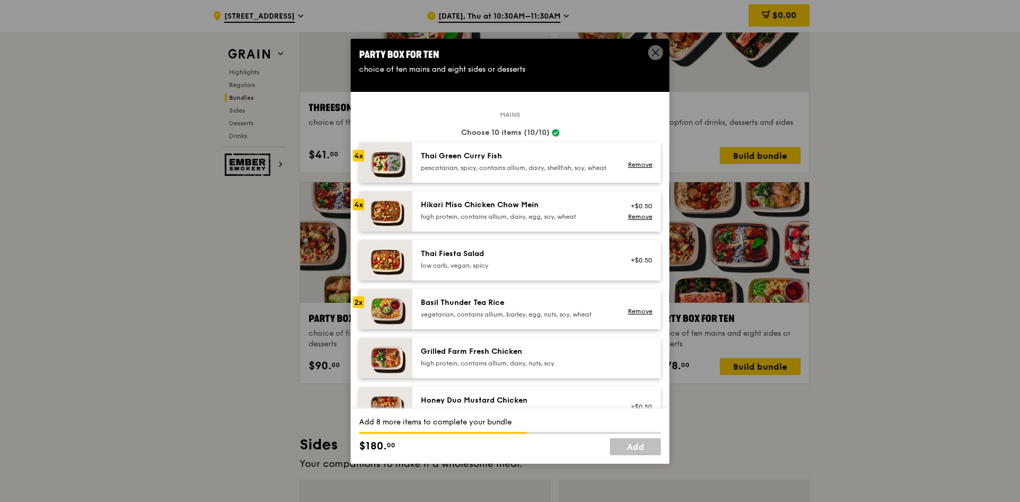
click at [550, 259] on div "Thai Fiesta Salad" at bounding box center [516, 254] width 191 height 11
click at [482, 259] on div "Thai Fiesta Salad" at bounding box center [516, 254] width 191 height 11
click at [443, 259] on div "Thai Fiesta Salad" at bounding box center [516, 254] width 191 height 11
click at [639, 265] on div "+$0.50" at bounding box center [638, 260] width 28 height 8
click at [433, 158] on div "Thai Green Curry Fish" at bounding box center [516, 156] width 191 height 11
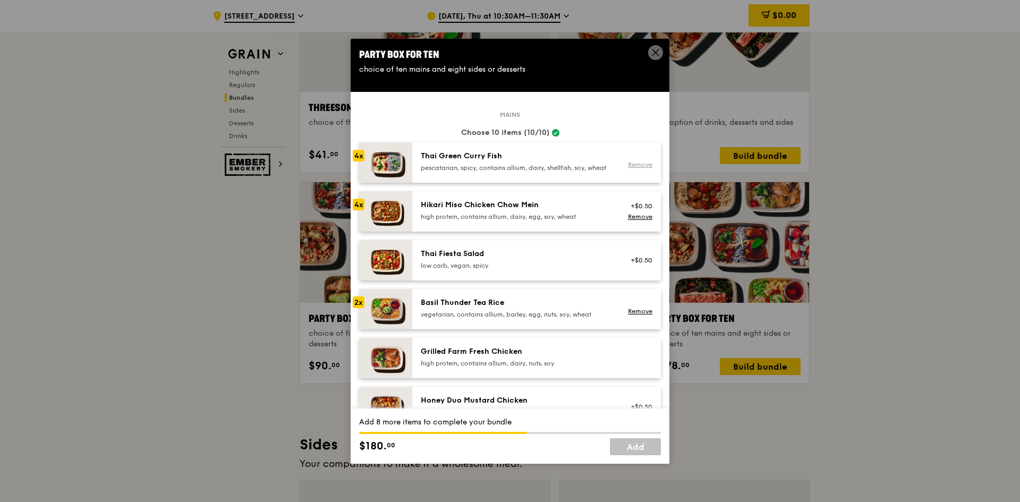
click at [628, 168] on link "Remove" at bounding box center [640, 164] width 24 height 7
click at [471, 166] on div "pescatarian, spicy, contains allium, dairy, shellfish, soy, wheat" at bounding box center [516, 168] width 191 height 8
click at [630, 220] on link "Remove" at bounding box center [640, 216] width 24 height 7
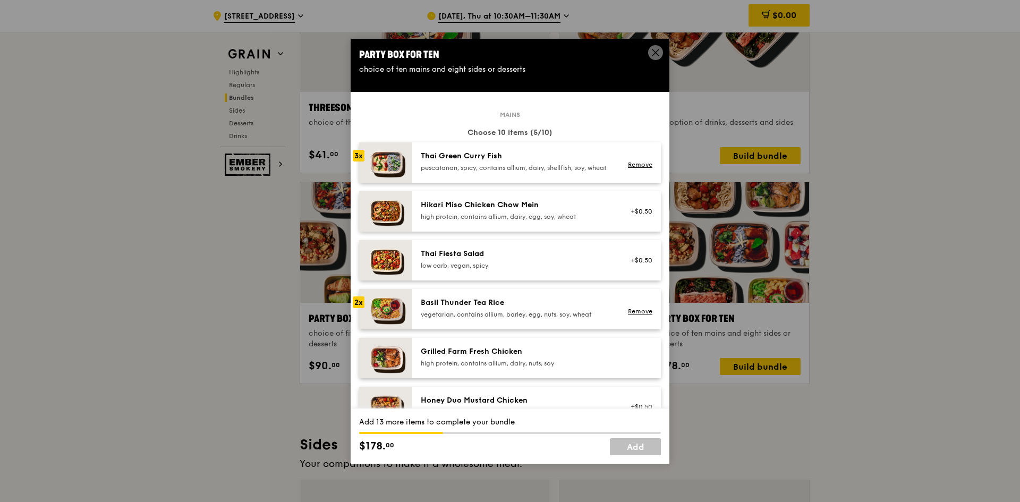
click at [510, 208] on div "Hikari Miso Chicken Chow Mein" at bounding box center [516, 205] width 191 height 11
click at [510, 209] on div "Hikari Miso Chicken Chow Mein" at bounding box center [516, 205] width 191 height 11
click at [453, 259] on div "Thai Fiesta Salad" at bounding box center [516, 254] width 191 height 11
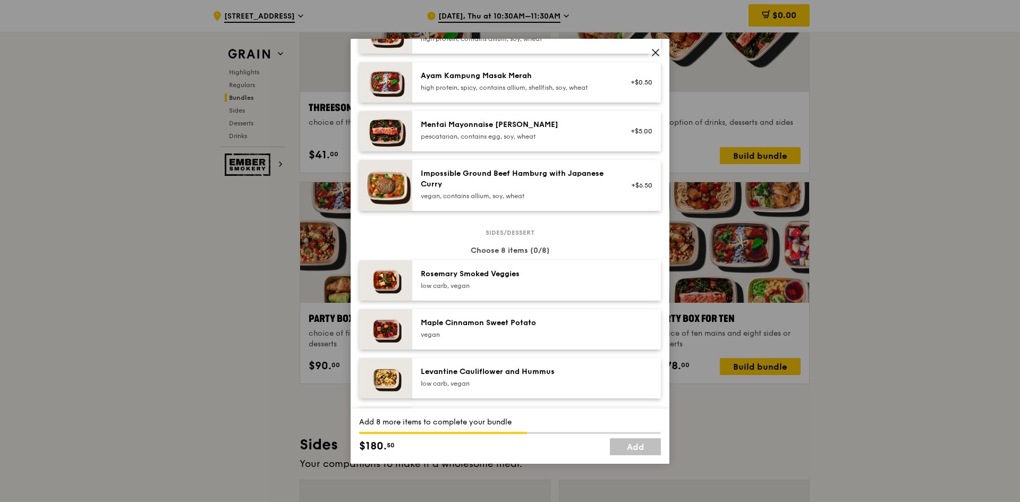
scroll to position [425, 0]
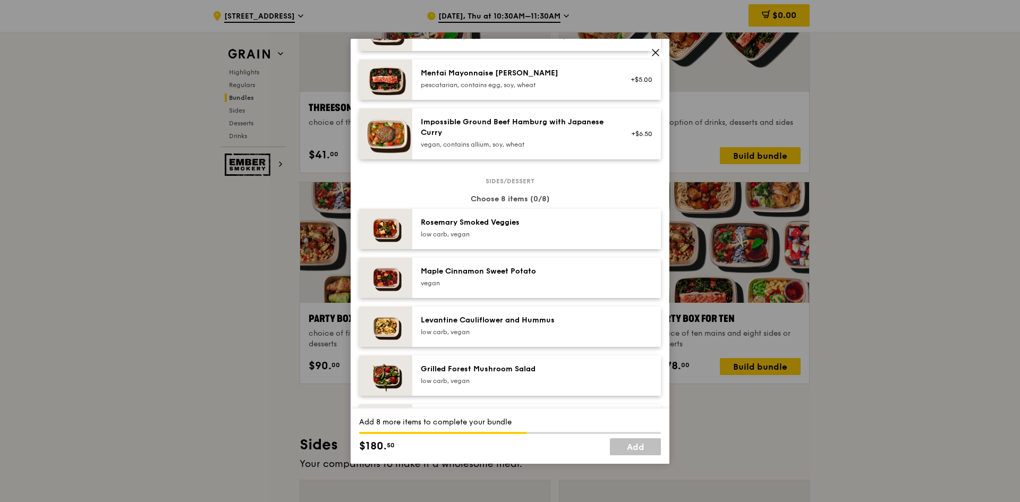
click at [525, 237] on div "Rosemary Smoked Veggies low carb, vegan" at bounding box center [516, 227] width 191 height 21
click at [523, 277] on div "Maple Cinnamon Sweet Potato" at bounding box center [516, 271] width 191 height 11
click at [531, 326] on div "Levantine Cauliflower and Hummus" at bounding box center [516, 320] width 191 height 11
click at [531, 375] on div "Grilled Forest Mushroom Salad" at bounding box center [516, 369] width 191 height 11
click at [534, 225] on div "Rosemary Smoked Veggies" at bounding box center [516, 222] width 191 height 11
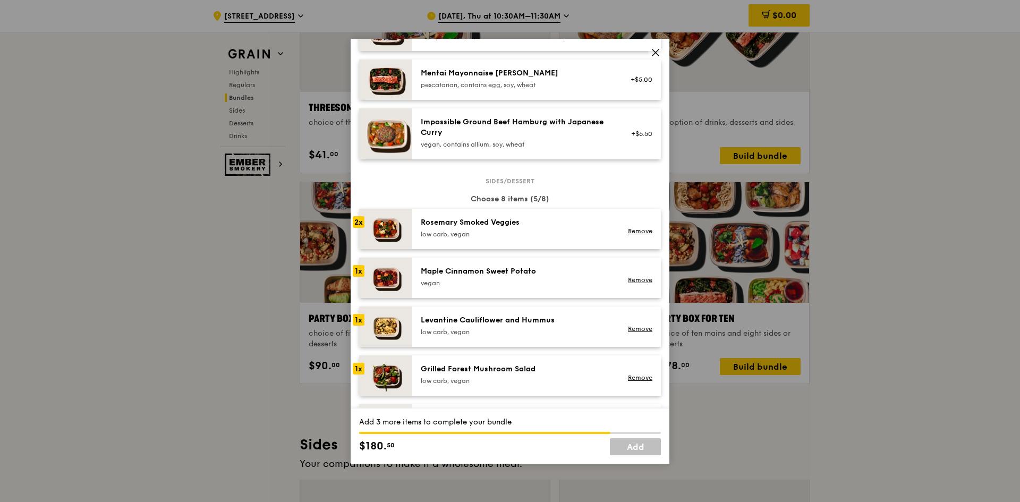
click at [532, 287] on div "vegan" at bounding box center [516, 283] width 191 height 8
click at [544, 277] on div "Maple Cinnamon Sweet Potato" at bounding box center [516, 271] width 191 height 11
click at [537, 326] on div "Levantine Cauliflower and Hummus" at bounding box center [516, 320] width 191 height 11
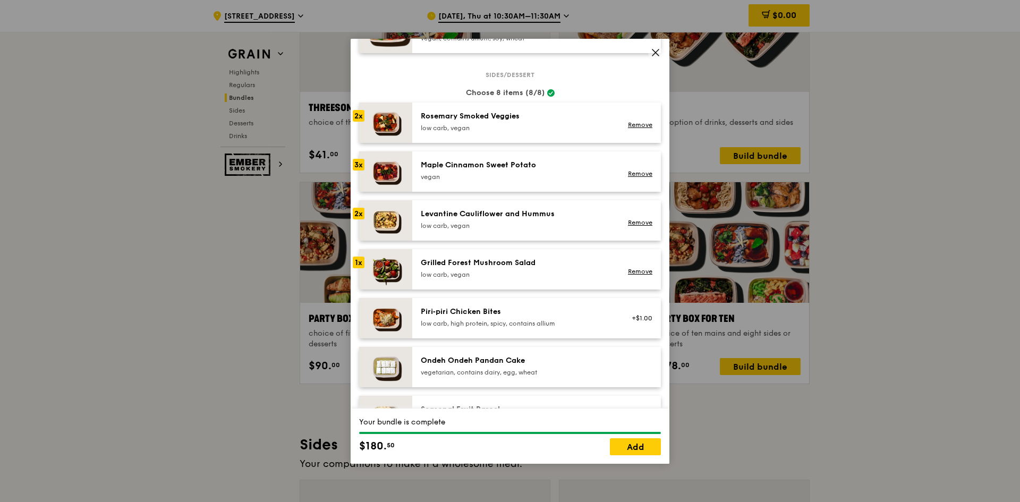
scroll to position [584, 0]
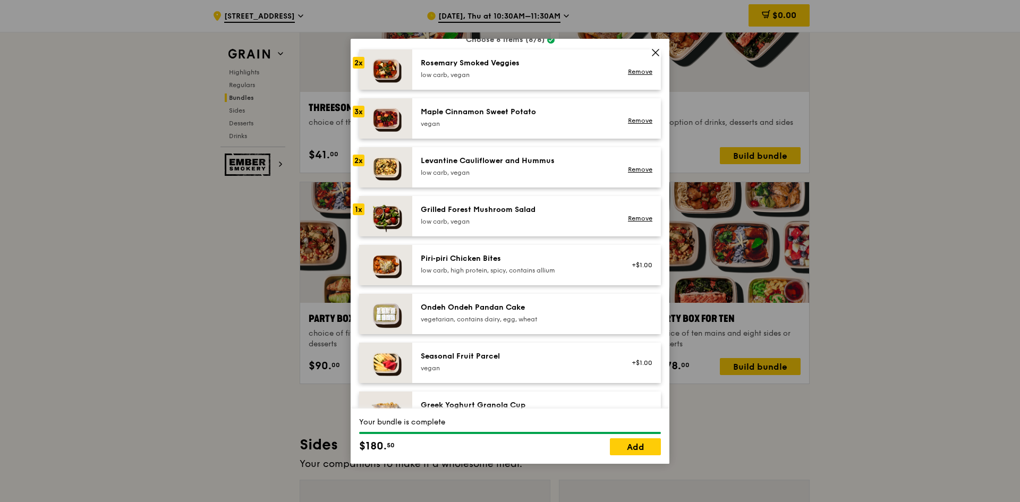
click at [545, 313] on div "Ondeh Ondeh Pandan Cake" at bounding box center [516, 307] width 191 height 11
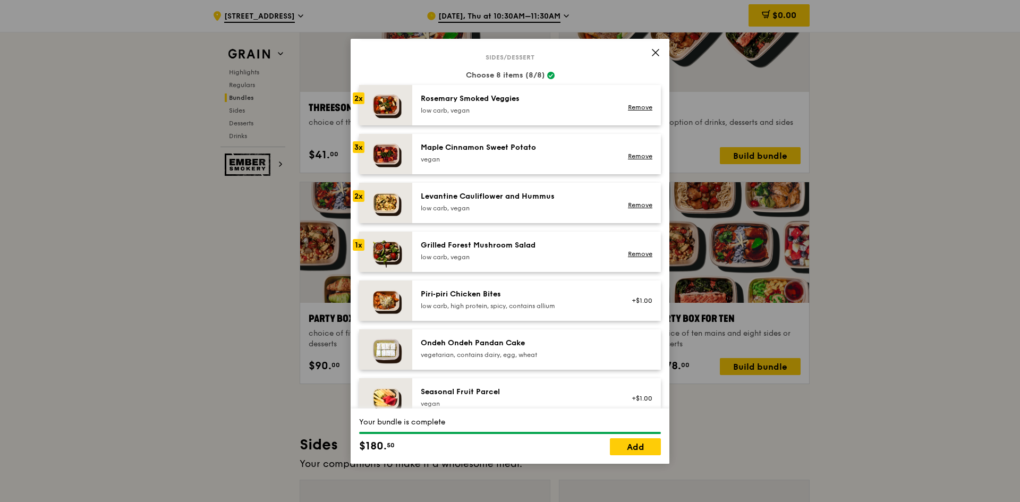
scroll to position [531, 0]
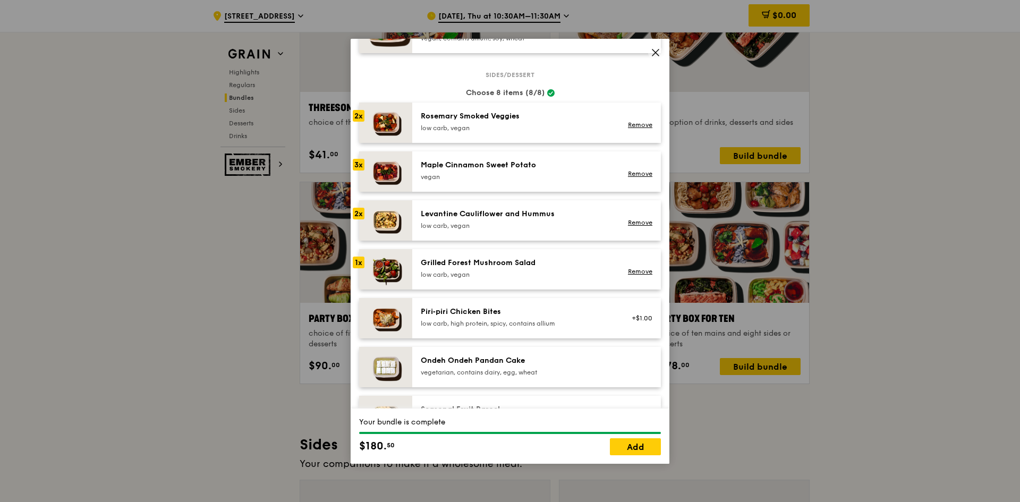
click at [517, 268] on div "Grilled Forest Mushroom Salad" at bounding box center [516, 263] width 191 height 11
click at [439, 268] on div "Grilled Forest Mushroom Salad" at bounding box center [516, 263] width 191 height 11
click at [642, 275] on link "Remove" at bounding box center [640, 271] width 24 height 7
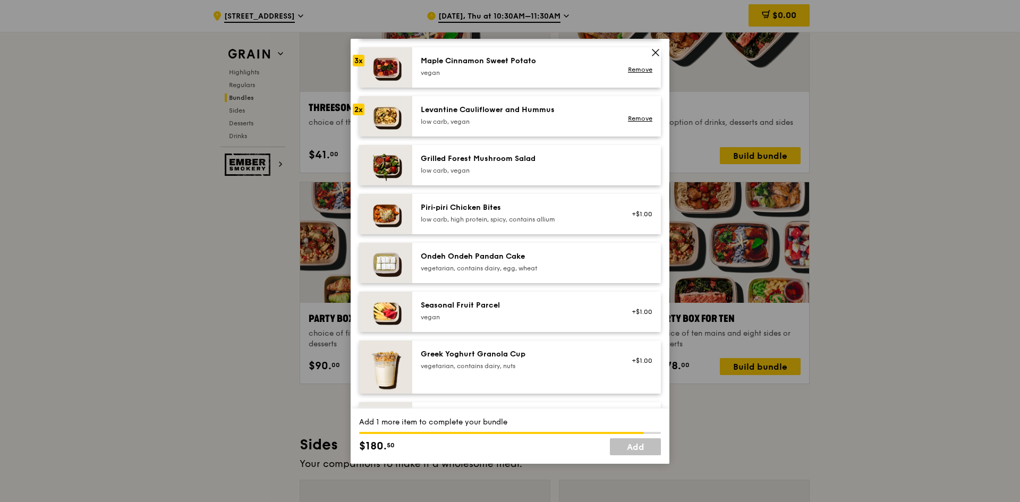
scroll to position [637, 0]
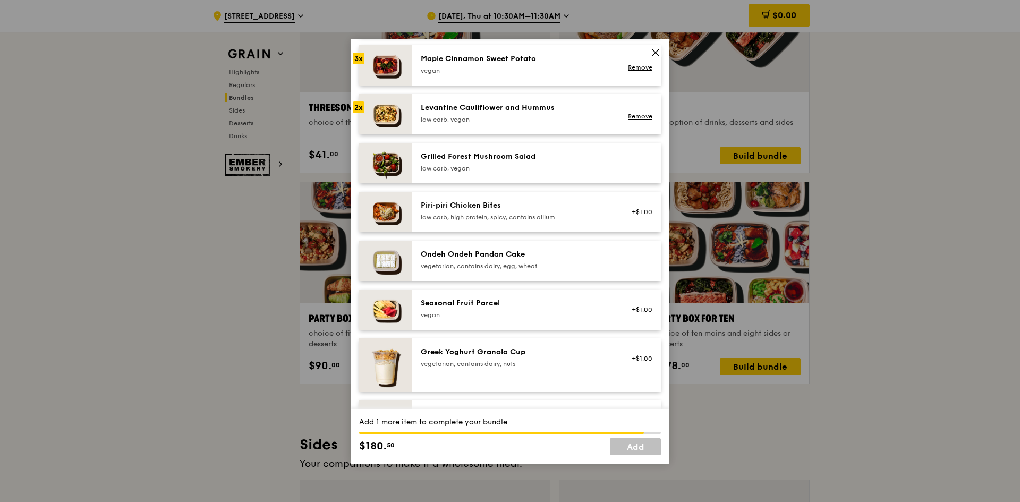
click at [470, 307] on div "Seasonal Fruit Parcel" at bounding box center [516, 303] width 191 height 11
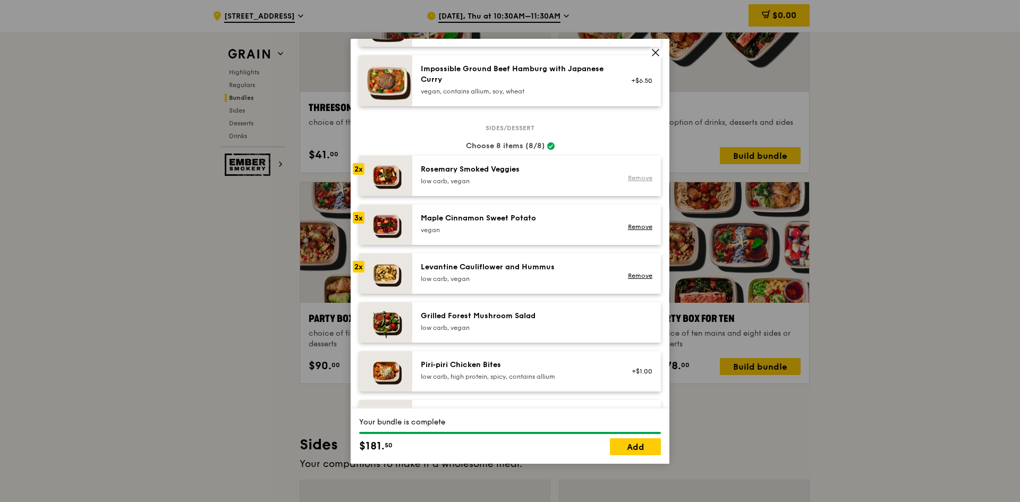
click at [628, 182] on link "Remove" at bounding box center [640, 177] width 24 height 7
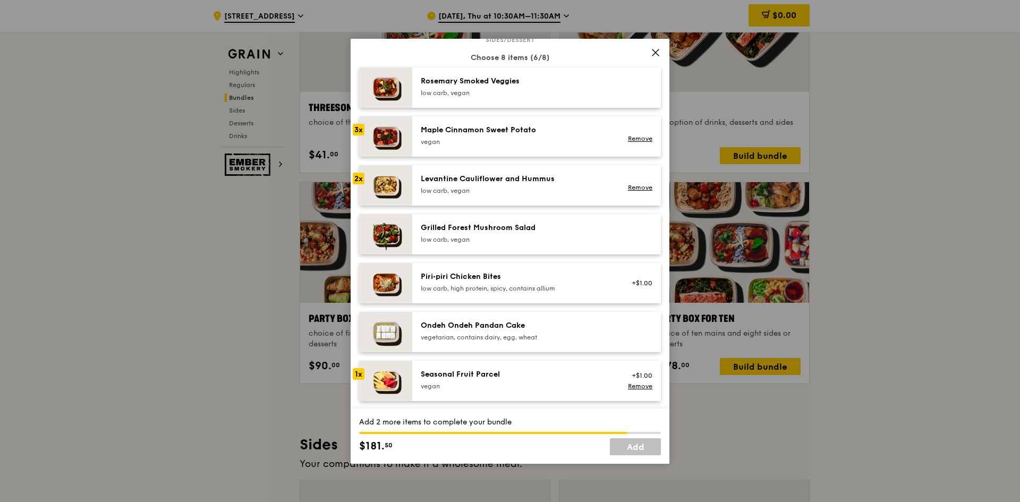
scroll to position [691, 0]
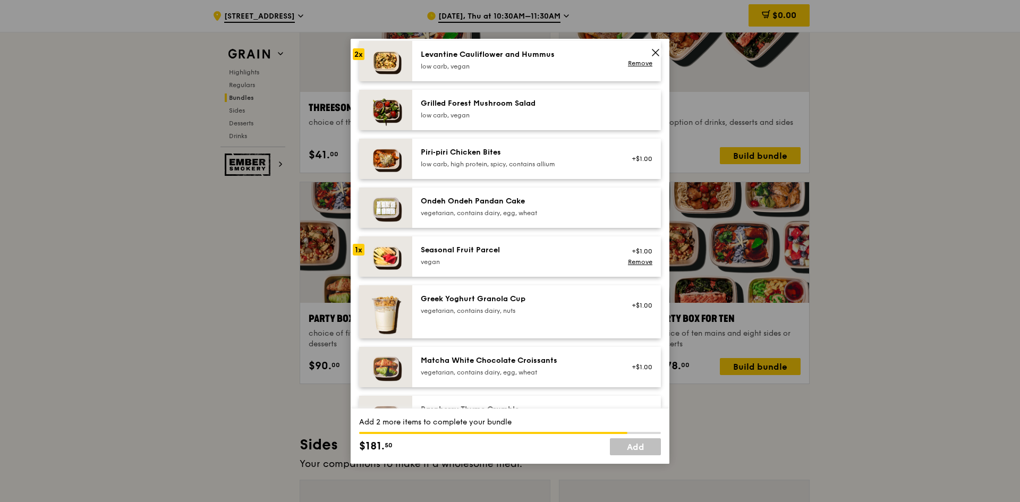
click at [573, 266] on div "vegan" at bounding box center [516, 262] width 191 height 8
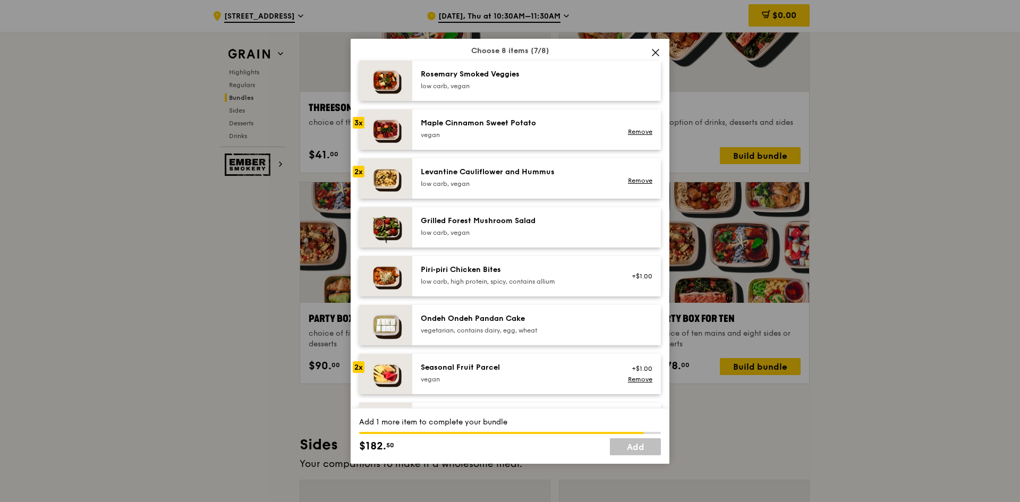
scroll to position [637, 0]
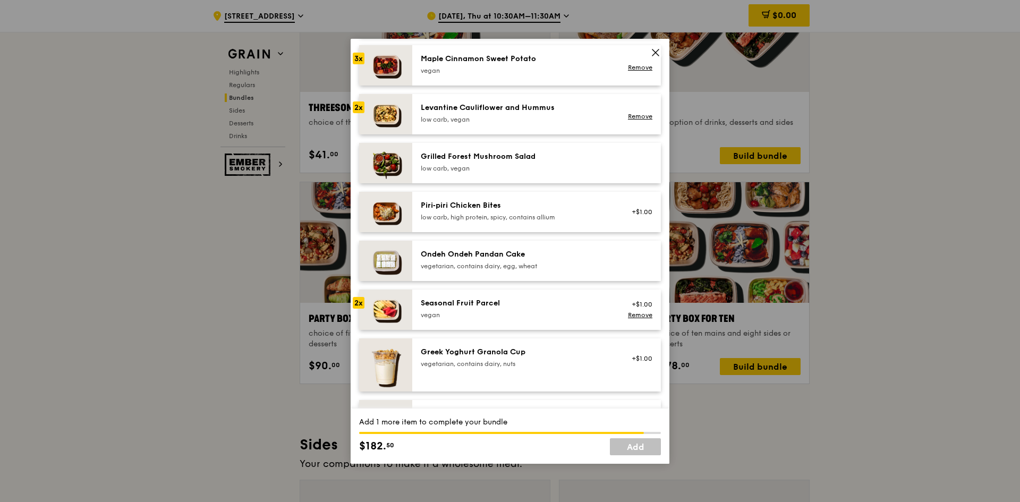
click at [548, 301] on div "Seasonal Fruit Parcel vegan +$1.00 Remove" at bounding box center [536, 310] width 249 height 40
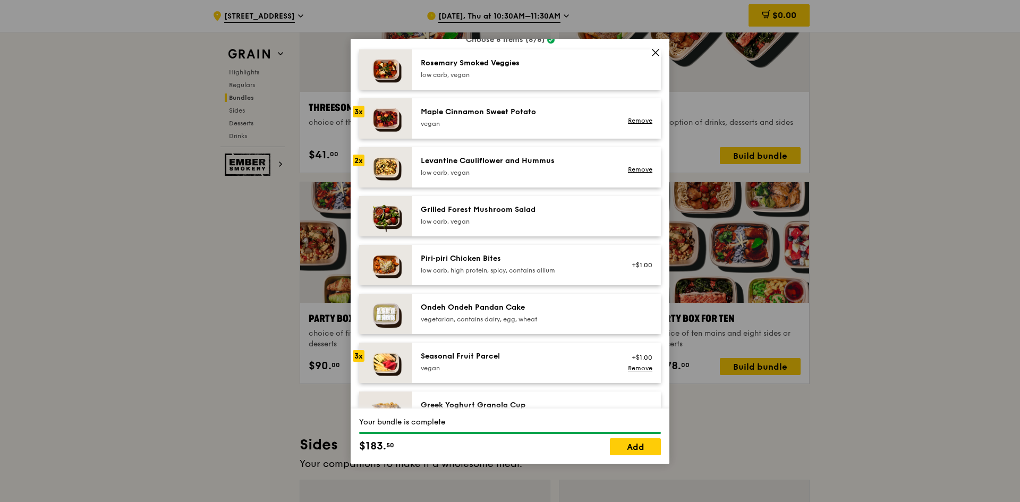
scroll to position [531, 0]
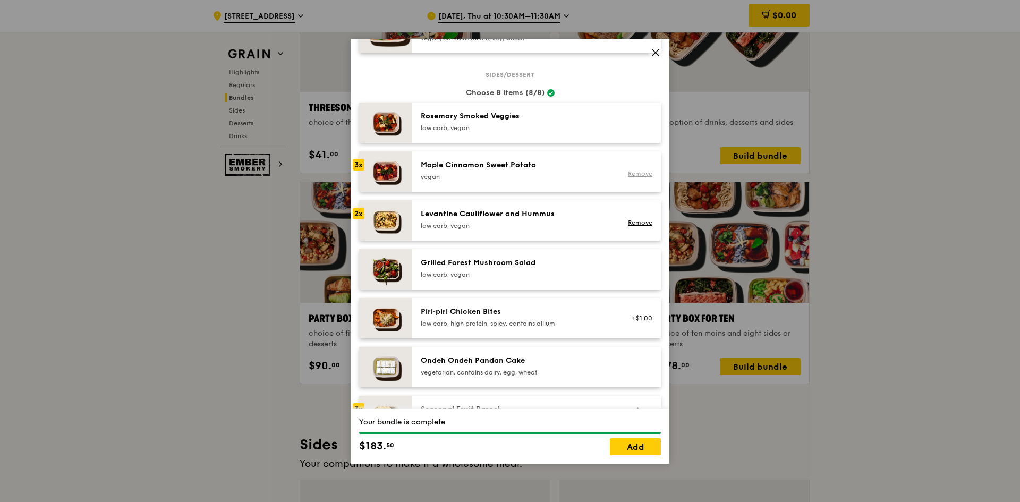
click at [637, 177] on link "Remove" at bounding box center [640, 173] width 24 height 7
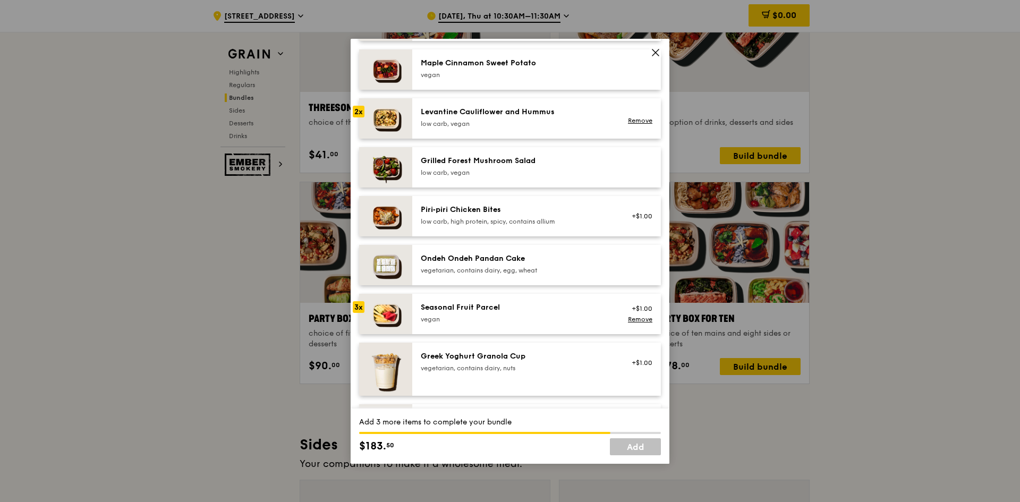
scroll to position [637, 0]
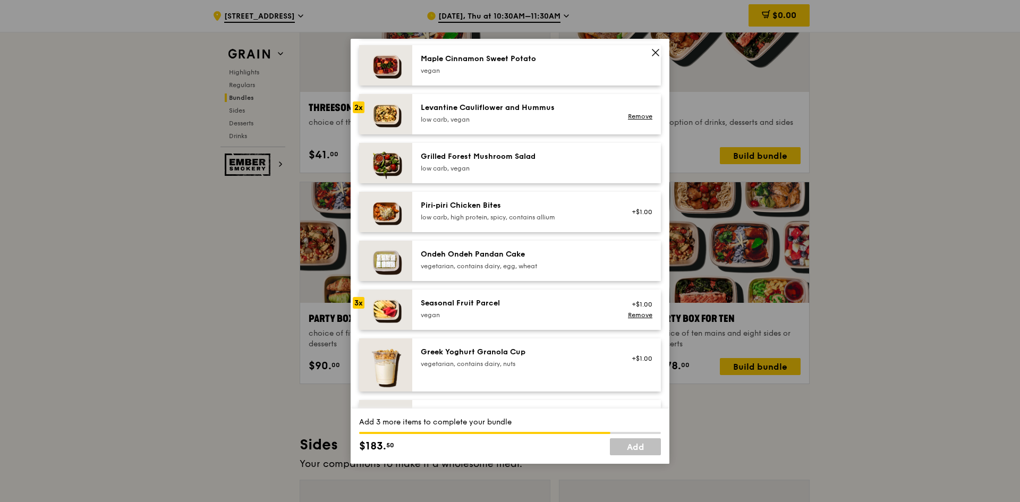
click at [533, 260] on div "Ondeh Ondeh Pandan Cake" at bounding box center [516, 254] width 191 height 11
click at [589, 260] on div "Ondeh Ondeh Pandan Cake" at bounding box center [516, 254] width 191 height 11
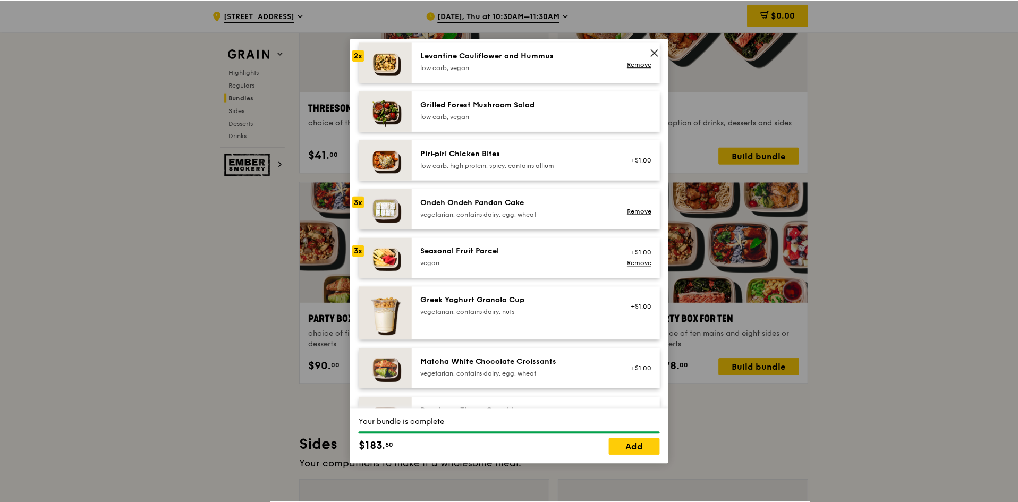
scroll to position [691, 0]
click at [631, 440] on link "Add" at bounding box center [635, 446] width 51 height 17
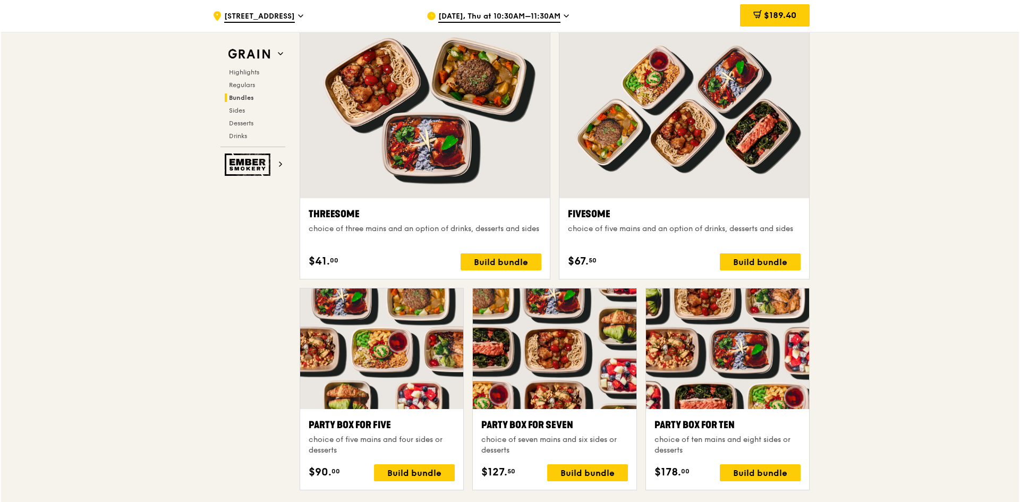
scroll to position [2070, 0]
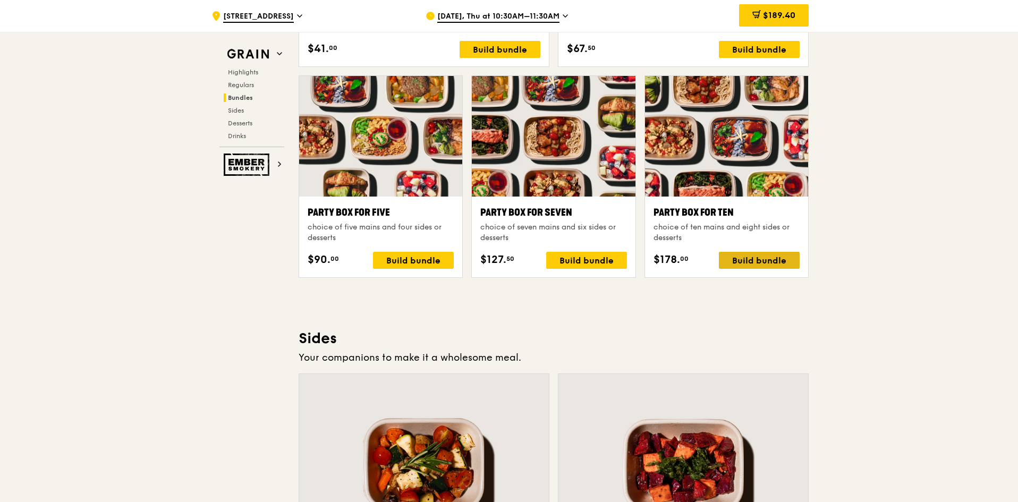
click at [776, 258] on div "Build bundle" at bounding box center [759, 260] width 81 height 17
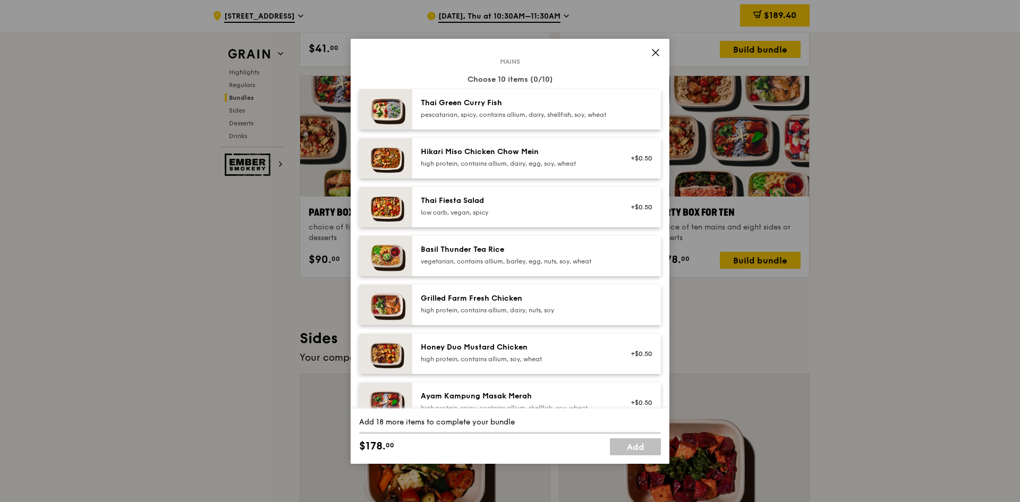
scroll to position [159, 0]
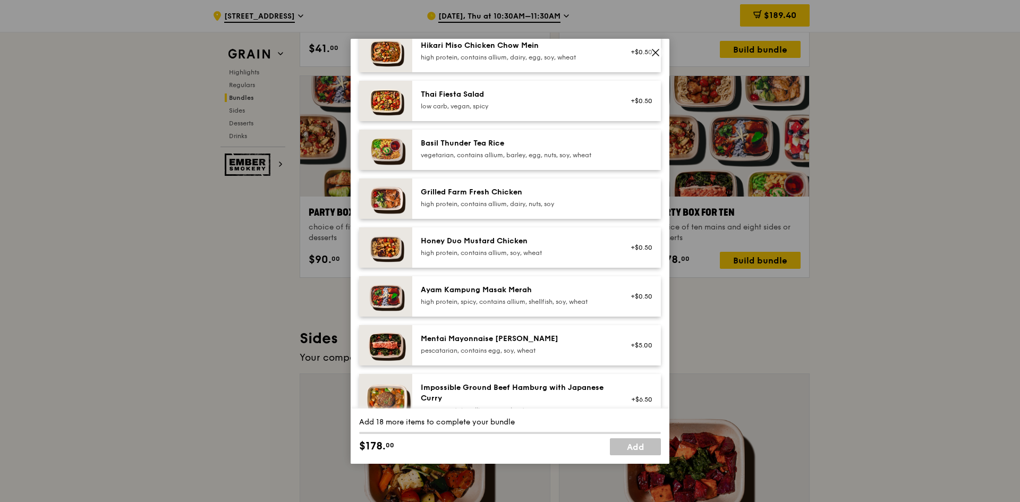
click at [618, 202] on div at bounding box center [638, 198] width 41 height 23
click at [618, 258] on div "+$0.50" at bounding box center [638, 247] width 41 height 23
click at [606, 206] on div "Grilled Farm Fresh Chicken high protein, contains allium, dairy, nuts, soy" at bounding box center [515, 198] width 203 height 23
click at [604, 257] on div "high protein, contains allium, soy, wheat" at bounding box center [516, 253] width 191 height 8
click at [607, 303] on div "Ayam Kampung Masak Merah high protein, spicy, contains allium, shellfish, soy, …" at bounding box center [515, 296] width 203 height 23
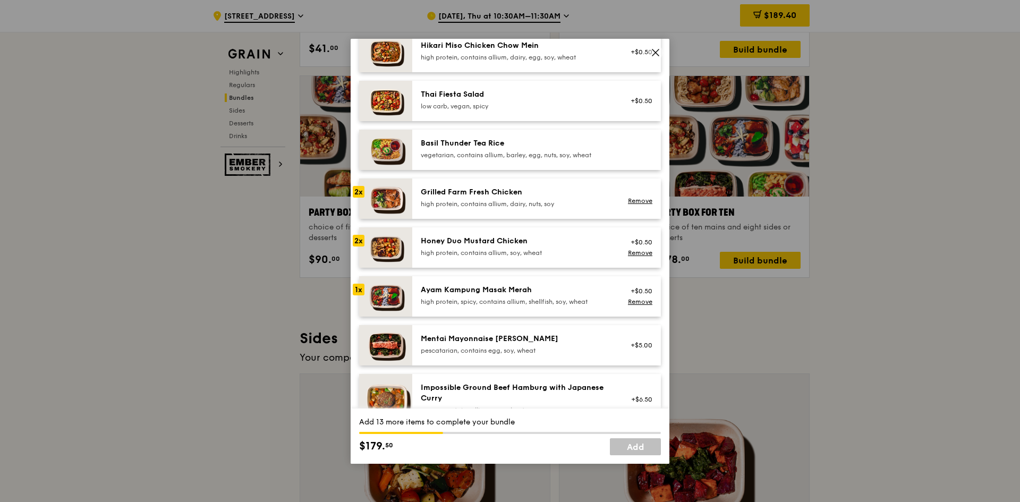
click at [607, 303] on div "Ayam Kampung Masak Merah high protein, spicy, contains allium, shellfish, soy, …" at bounding box center [515, 296] width 203 height 23
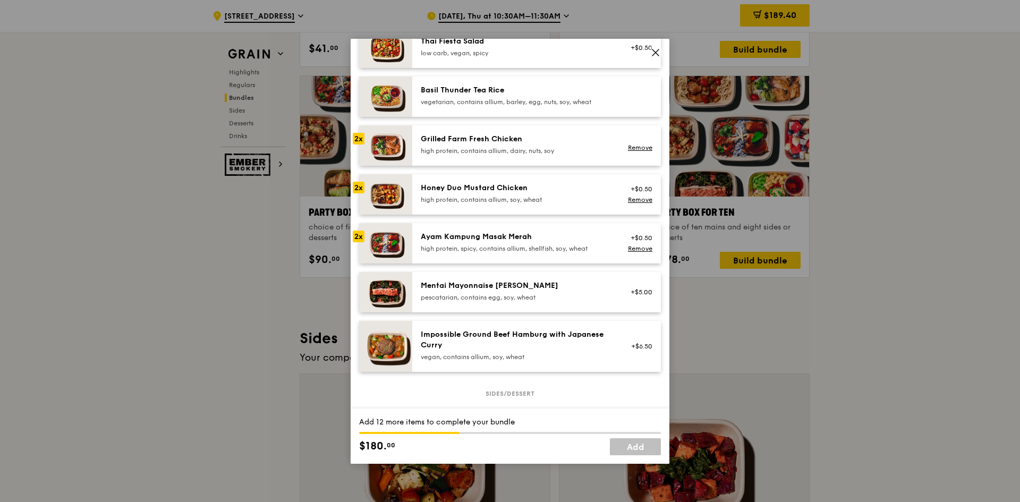
click at [572, 291] on div "Mentai Mayonnaise [PERSON_NAME]" at bounding box center [516, 285] width 191 height 11
click at [572, 301] on div "pescatarian, contains egg, soy, wheat" at bounding box center [516, 297] width 191 height 8
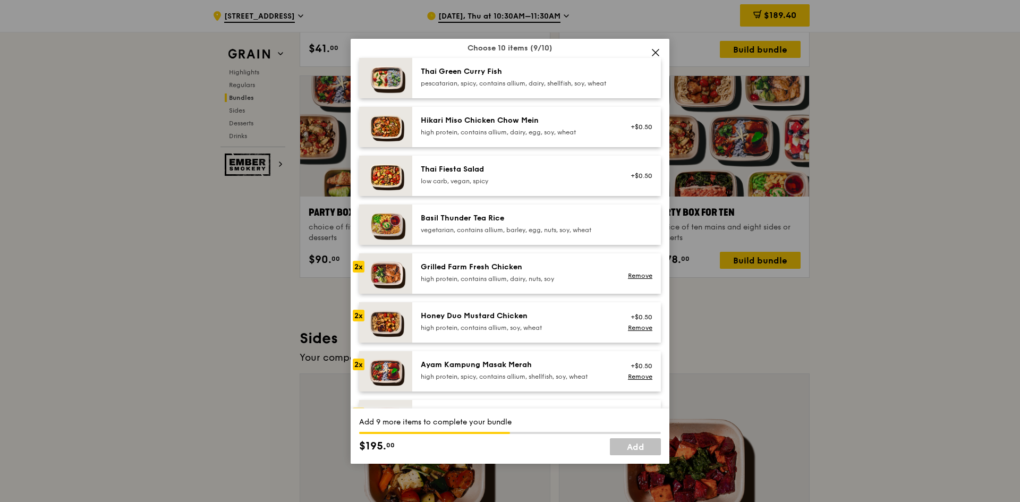
scroll to position [53, 0]
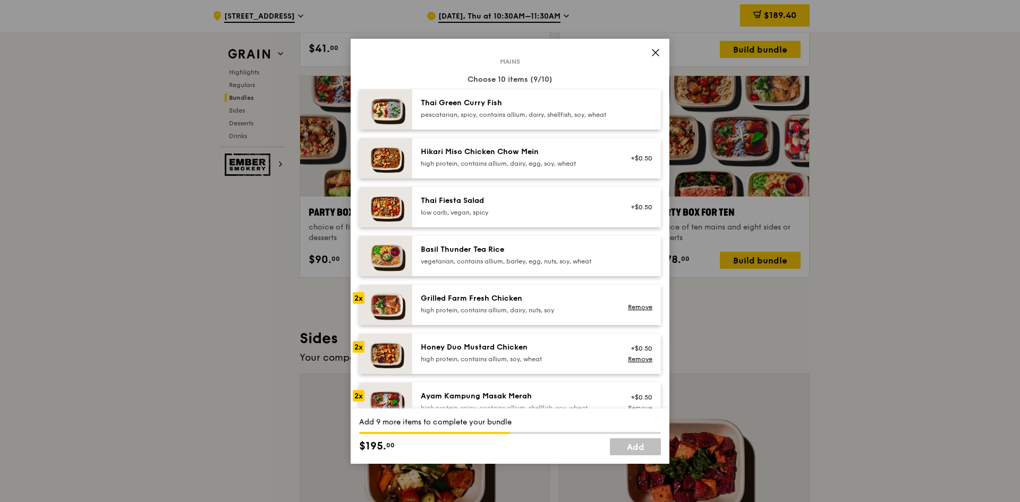
click at [513, 263] on div "Basil Thunder Tea Rice vegetarian, contains allium, barley, egg, nuts, soy, whe…" at bounding box center [516, 254] width 191 height 21
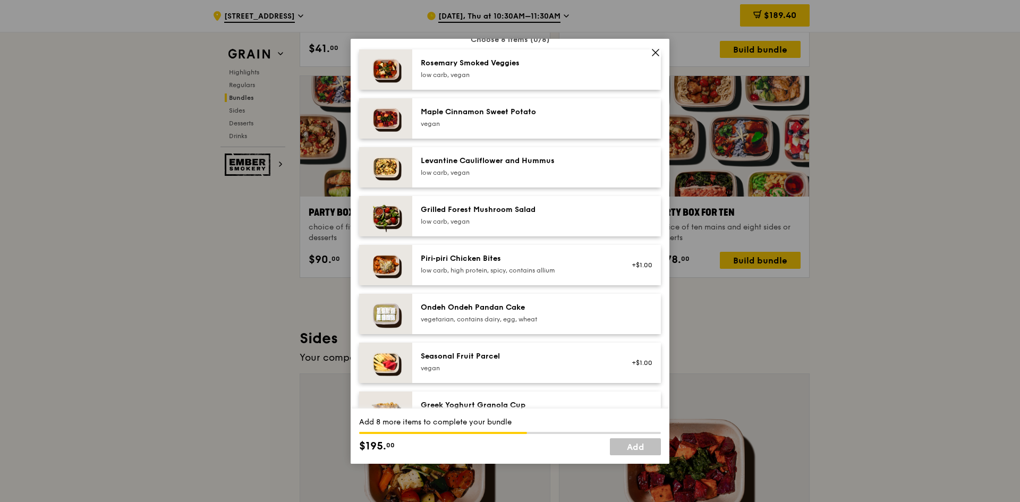
scroll to position [850, 0]
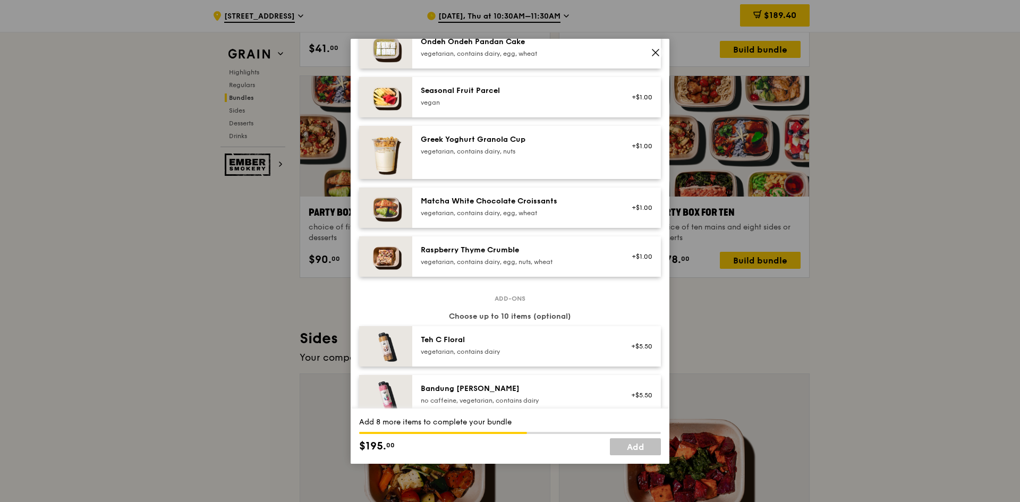
click at [566, 256] on div "Raspberry Thyme Crumble" at bounding box center [516, 250] width 191 height 11
click at [569, 207] on div "Matcha White Chocolate Croissants" at bounding box center [516, 201] width 191 height 11
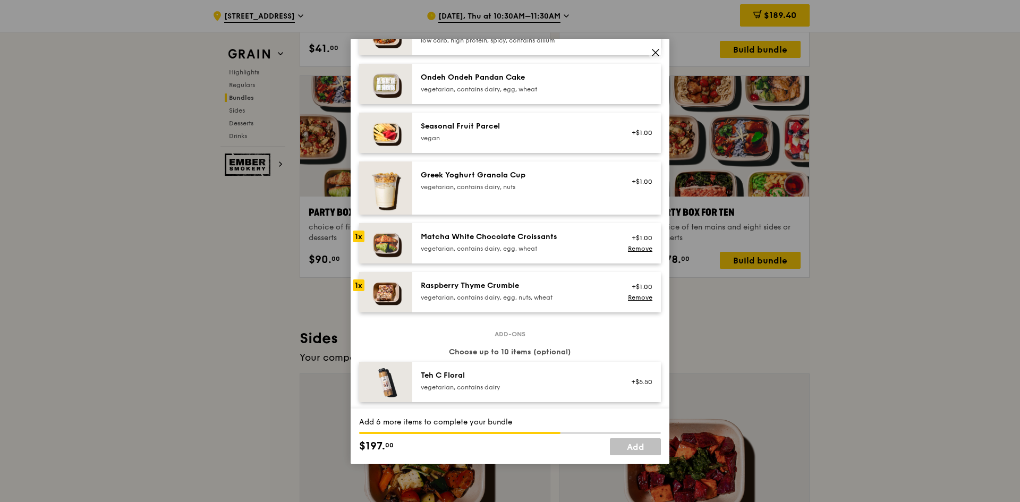
scroll to position [797, 0]
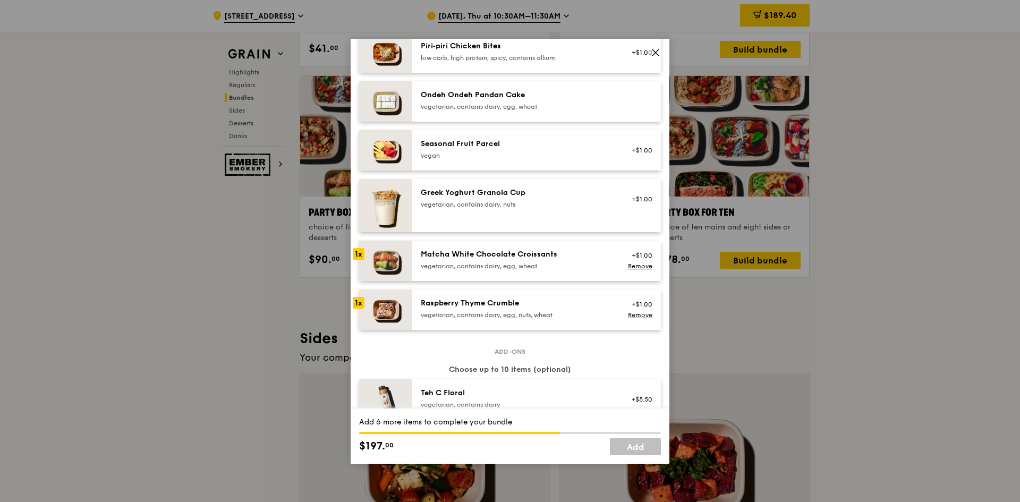
click at [518, 159] on div "Seasonal Fruit Parcel vegan" at bounding box center [516, 149] width 191 height 21
click at [538, 260] on div "Matcha White Chocolate Croissants" at bounding box center [516, 254] width 191 height 11
click at [534, 309] on div "Raspberry Thyme Crumble" at bounding box center [516, 303] width 191 height 11
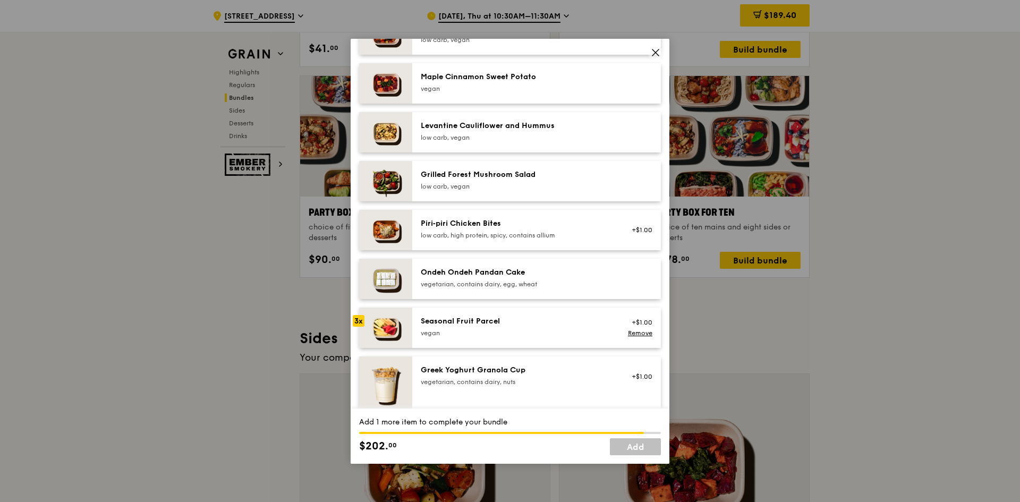
scroll to position [531, 0]
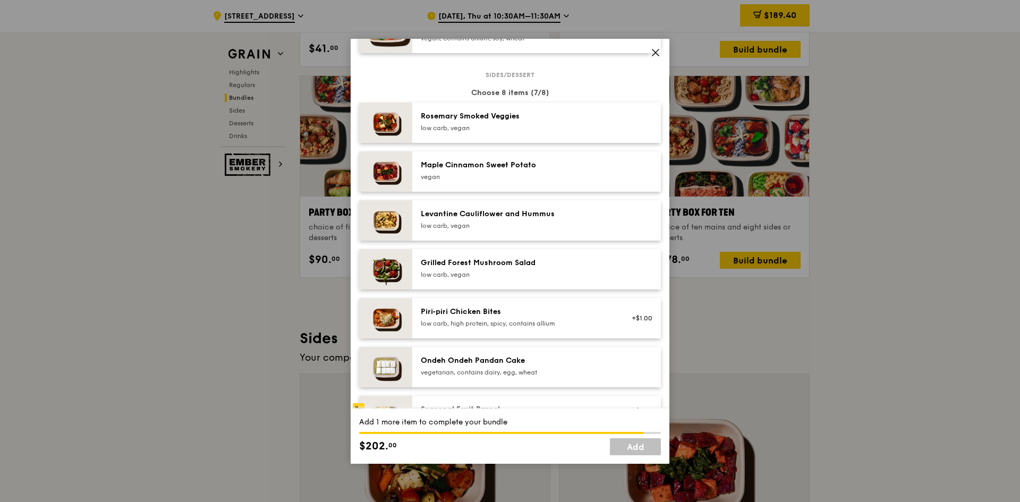
click at [515, 217] on div "Levantine Cauliflower and Hummus" at bounding box center [516, 214] width 191 height 11
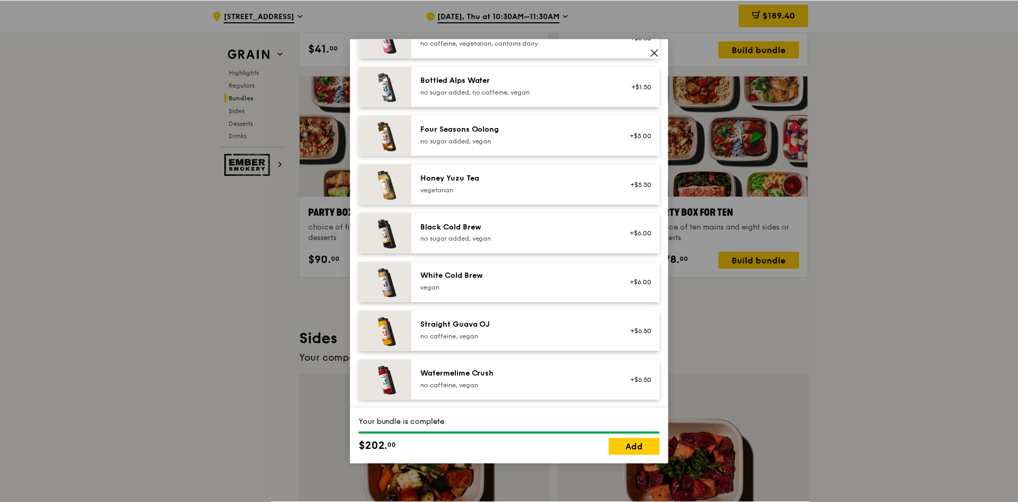
scroll to position [1216, 0]
click at [645, 445] on link "Add" at bounding box center [635, 446] width 51 height 17
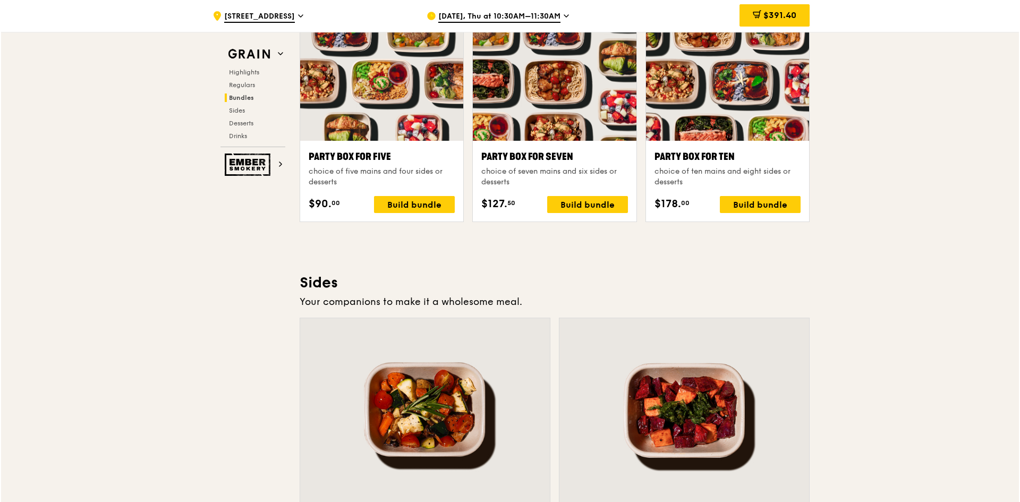
scroll to position [1963, 0]
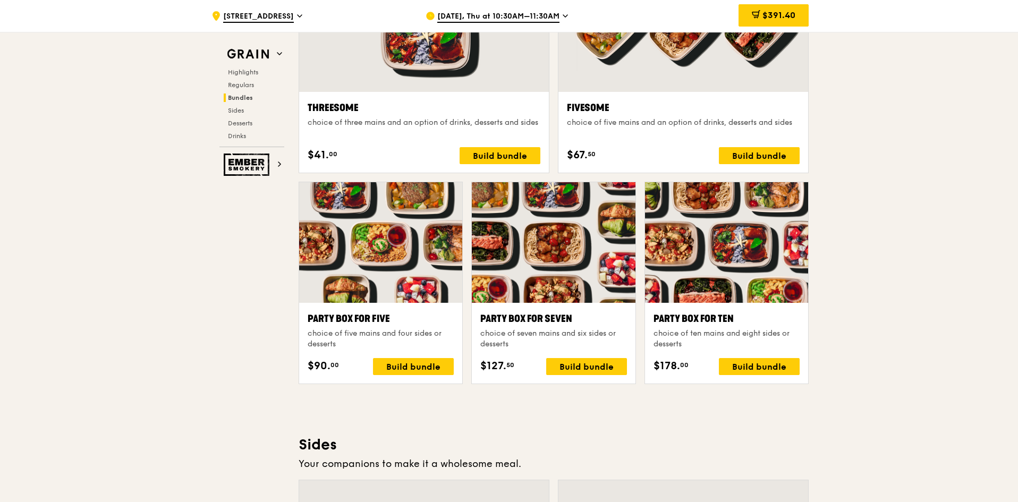
click at [398, 323] on div "Party Box for Five" at bounding box center [381, 318] width 146 height 15
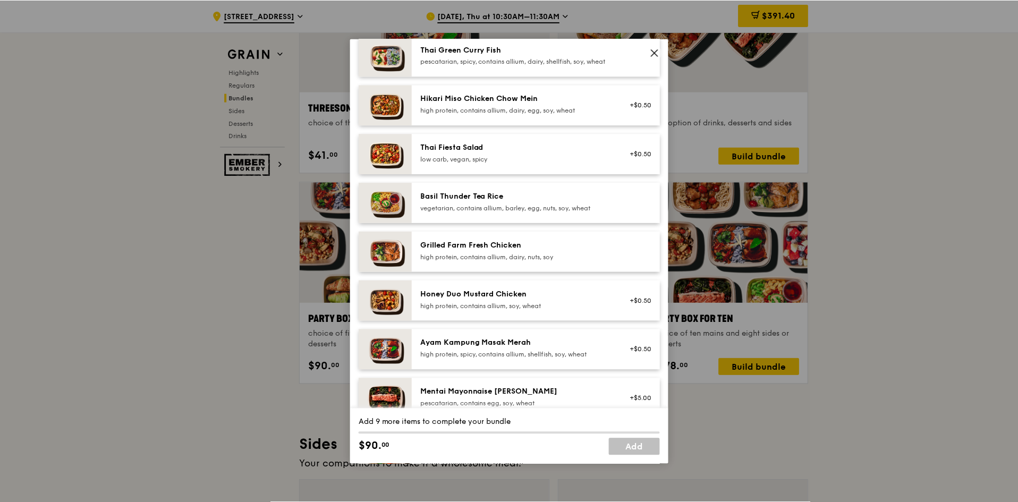
scroll to position [53, 0]
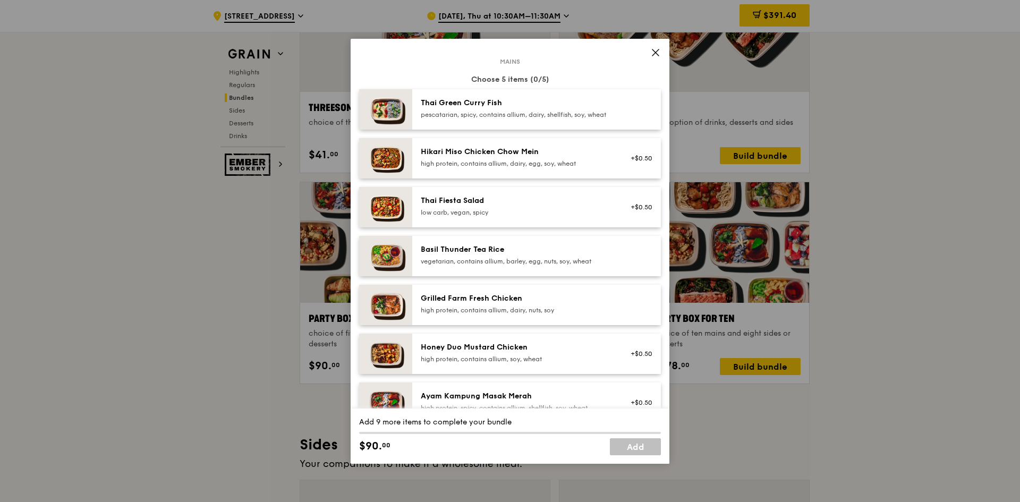
click at [657, 53] on icon at bounding box center [656, 53] width 10 height 10
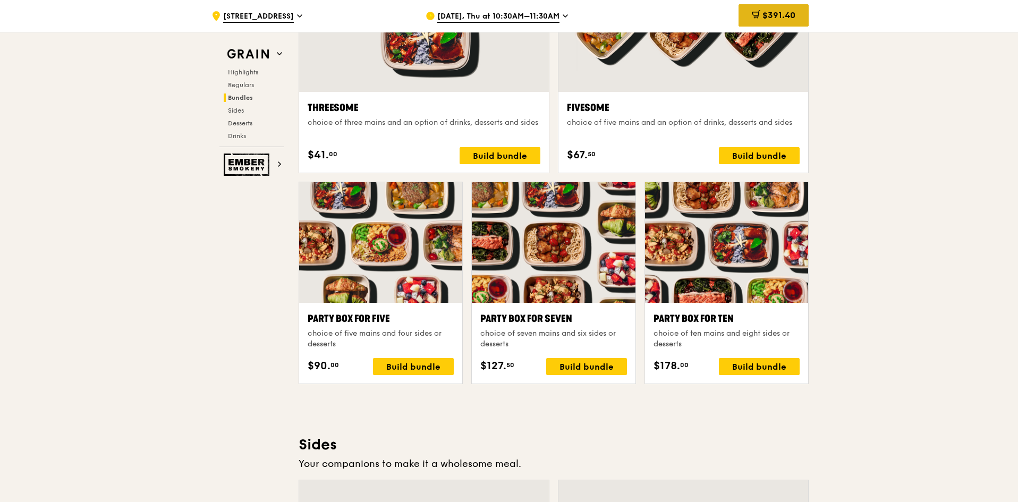
drag, startPoint x: 785, startPoint y: 8, endPoint x: 746, endPoint y: 11, distance: 38.8
click at [746, 11] on div "$391.40" at bounding box center [773, 15] width 70 height 22
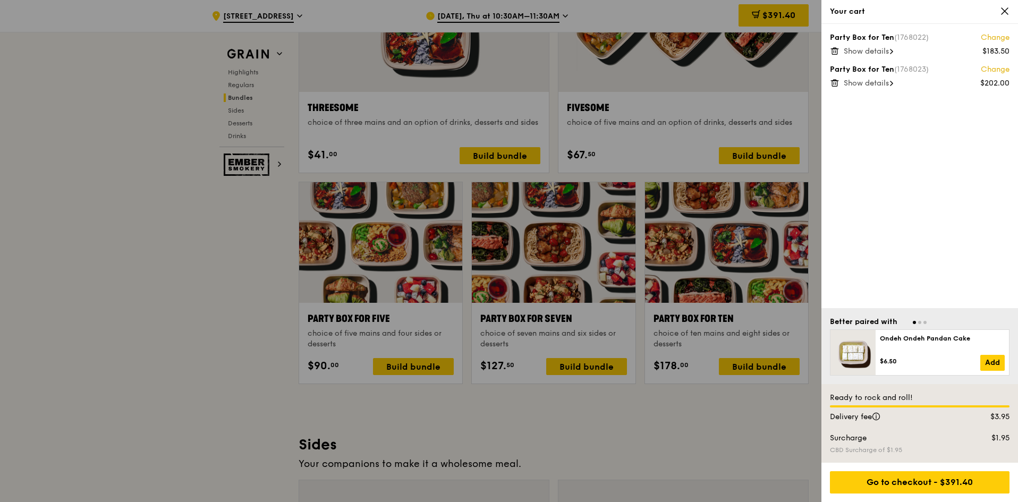
click at [877, 51] on span "Show details" at bounding box center [866, 51] width 45 height 9
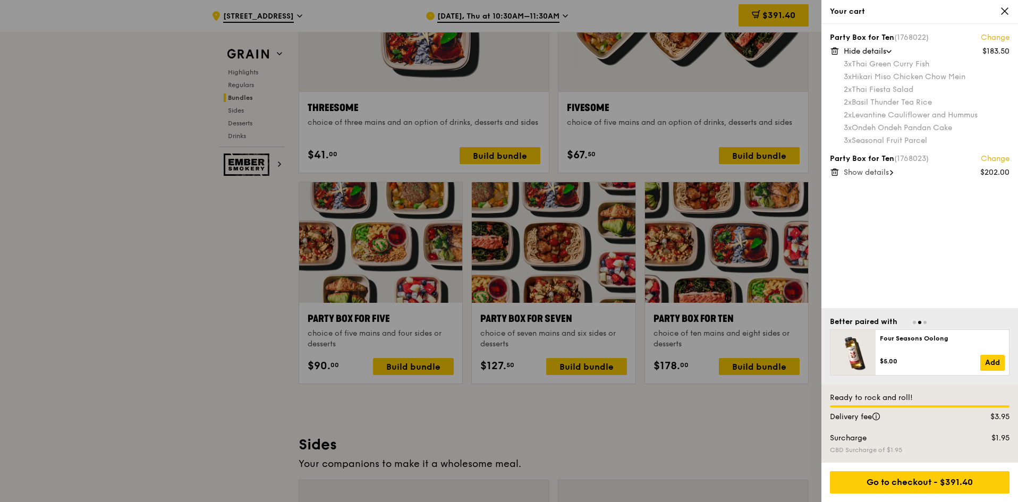
click at [870, 172] on span "Show details" at bounding box center [866, 172] width 45 height 9
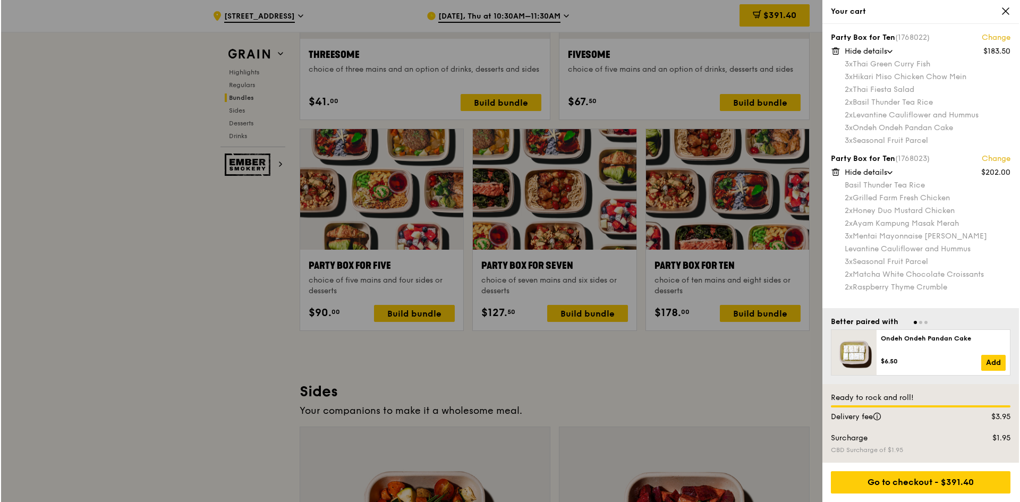
scroll to position [2070, 0]
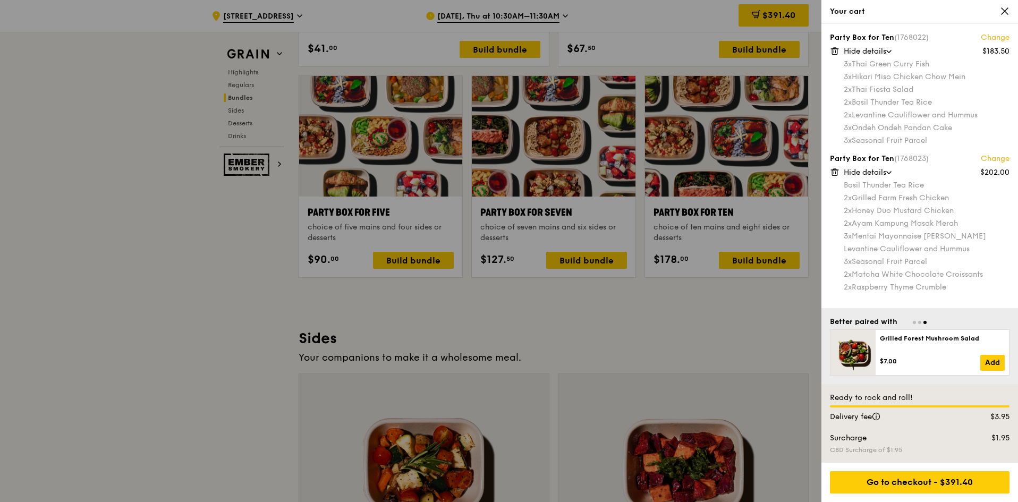
click at [412, 226] on div at bounding box center [509, 251] width 1018 height 502
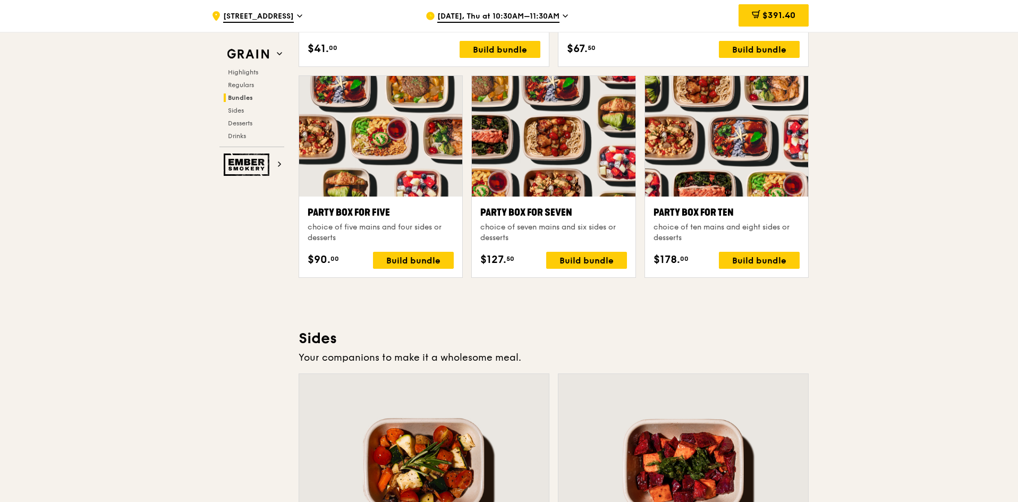
click at [373, 226] on div "choice of five mains and four sides or desserts" at bounding box center [381, 232] width 146 height 21
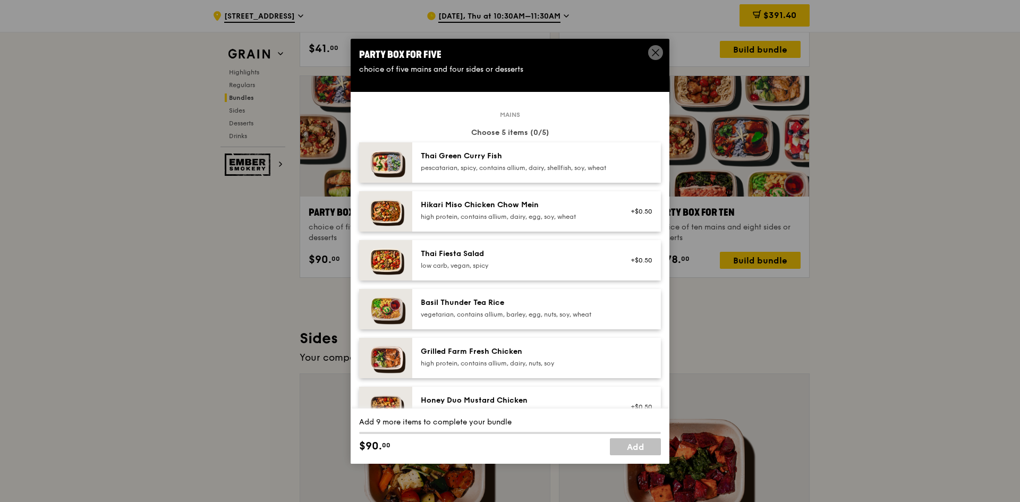
click at [637, 154] on div at bounding box center [638, 162] width 41 height 23
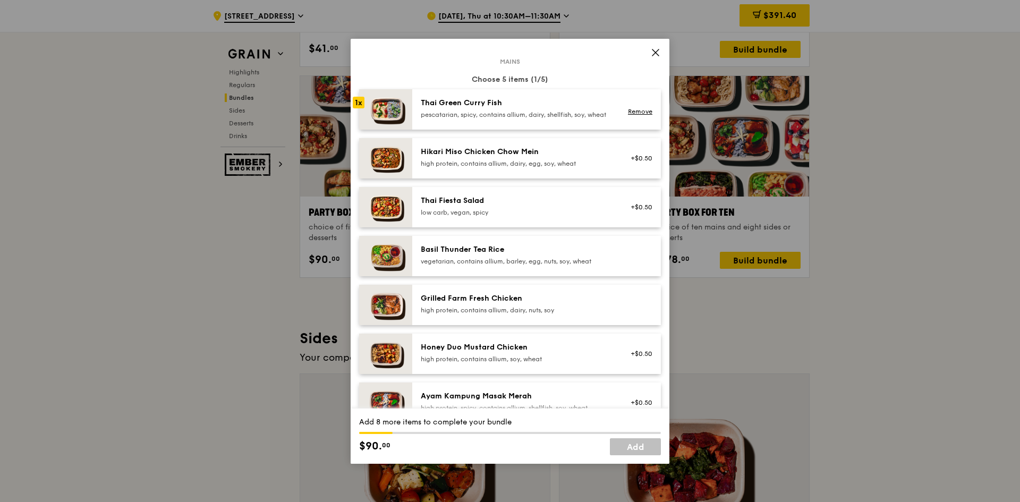
scroll to position [106, 0]
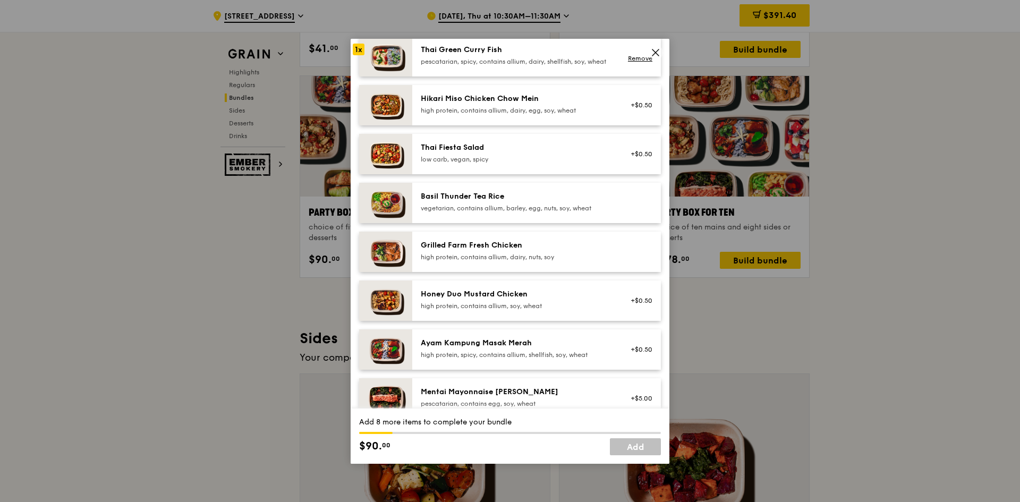
click at [602, 259] on div "Grilled Farm Fresh Chicken high protein, contains allium, dairy, nuts, soy" at bounding box center [516, 250] width 191 height 21
click at [590, 348] on div "Ayam Kampung Masak Merah" at bounding box center [516, 343] width 191 height 11
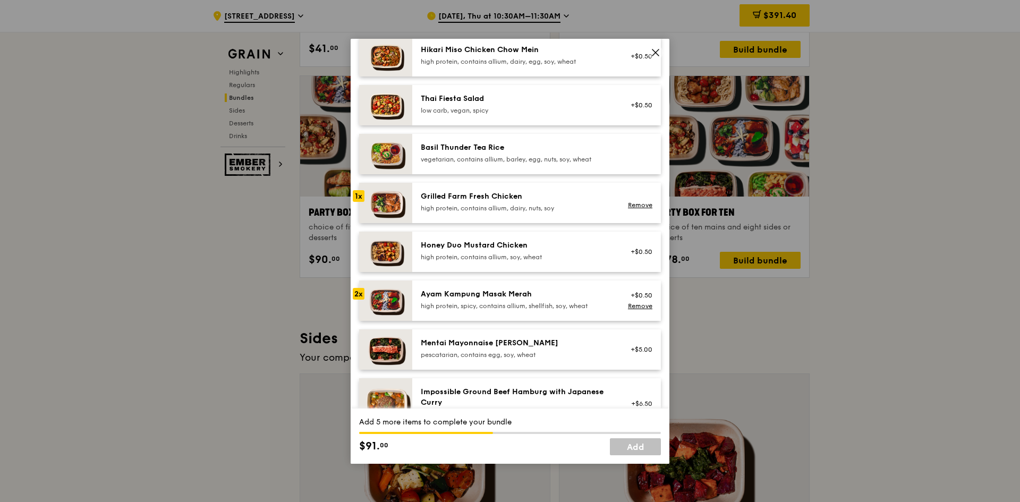
scroll to position [159, 0]
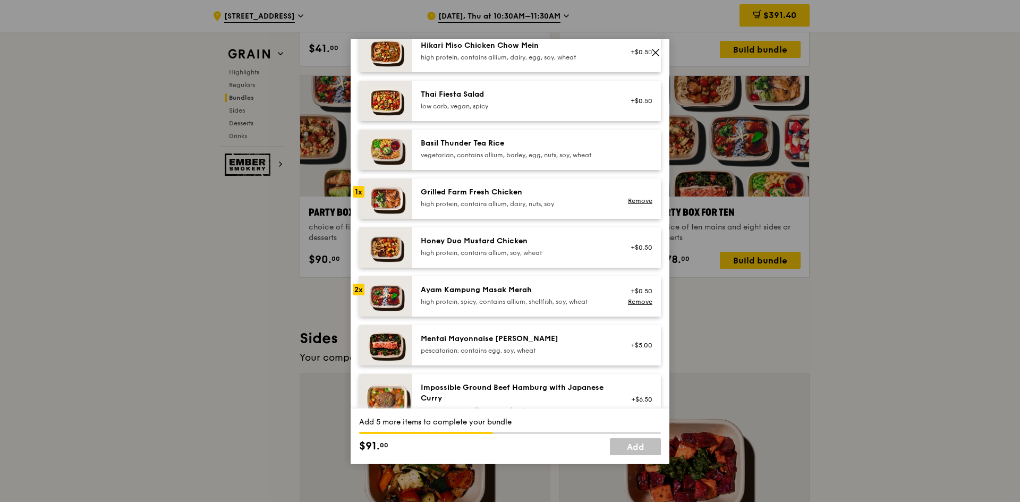
click at [603, 198] on div "Grilled Farm Fresh Chicken" at bounding box center [516, 192] width 191 height 11
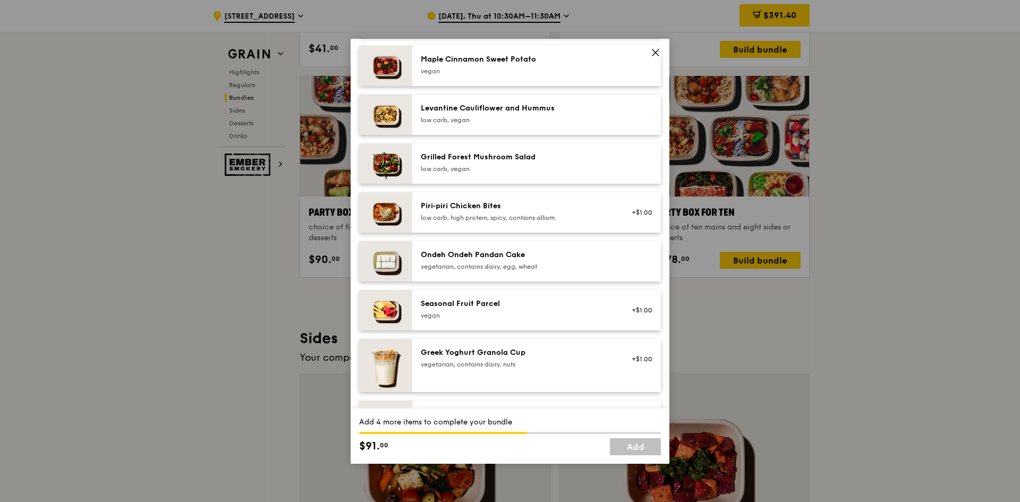
scroll to position [637, 0]
click at [608, 273] on div "Ondeh Ondeh Pandan Cake vegetarian, contains dairy, egg, wheat" at bounding box center [515, 260] width 203 height 23
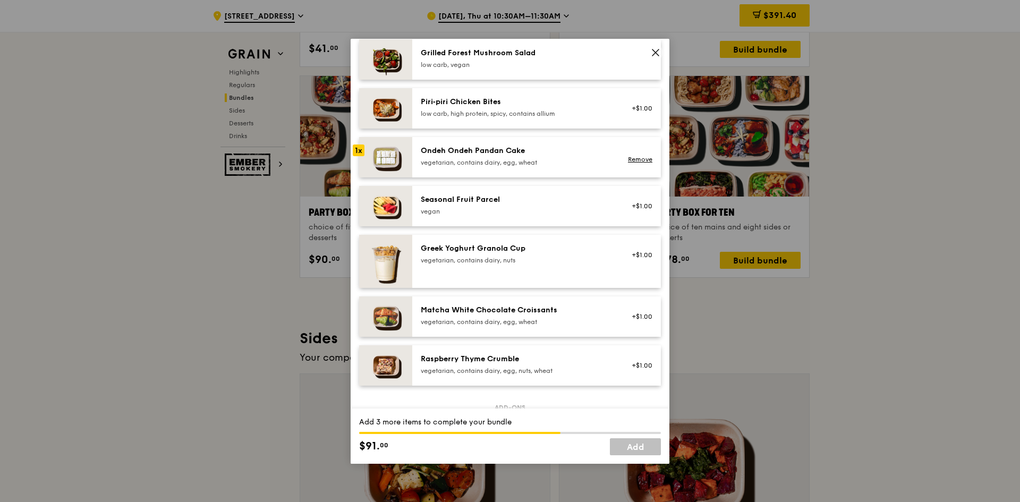
scroll to position [744, 0]
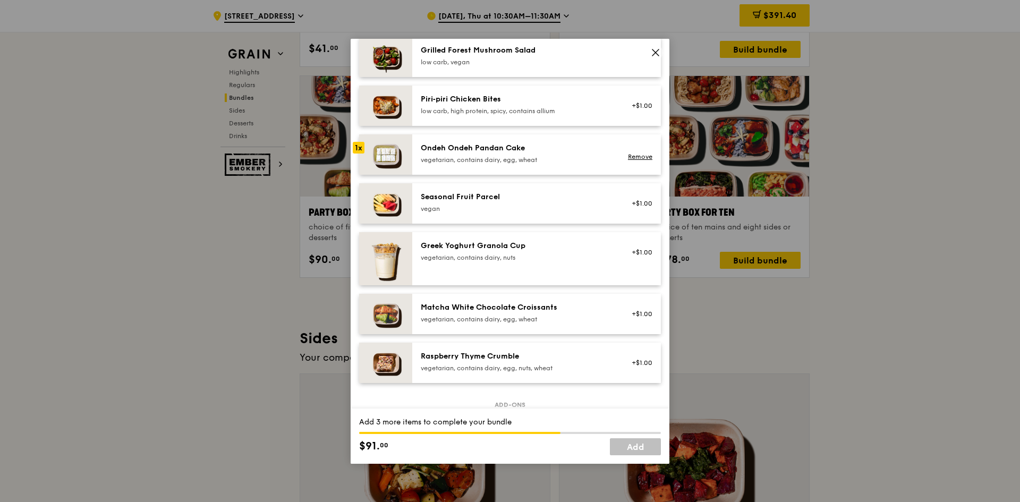
click at [605, 202] on div "Seasonal Fruit Parcel" at bounding box center [516, 197] width 191 height 11
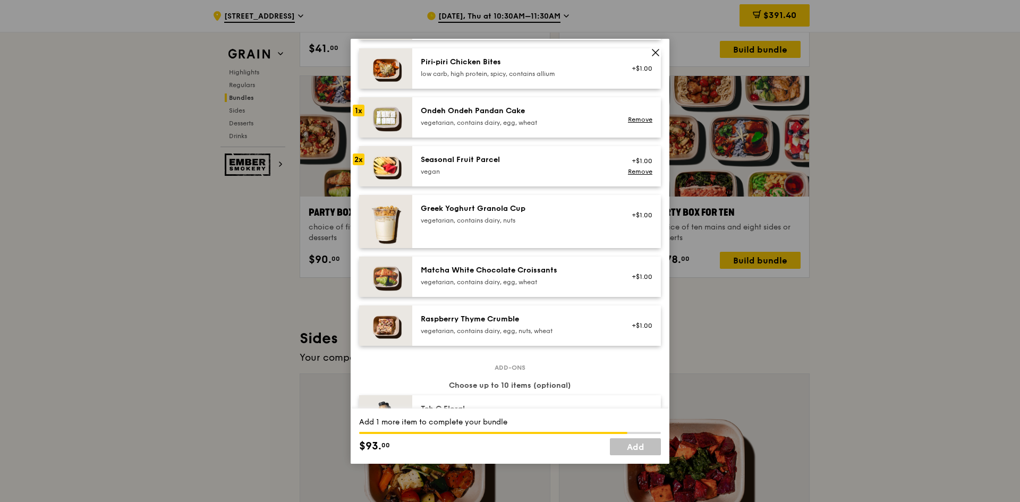
scroll to position [797, 0]
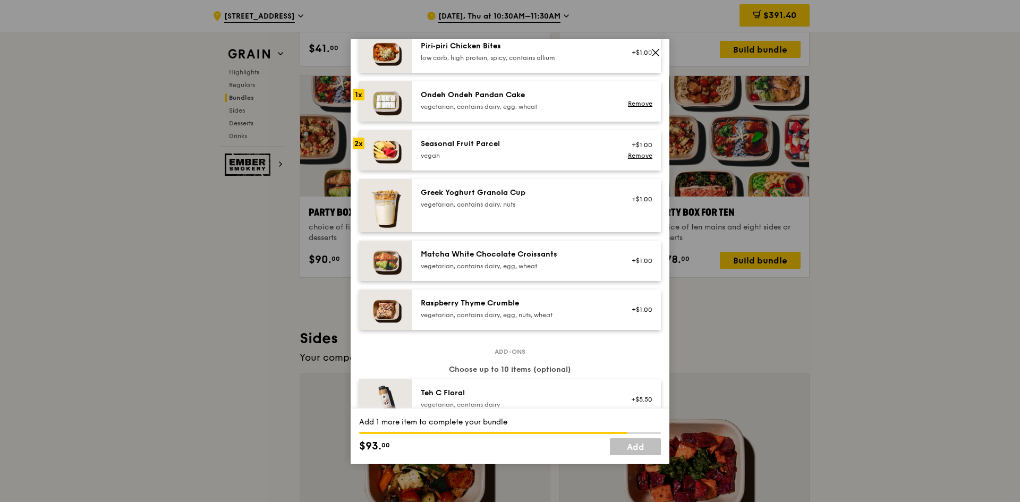
click at [599, 309] on div "Raspberry Thyme Crumble" at bounding box center [516, 303] width 191 height 11
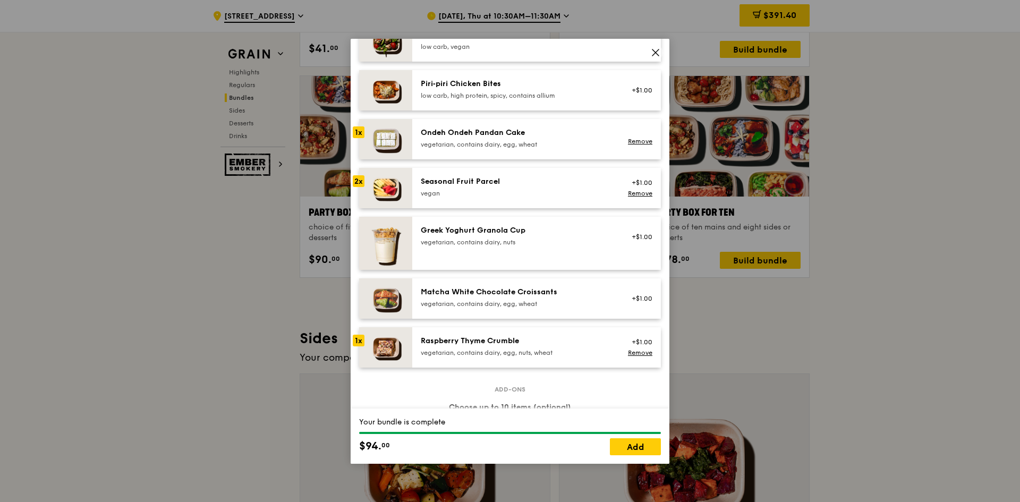
scroll to position [744, 0]
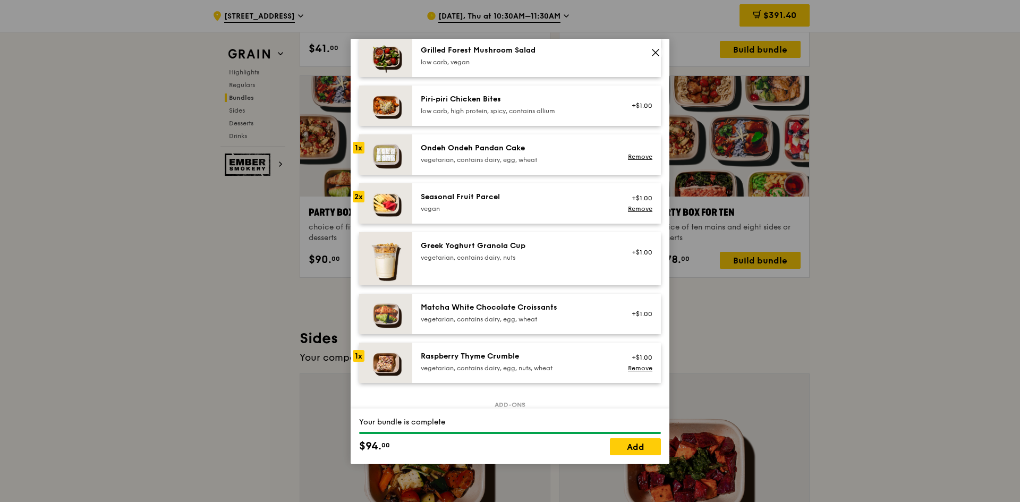
click at [579, 213] on div "vegan" at bounding box center [516, 209] width 191 height 8
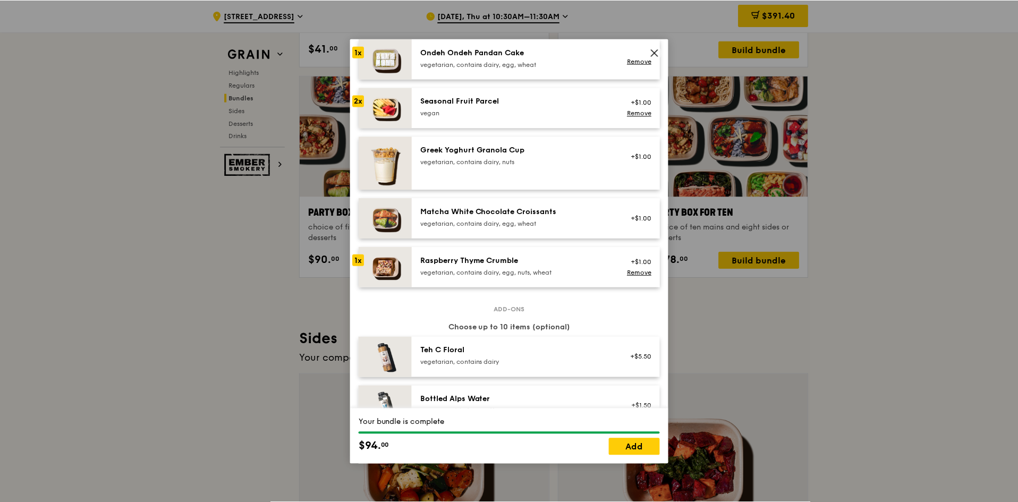
scroll to position [903, 0]
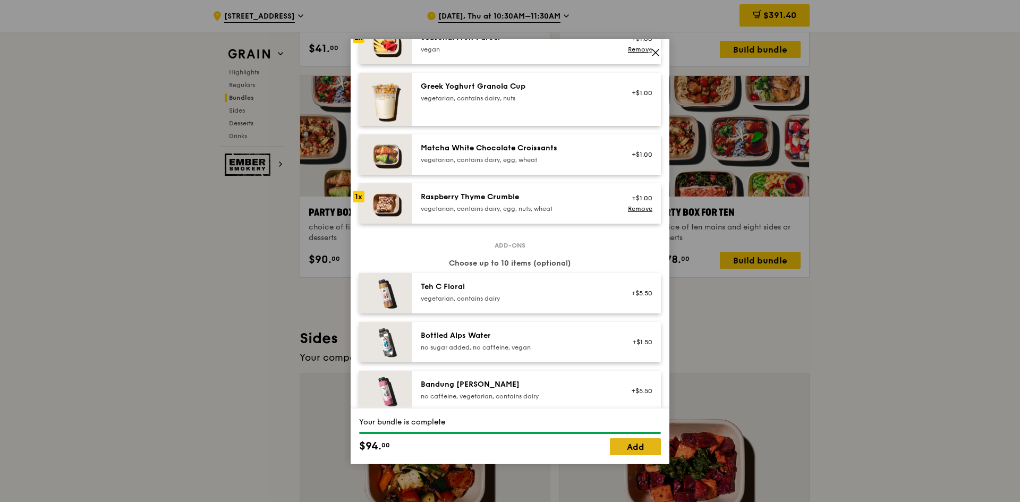
click at [637, 441] on link "Add" at bounding box center [635, 446] width 51 height 17
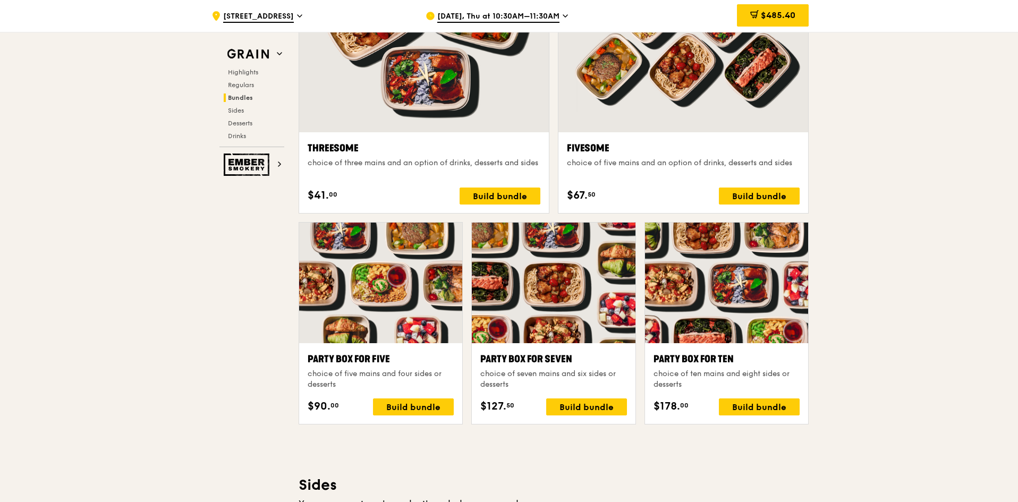
scroll to position [1910, 0]
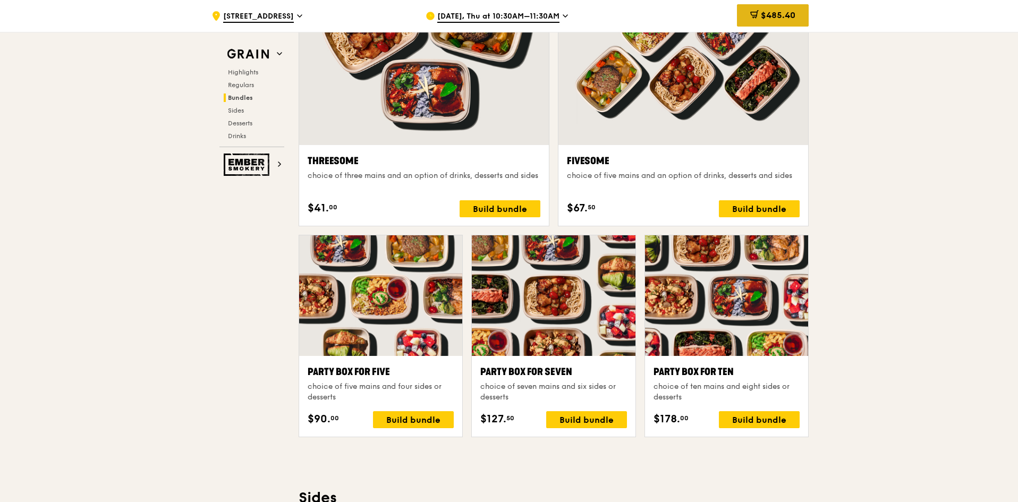
click at [768, 12] on span "$485.40" at bounding box center [778, 15] width 35 height 10
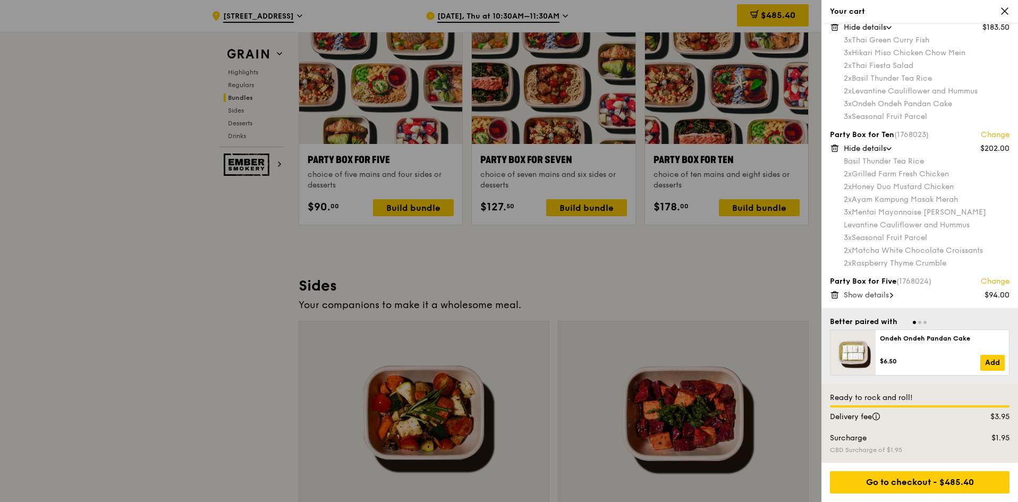
scroll to position [2123, 0]
click at [887, 297] on span "Show details" at bounding box center [866, 295] width 45 height 9
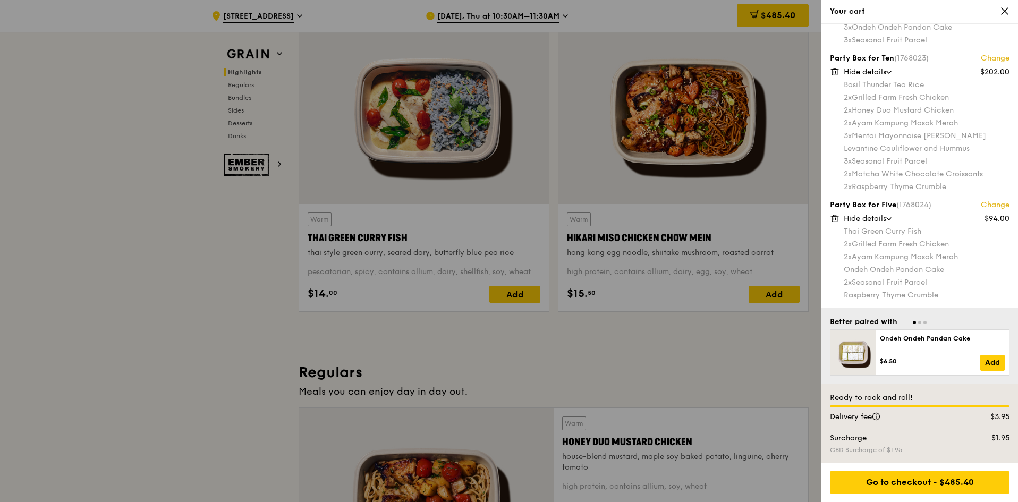
scroll to position [370, 0]
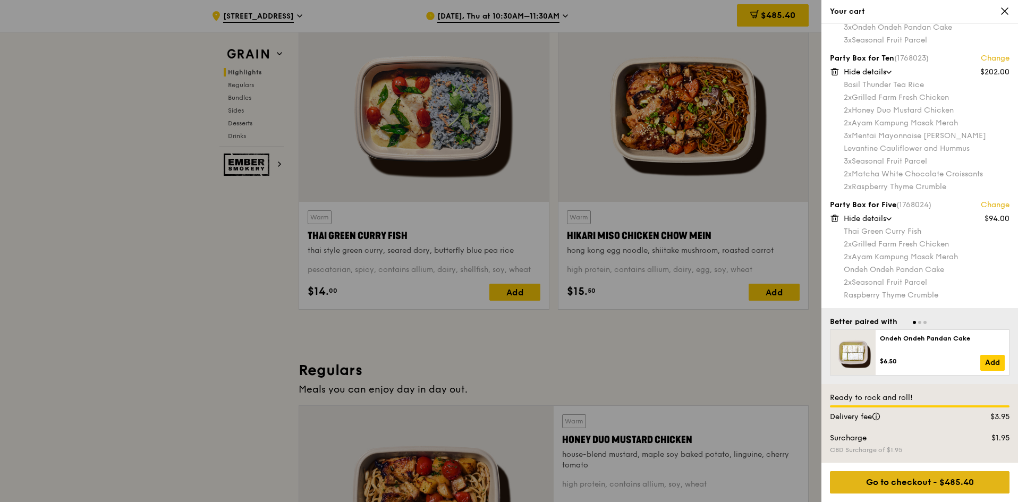
click at [922, 478] on div "Go to checkout - $485.40" at bounding box center [920, 482] width 180 height 22
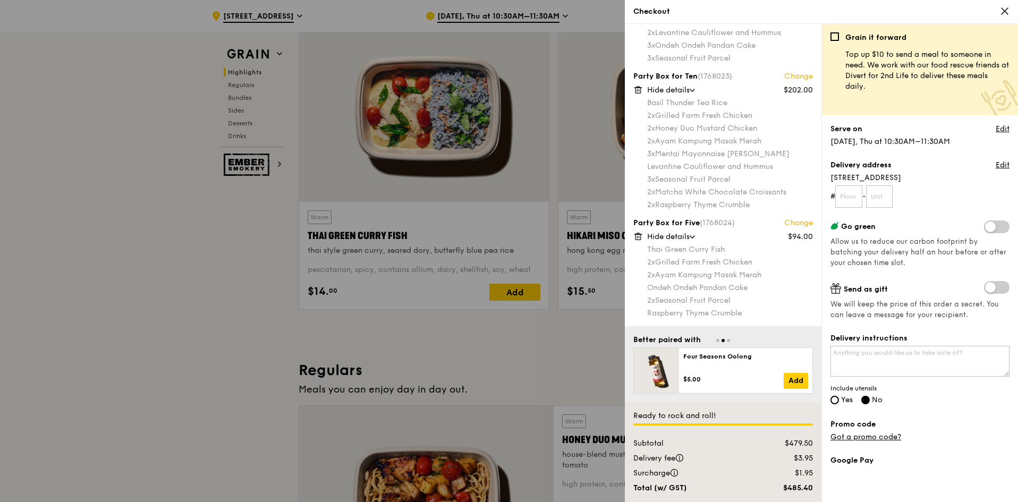
scroll to position [82, 0]
click at [852, 193] on input "text" at bounding box center [848, 196] width 27 height 22
type input "19"
click at [940, 171] on div "Delivery address Edit" at bounding box center [919, 166] width 179 height 13
drag, startPoint x: 854, startPoint y: 198, endPoint x: 809, endPoint y: 194, distance: 45.3
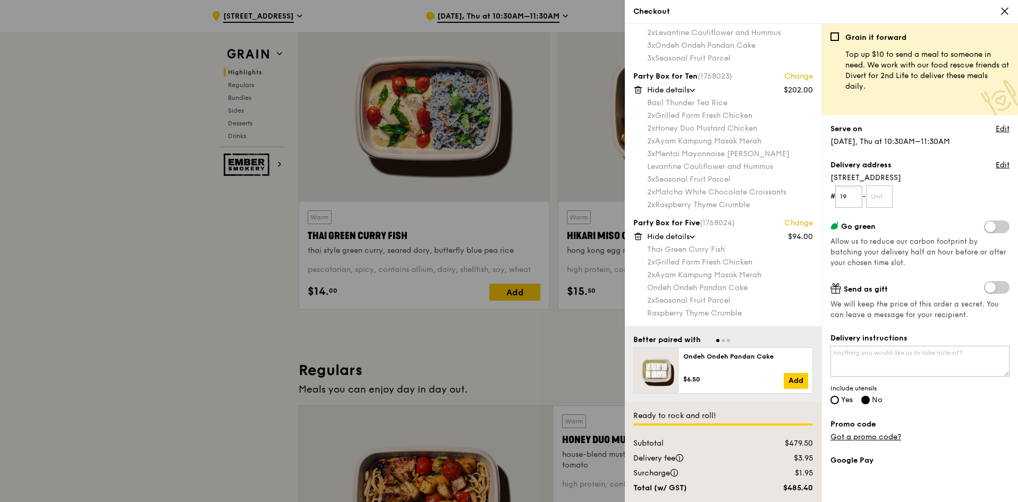
click at [809, 194] on div "Party Box for Ten (1768022) Change $183.50 Hide details 3x Thai Green Curry Fis…" at bounding box center [821, 263] width 393 height 478
type input "19"
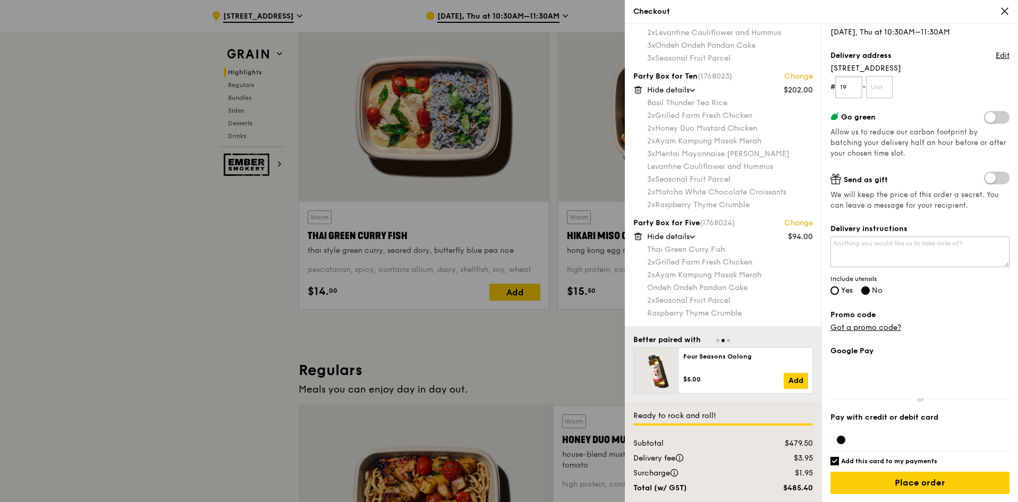
scroll to position [110, 0]
click at [836, 288] on input "Yes" at bounding box center [834, 290] width 8 height 8
radio input "true"
radio input "false"
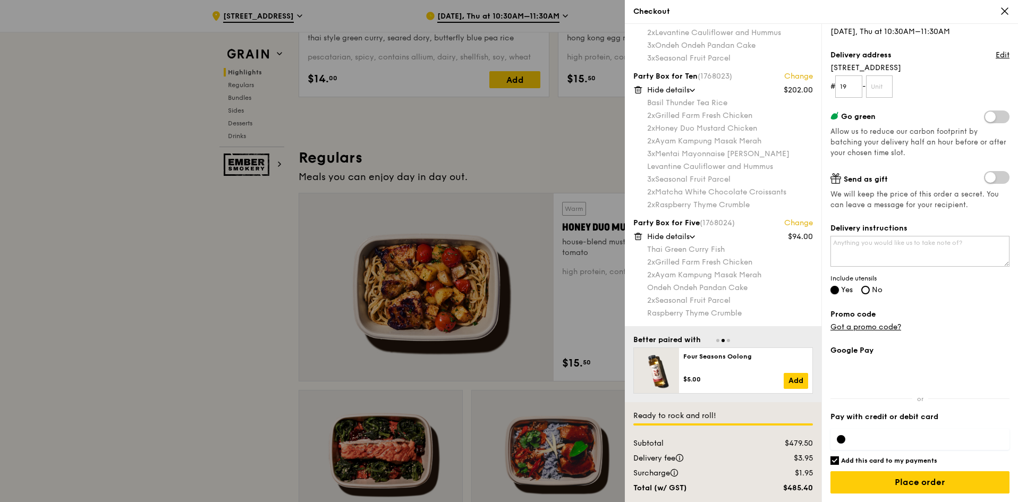
scroll to position [0, 0]
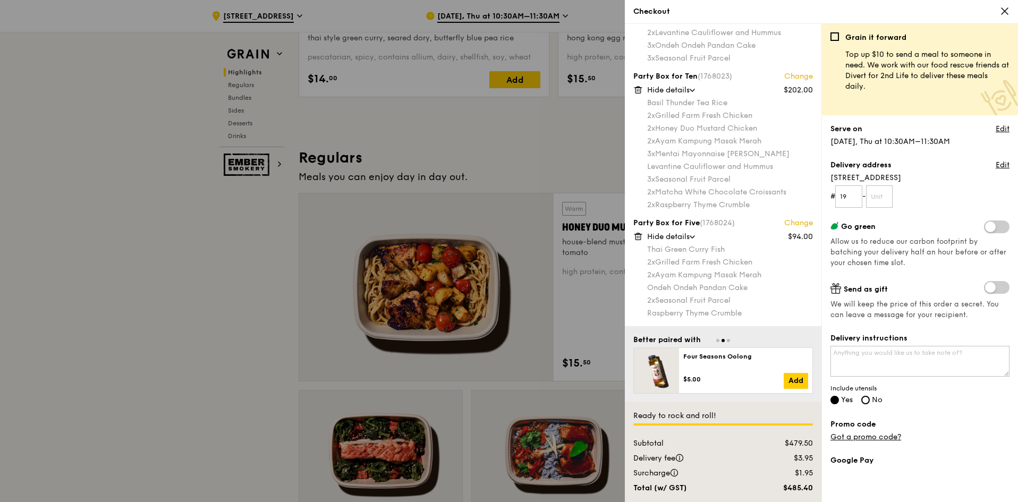
click at [136, 320] on div at bounding box center [509, 251] width 1018 height 502
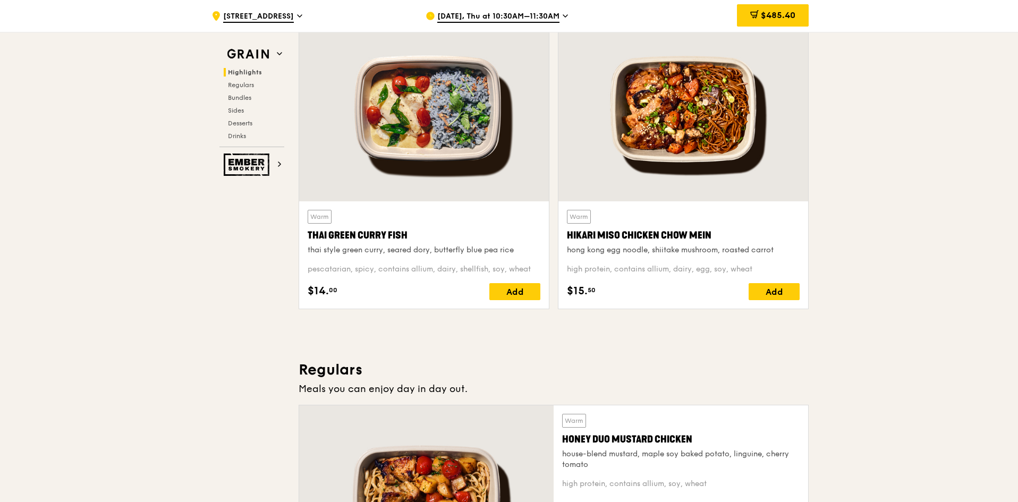
scroll to position [370, 0]
click at [767, 12] on span "$485.40" at bounding box center [778, 15] width 35 height 10
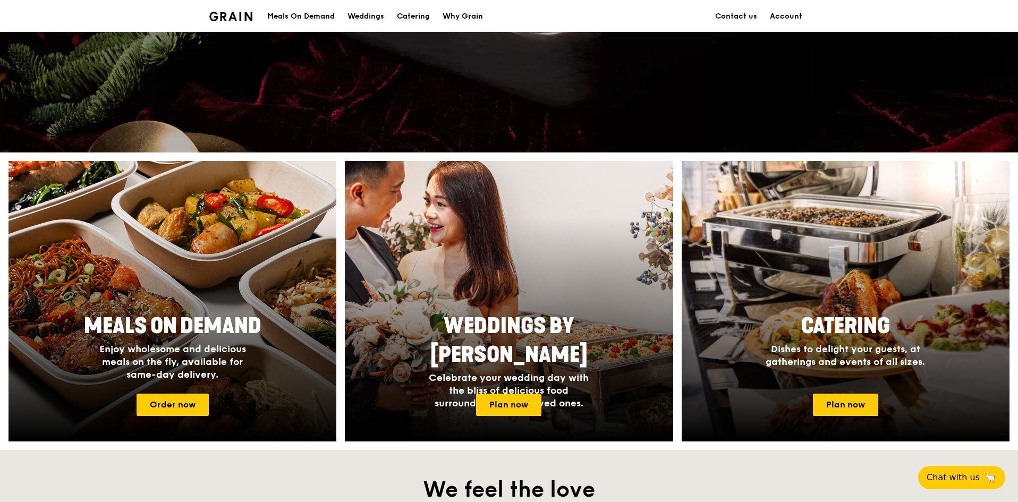
scroll to position [266, 0]
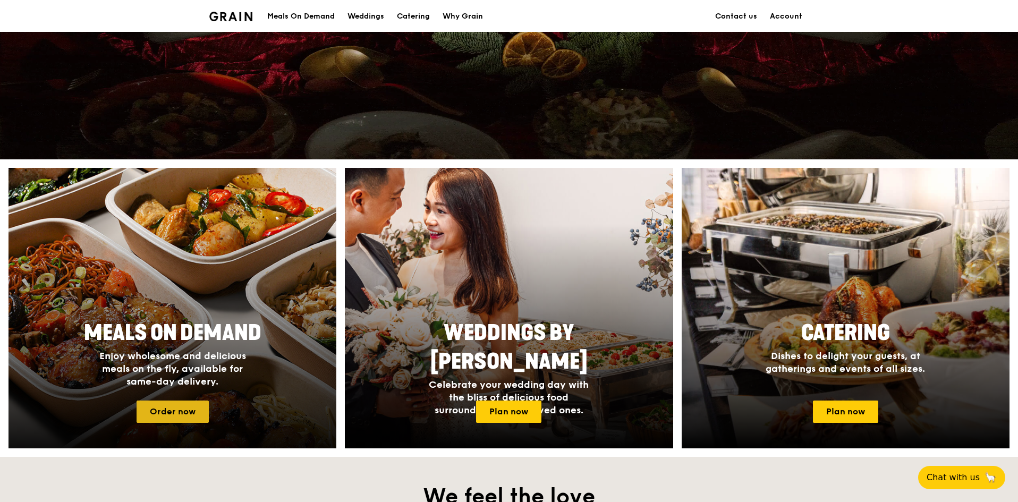
click at [172, 419] on link "Order now" at bounding box center [173, 412] width 72 height 22
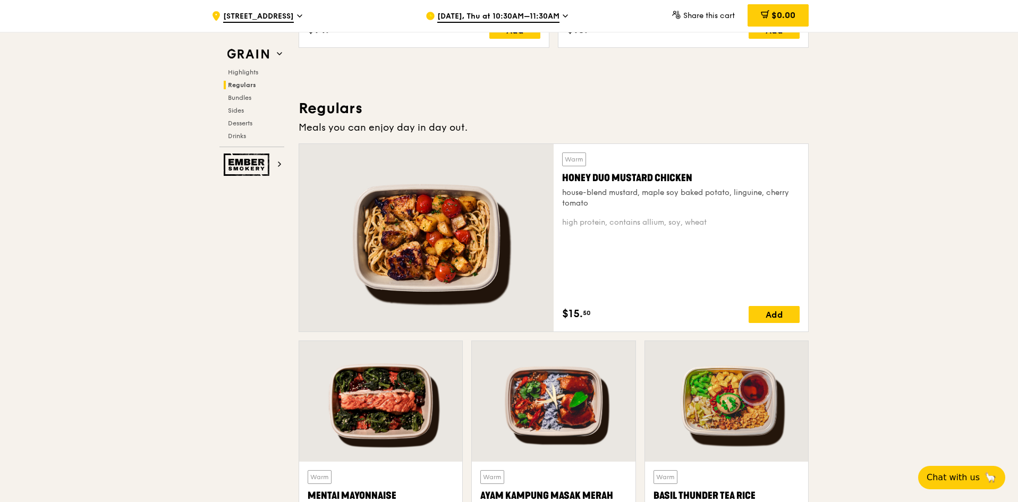
scroll to position [744, 0]
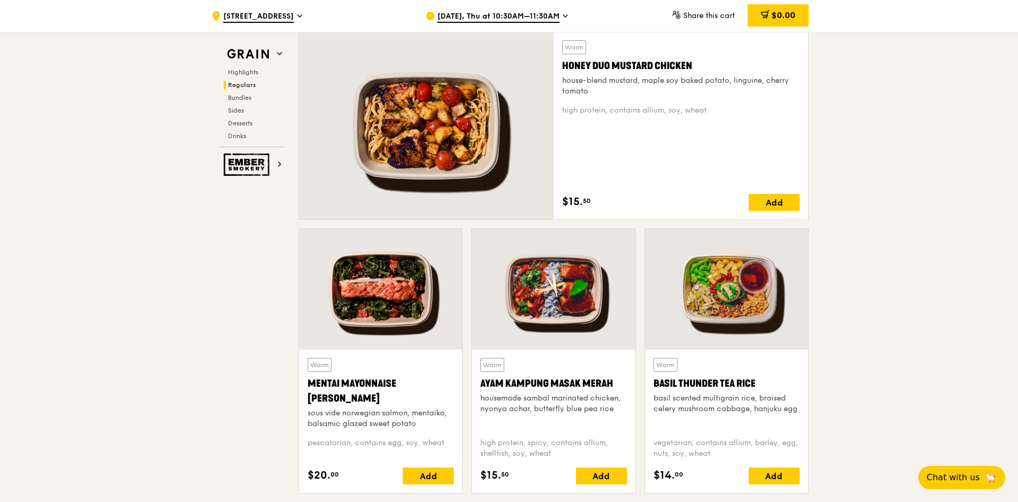
click at [723, 302] on div at bounding box center [726, 289] width 163 height 121
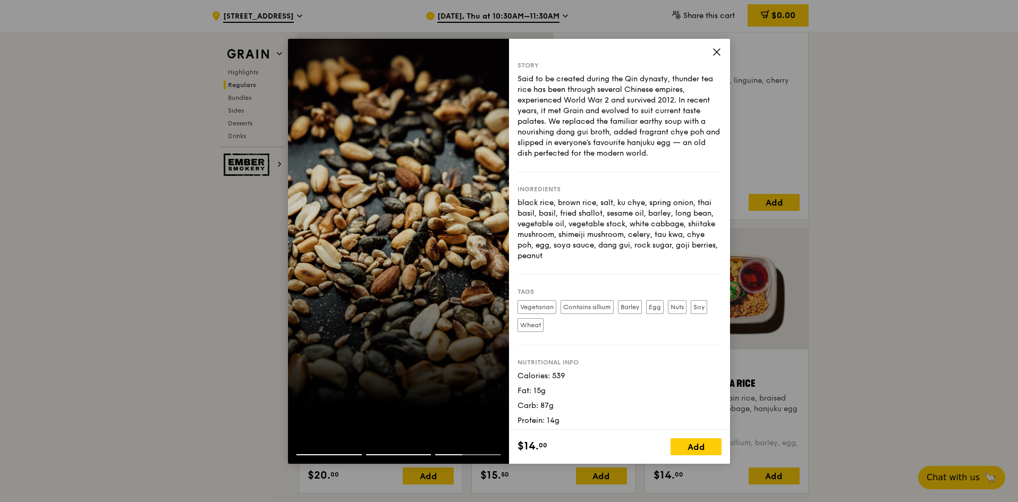
click at [718, 45] on div "Story Said to be created during the Qin dynasty, thunder tea rice has been thro…" at bounding box center [619, 234] width 221 height 391
click at [718, 46] on div "Story Said to be created during the Qin dynasty, thunder tea rice has been thro…" at bounding box center [619, 234] width 221 height 391
click at [718, 54] on icon at bounding box center [717, 52] width 10 height 10
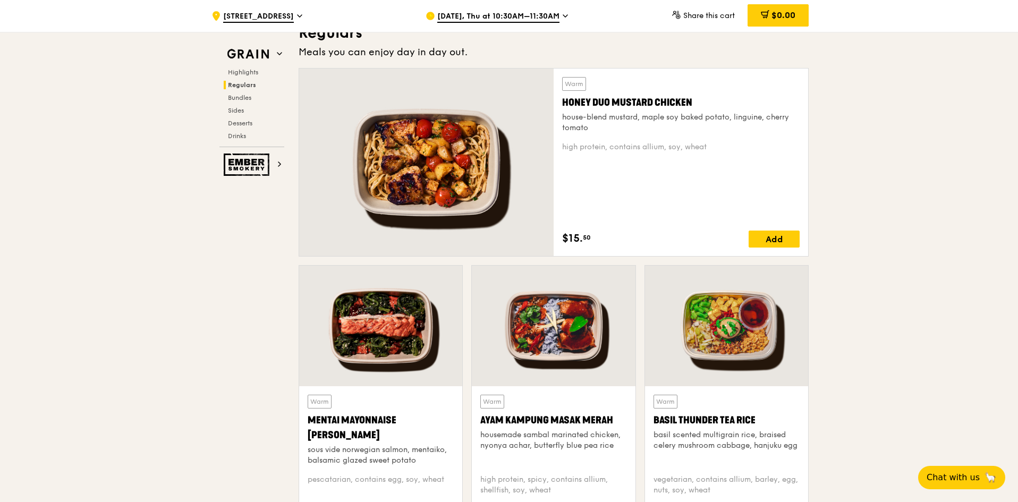
scroll to position [850, 0]
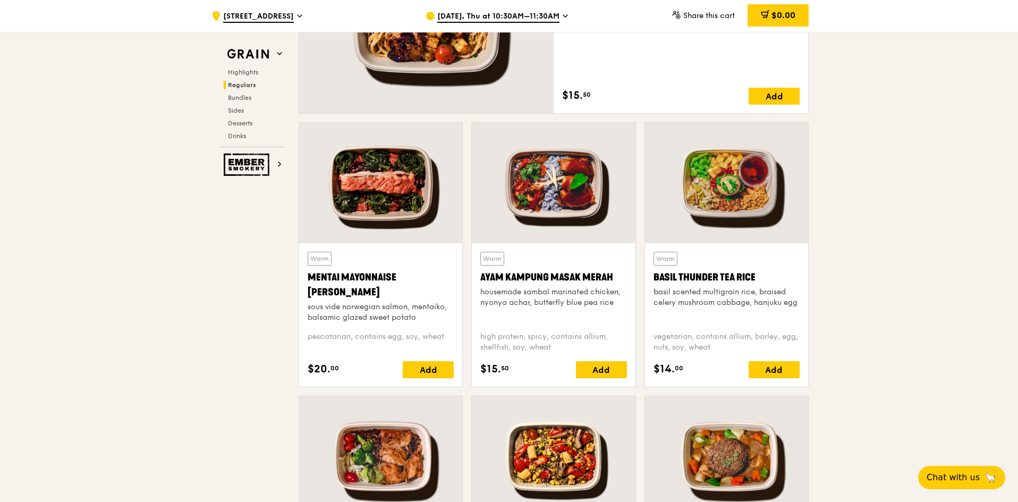
click at [737, 275] on div "Basil Thunder Tea Rice" at bounding box center [726, 277] width 146 height 15
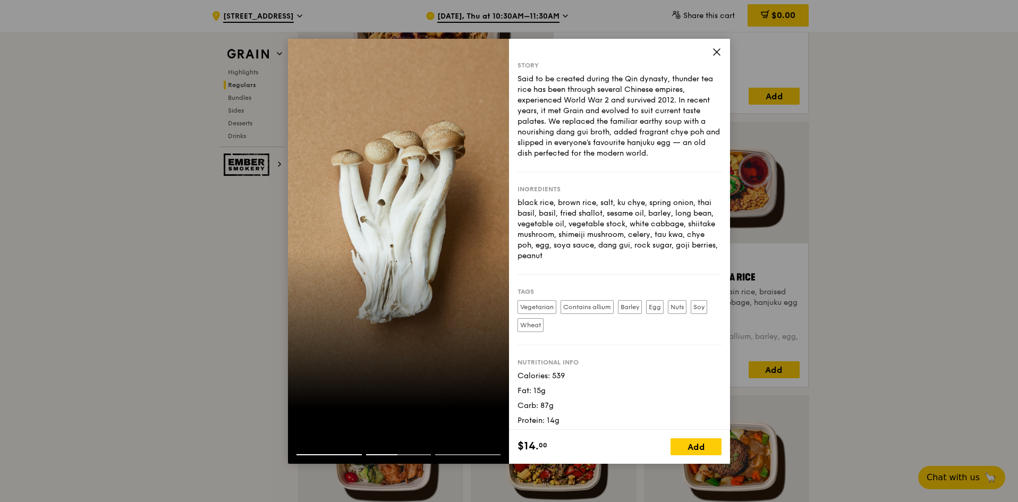
click at [714, 50] on icon at bounding box center [717, 52] width 10 height 10
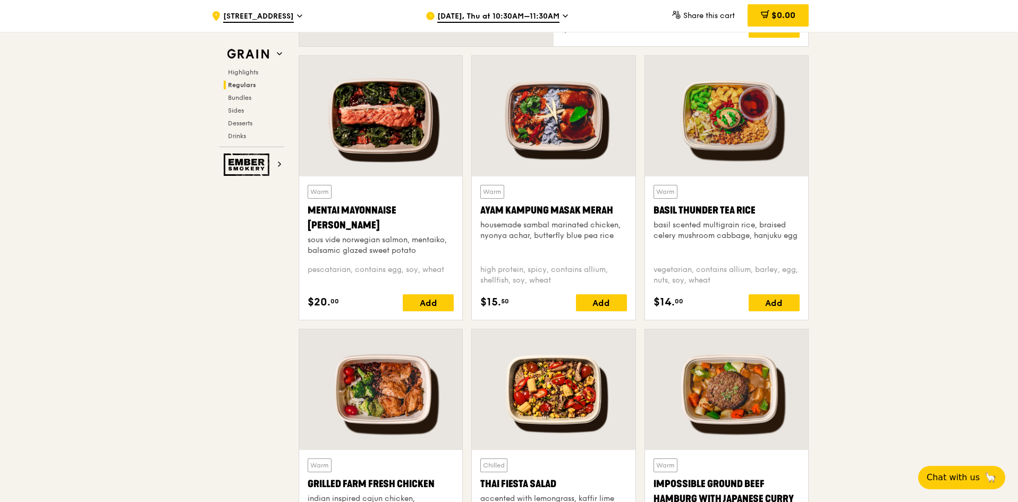
scroll to position [956, 0]
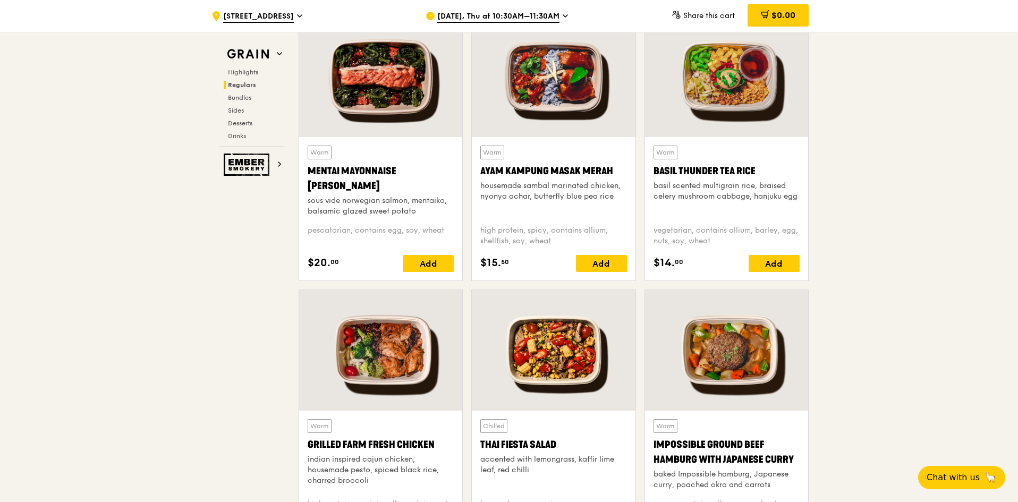
click at [581, 344] on div at bounding box center [553, 350] width 163 height 121
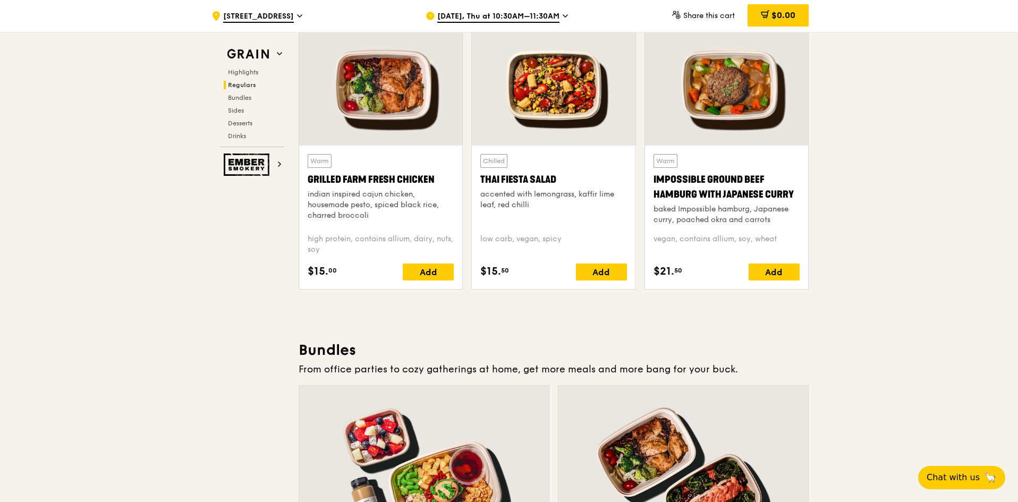
scroll to position [1222, 0]
click at [727, 99] on div at bounding box center [726, 84] width 163 height 121
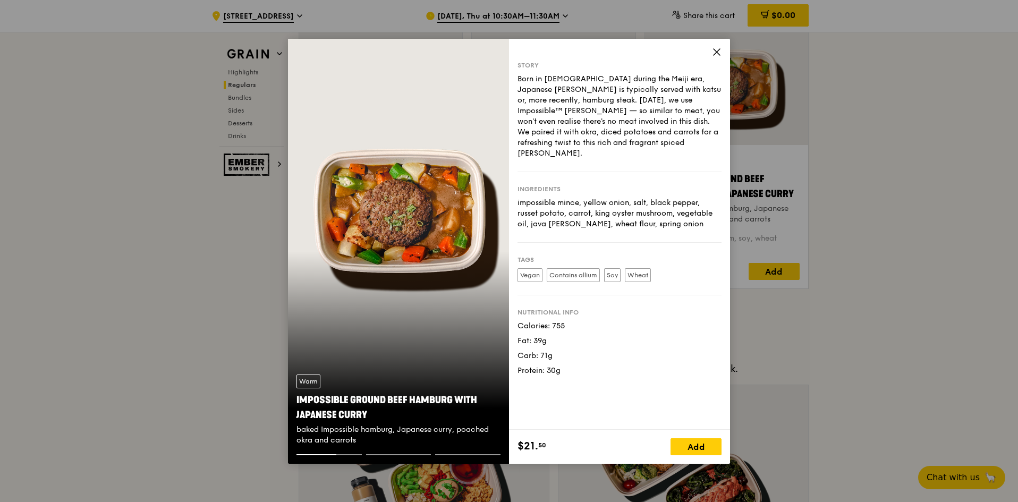
click at [718, 49] on icon at bounding box center [717, 52] width 10 height 10
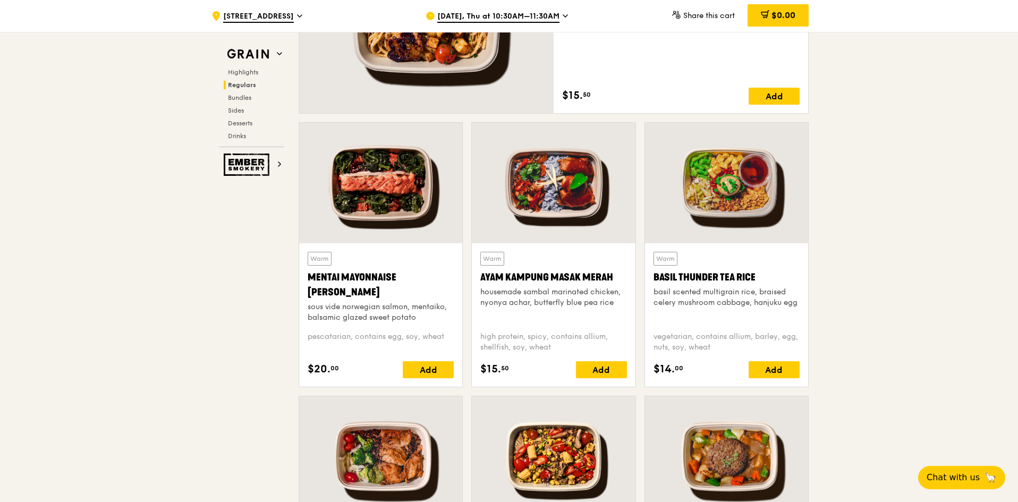
scroll to position [1009, 0]
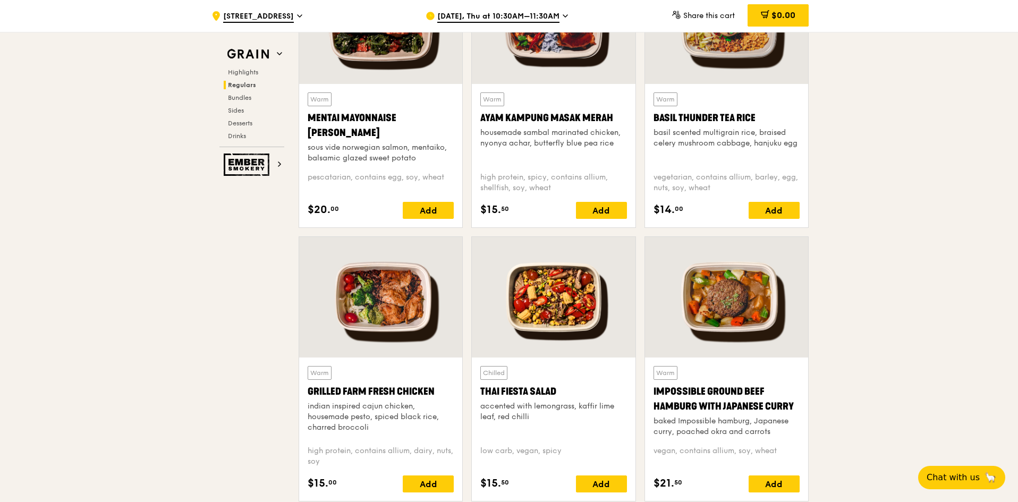
click at [538, 303] on div at bounding box center [553, 297] width 163 height 121
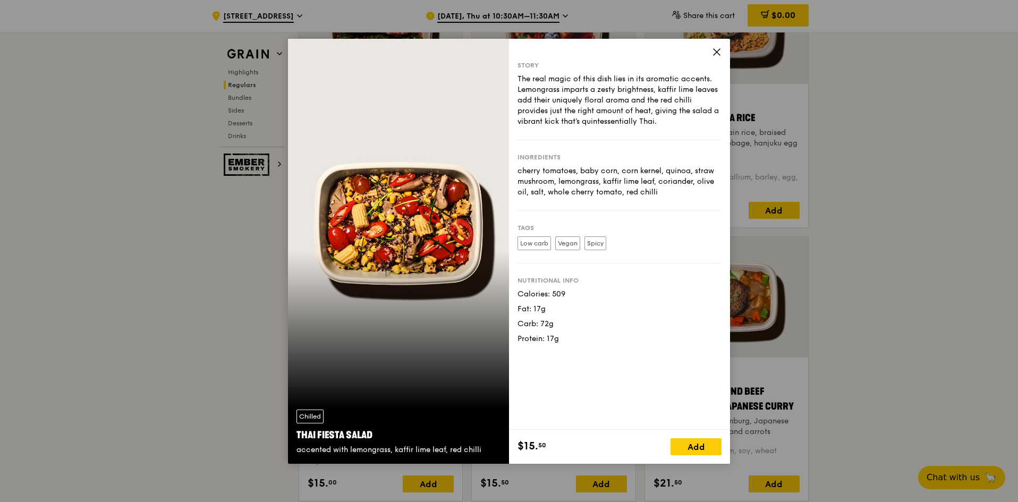
click at [349, 330] on div "Chilled Thai Fiesta Salad accented with lemongrass, kaffir lime leaf, red chilli" at bounding box center [398, 251] width 221 height 425
click at [453, 255] on div "Chilled Thai Fiesta Salad accented with lemongrass, kaffir lime leaf, red chilli" at bounding box center [398, 251] width 221 height 425
click at [718, 49] on icon at bounding box center [717, 52] width 10 height 10
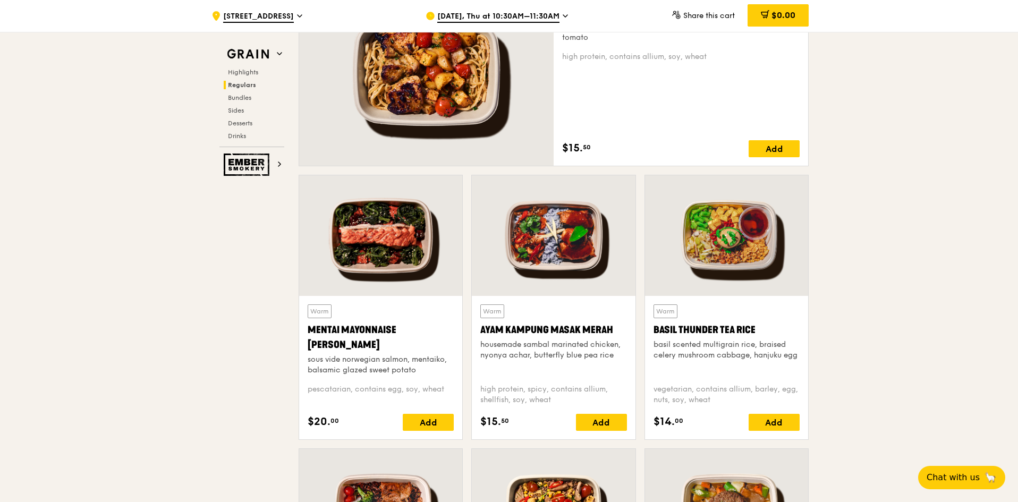
scroll to position [797, 0]
click at [381, 224] on div at bounding box center [380, 236] width 163 height 121
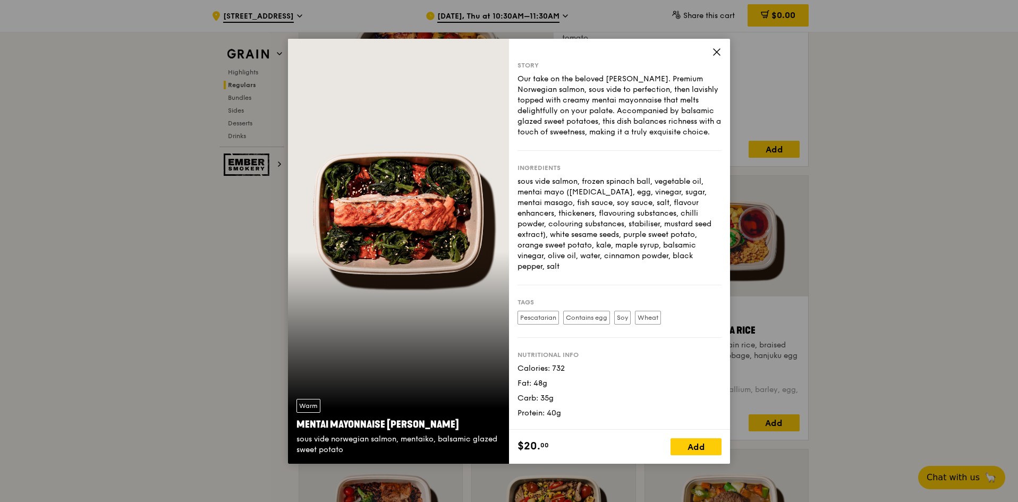
click at [711, 48] on div "Story Our take on the beloved mentaiko salmon. Premium Norwegian salmon, sous v…" at bounding box center [619, 234] width 221 height 391
click at [713, 52] on icon at bounding box center [717, 52] width 10 height 10
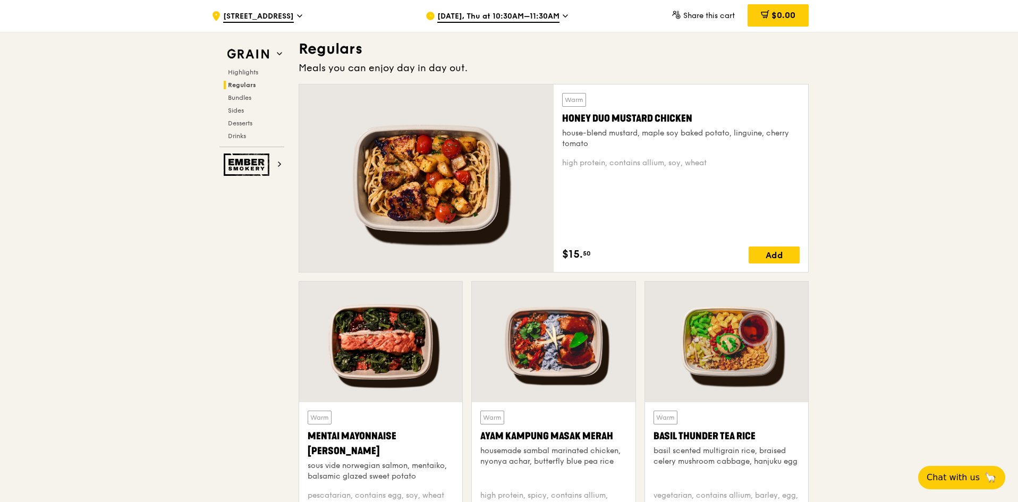
scroll to position [691, 0]
click at [592, 333] on div at bounding box center [553, 342] width 163 height 121
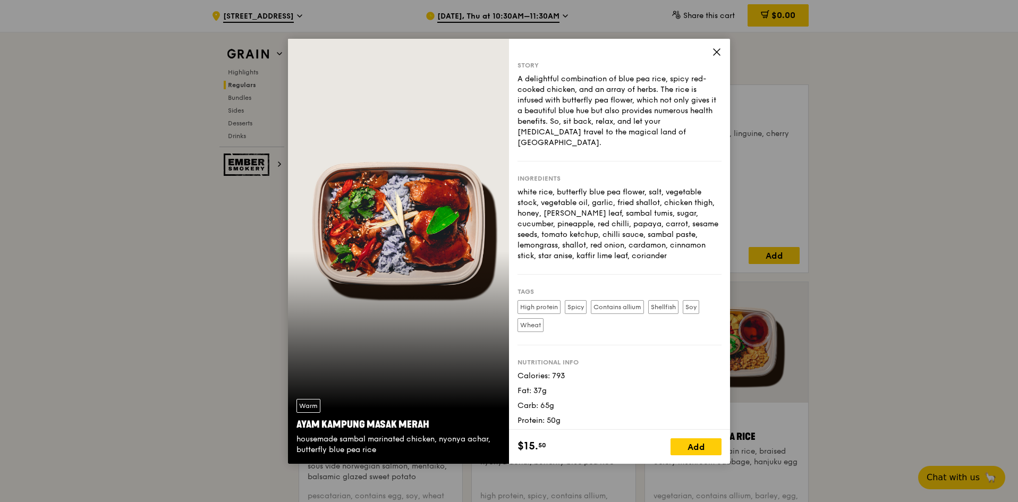
click at [716, 52] on icon at bounding box center [716, 52] width 6 height 6
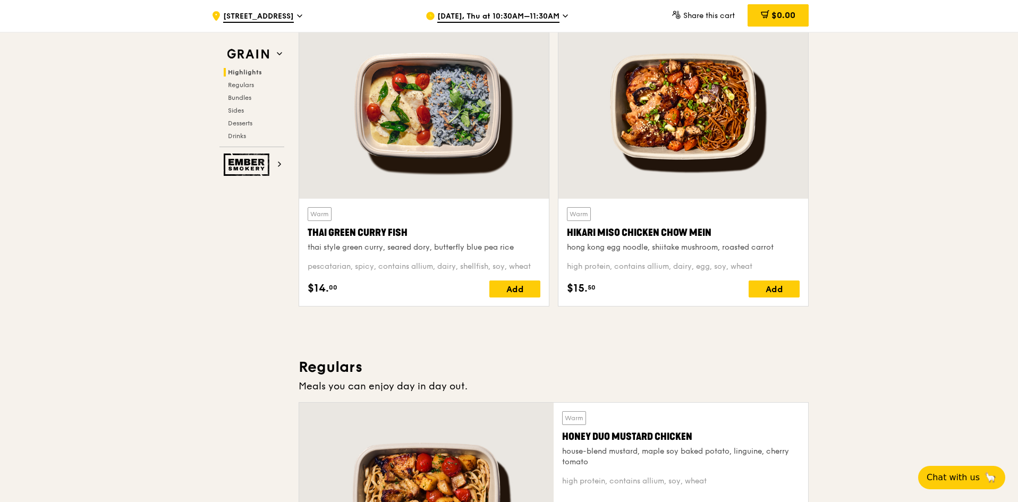
scroll to position [372, 0]
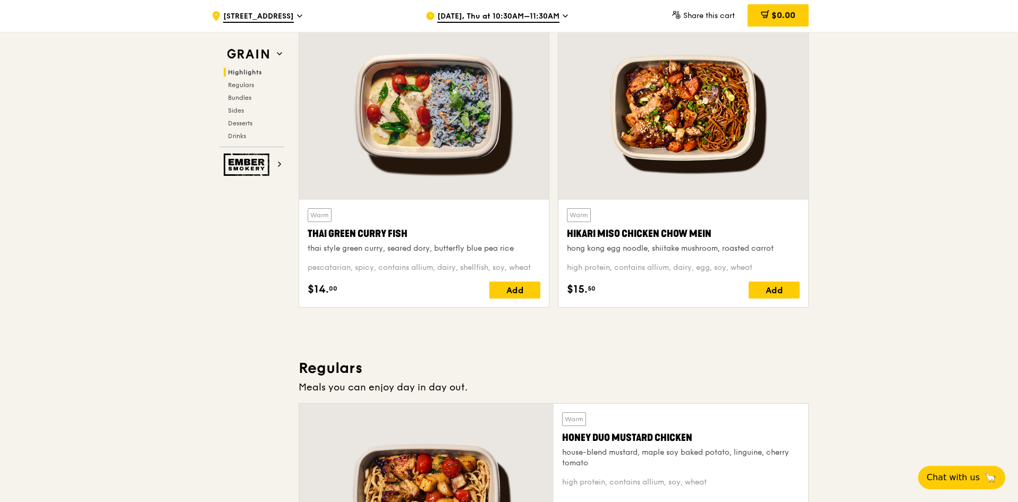
click at [666, 124] on div at bounding box center [683, 107] width 250 height 184
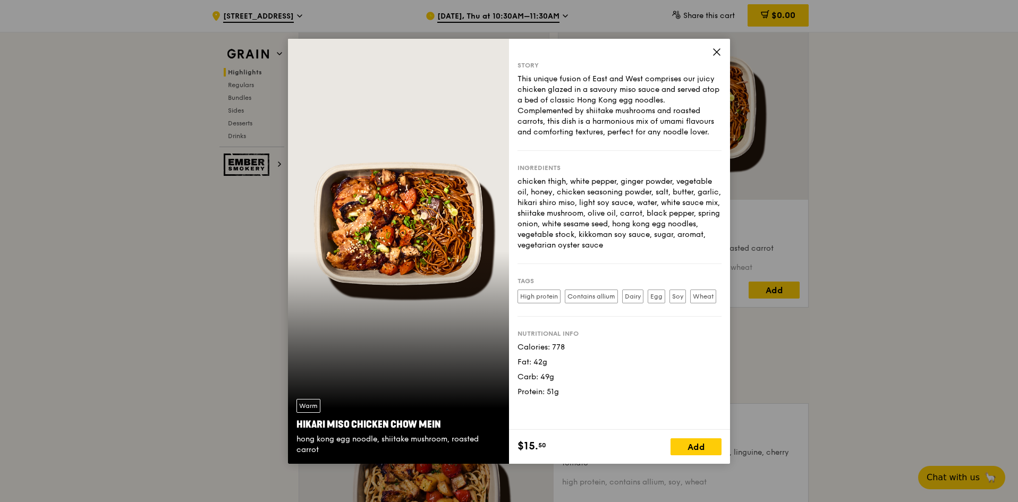
click at [717, 52] on icon at bounding box center [716, 52] width 6 height 6
